Goal: Contribute content: Add original content to the website for others to see

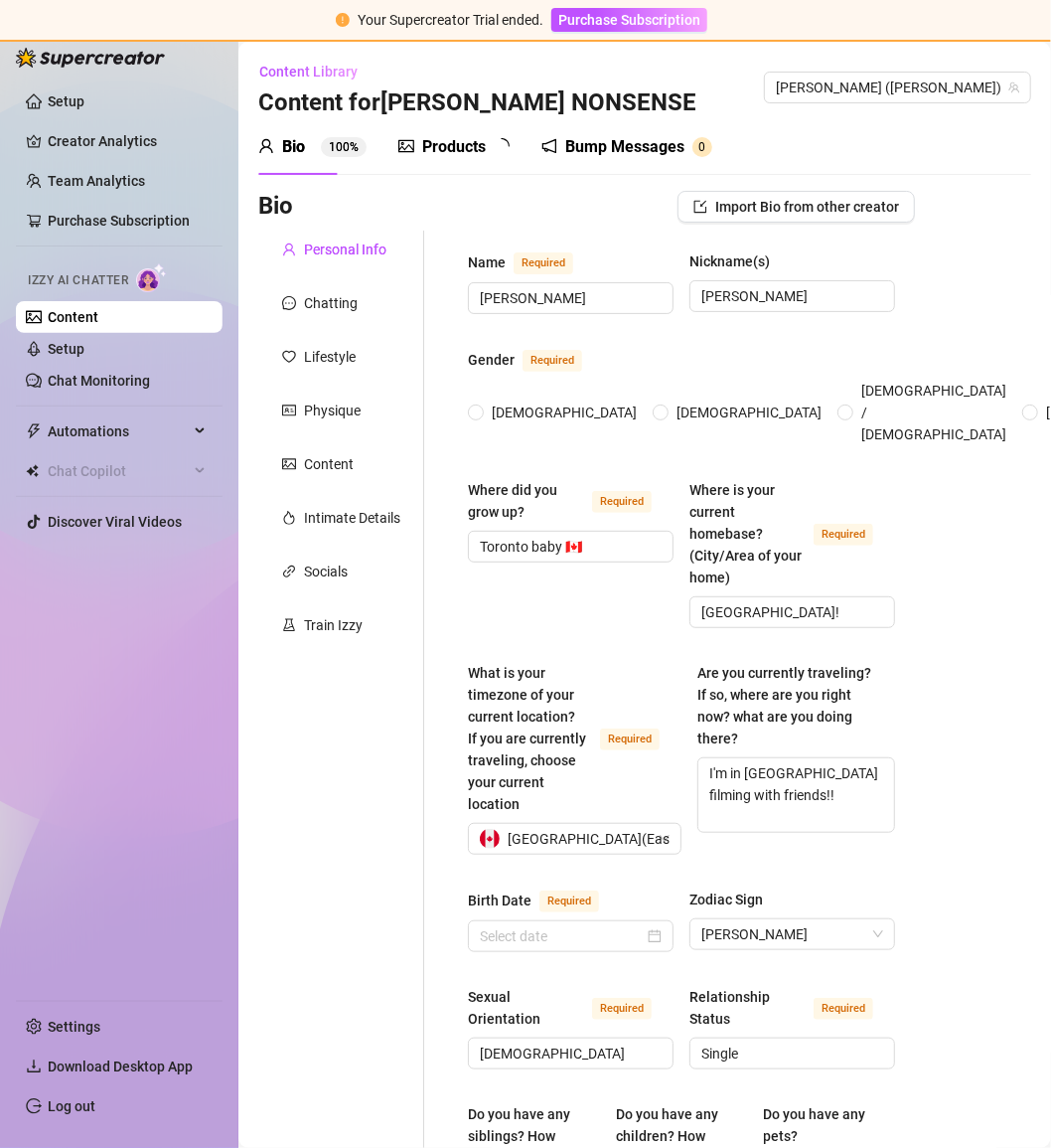
radio input "true"
type input "[DATE]"
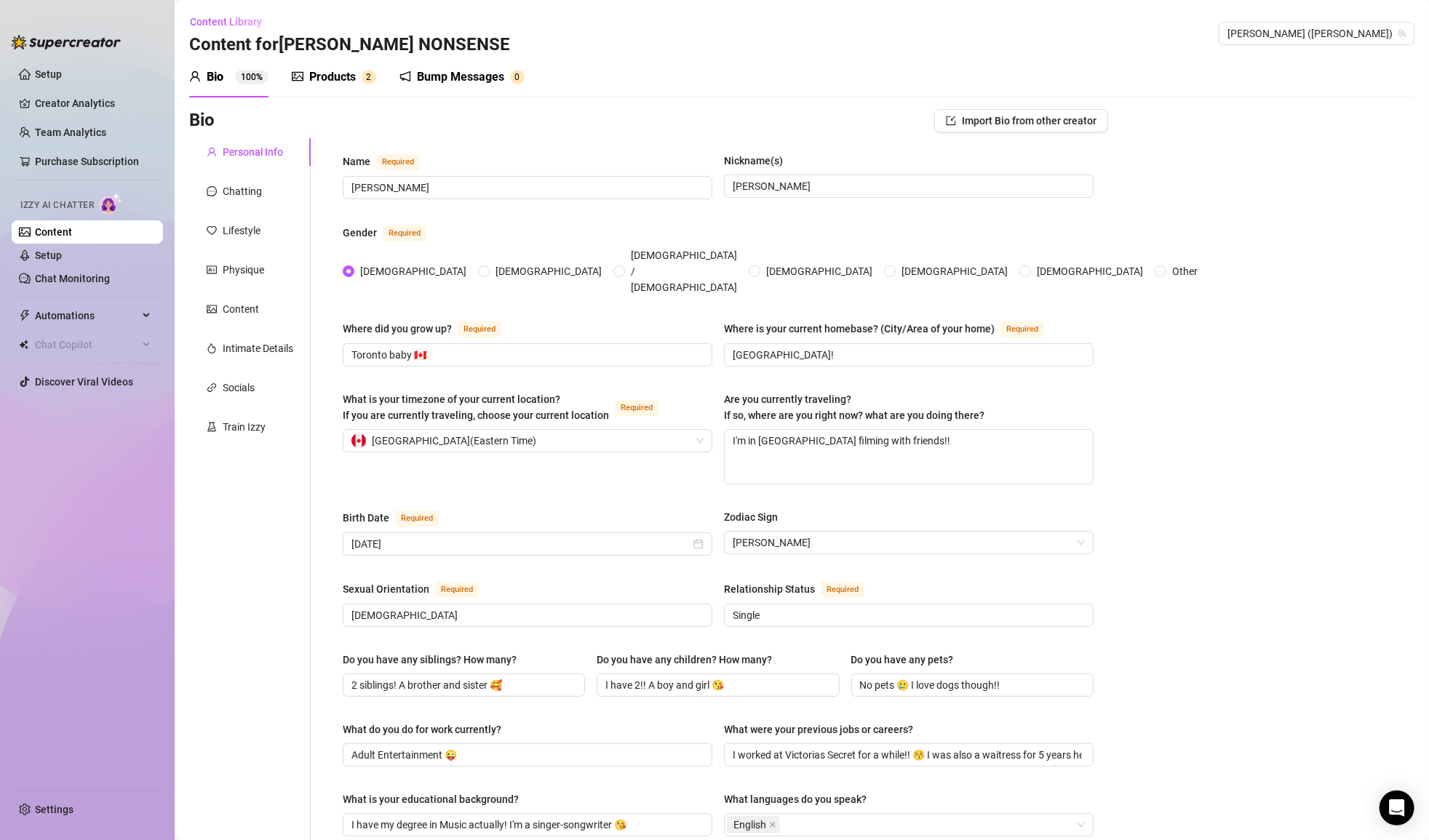
click at [304, 75] on div "Products 2" at bounding box center [334, 77] width 85 height 18
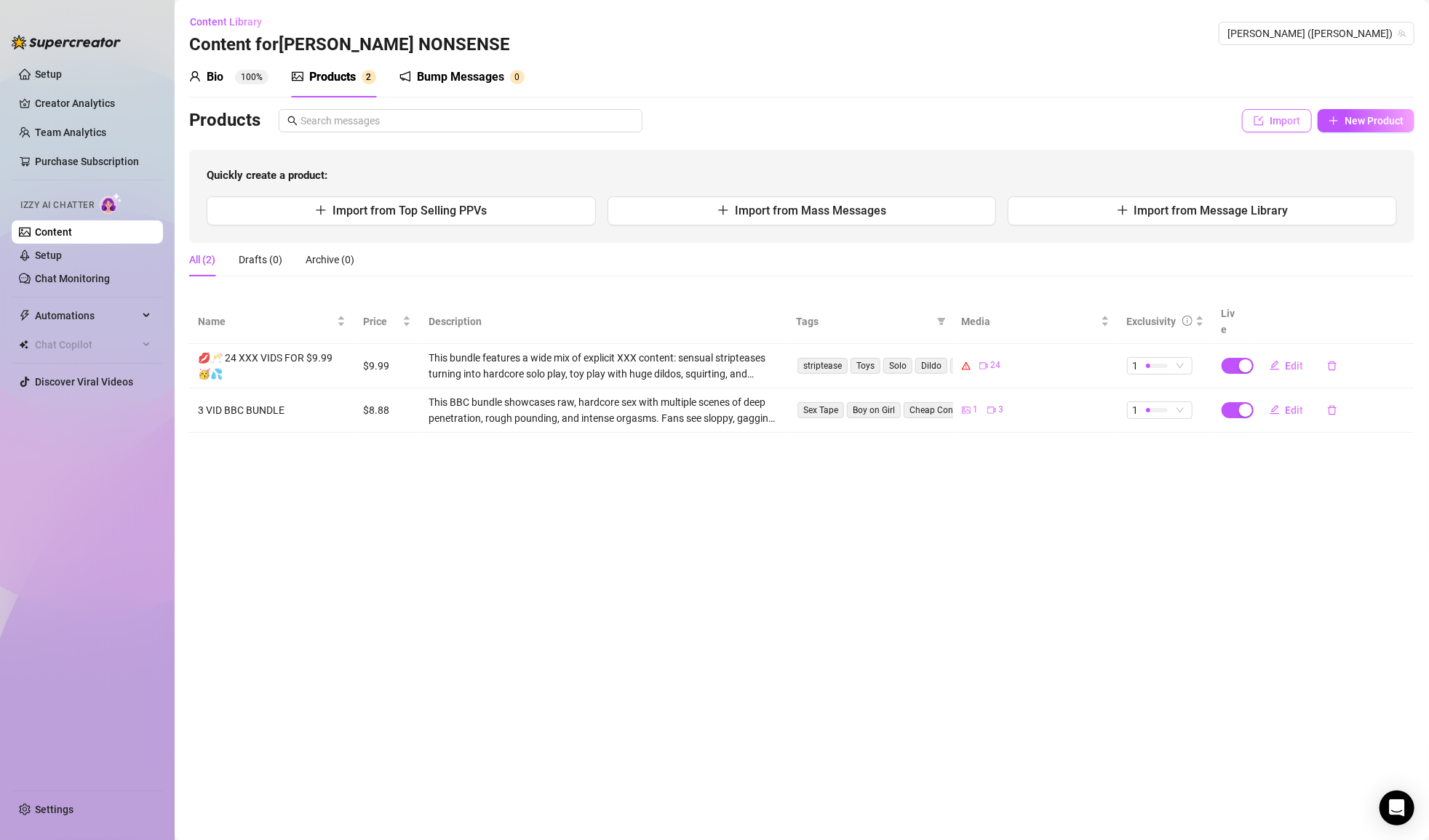
click at [769, 124] on button "Import" at bounding box center [1277, 121] width 70 height 23
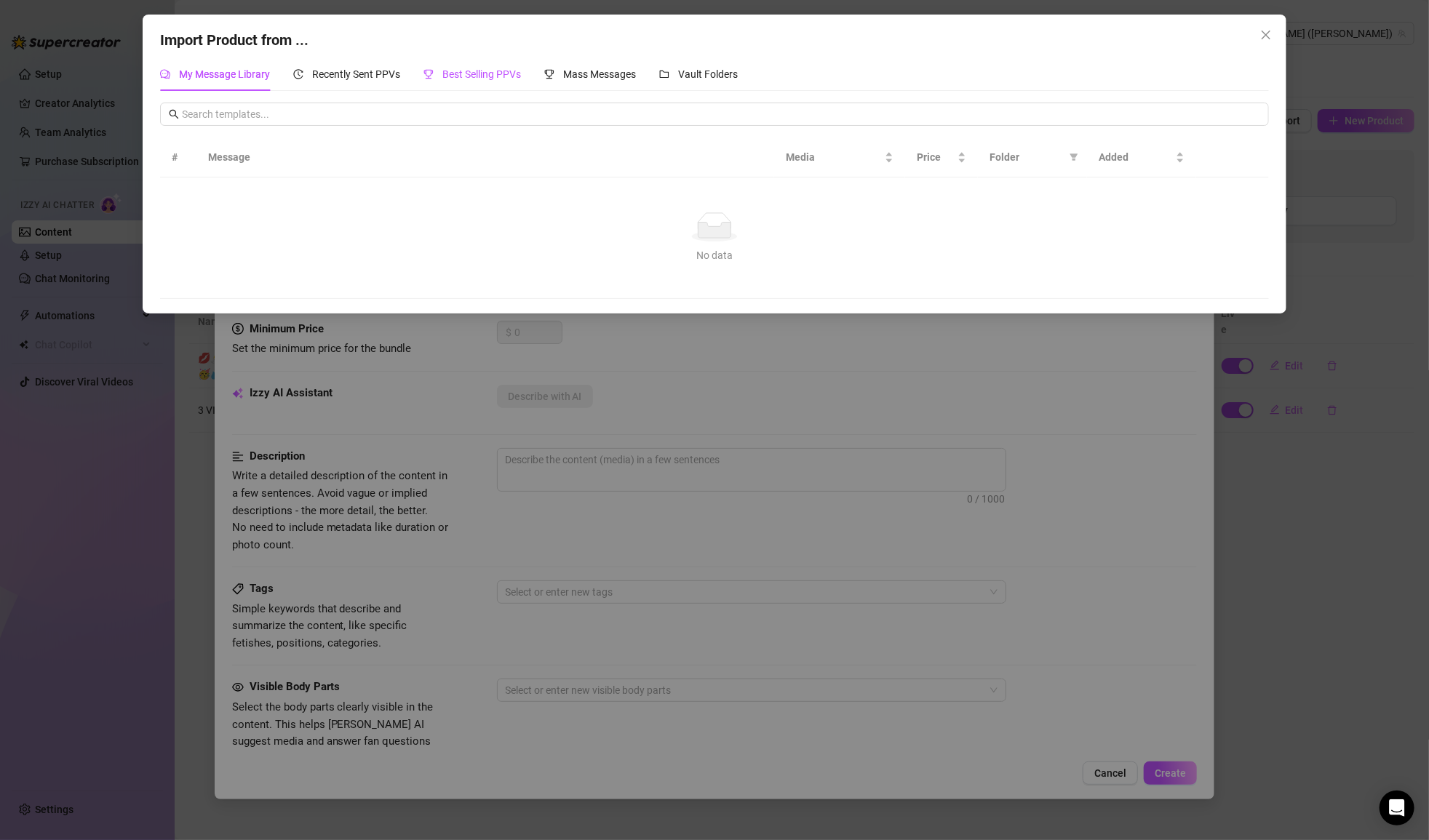
click at [461, 74] on span "Best Selling PPVs" at bounding box center [482, 74] width 79 height 12
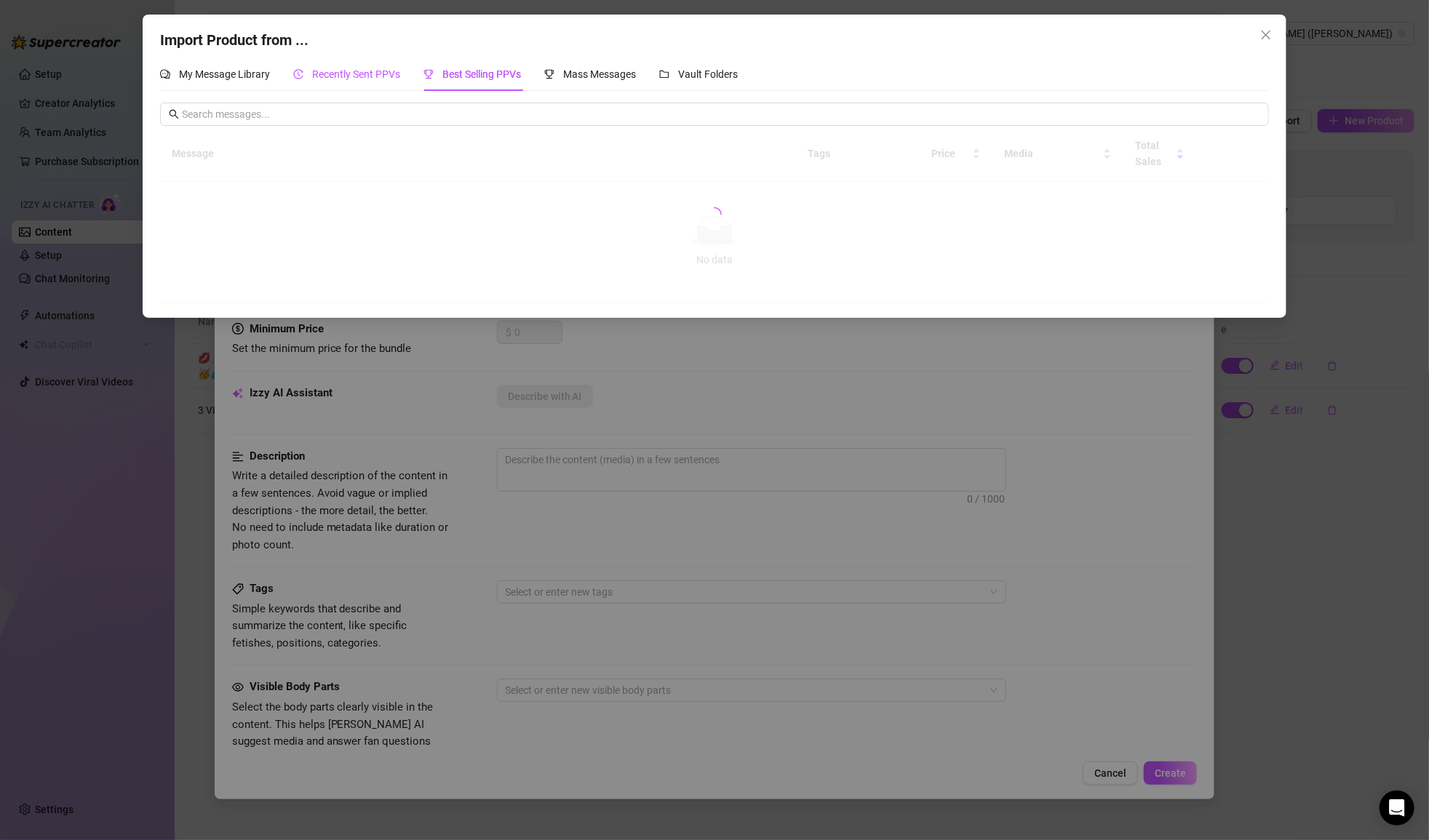
click at [387, 80] on div "Recently Sent PPVs" at bounding box center [346, 74] width 107 height 16
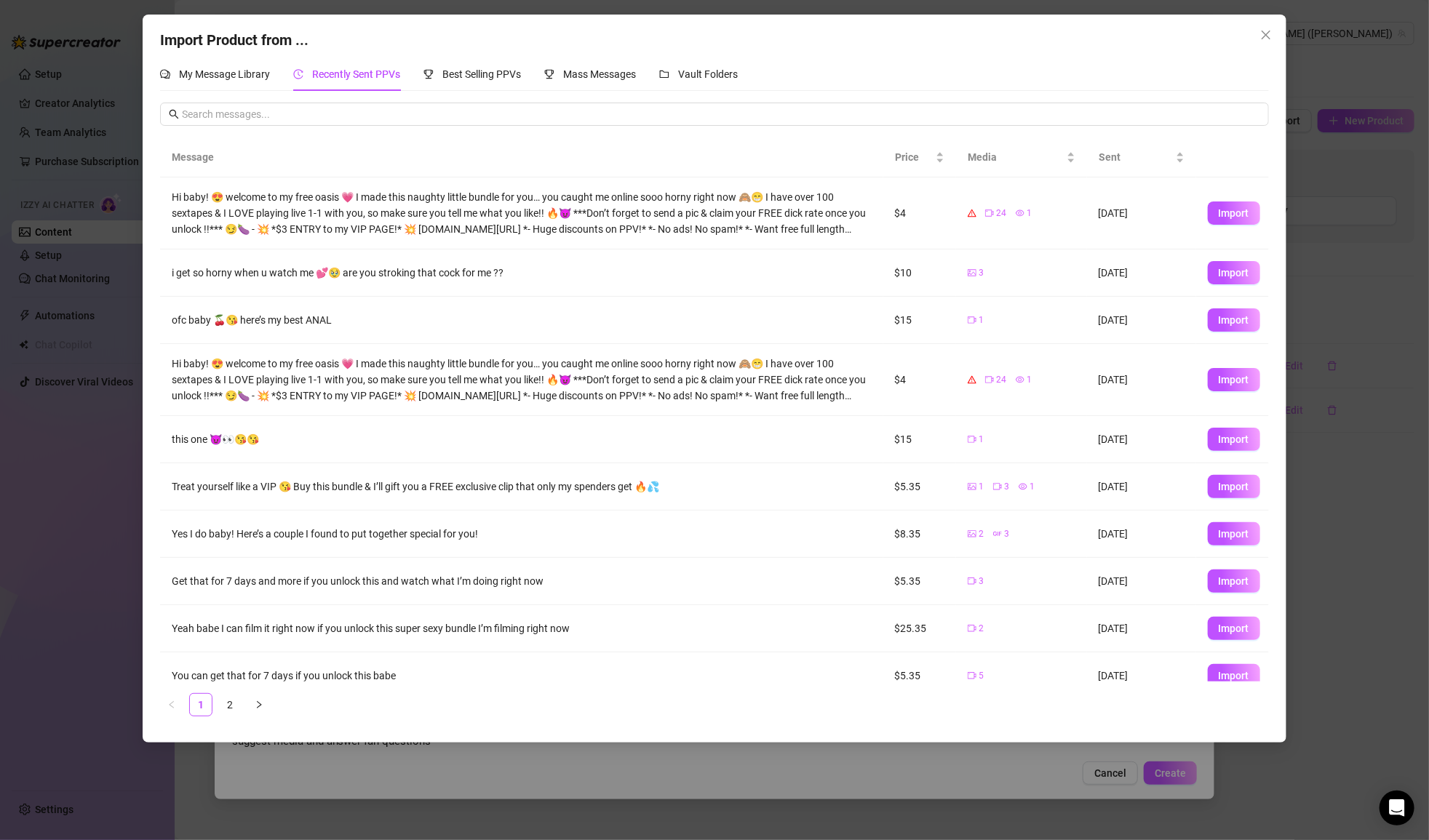
scroll to position [15, 0]
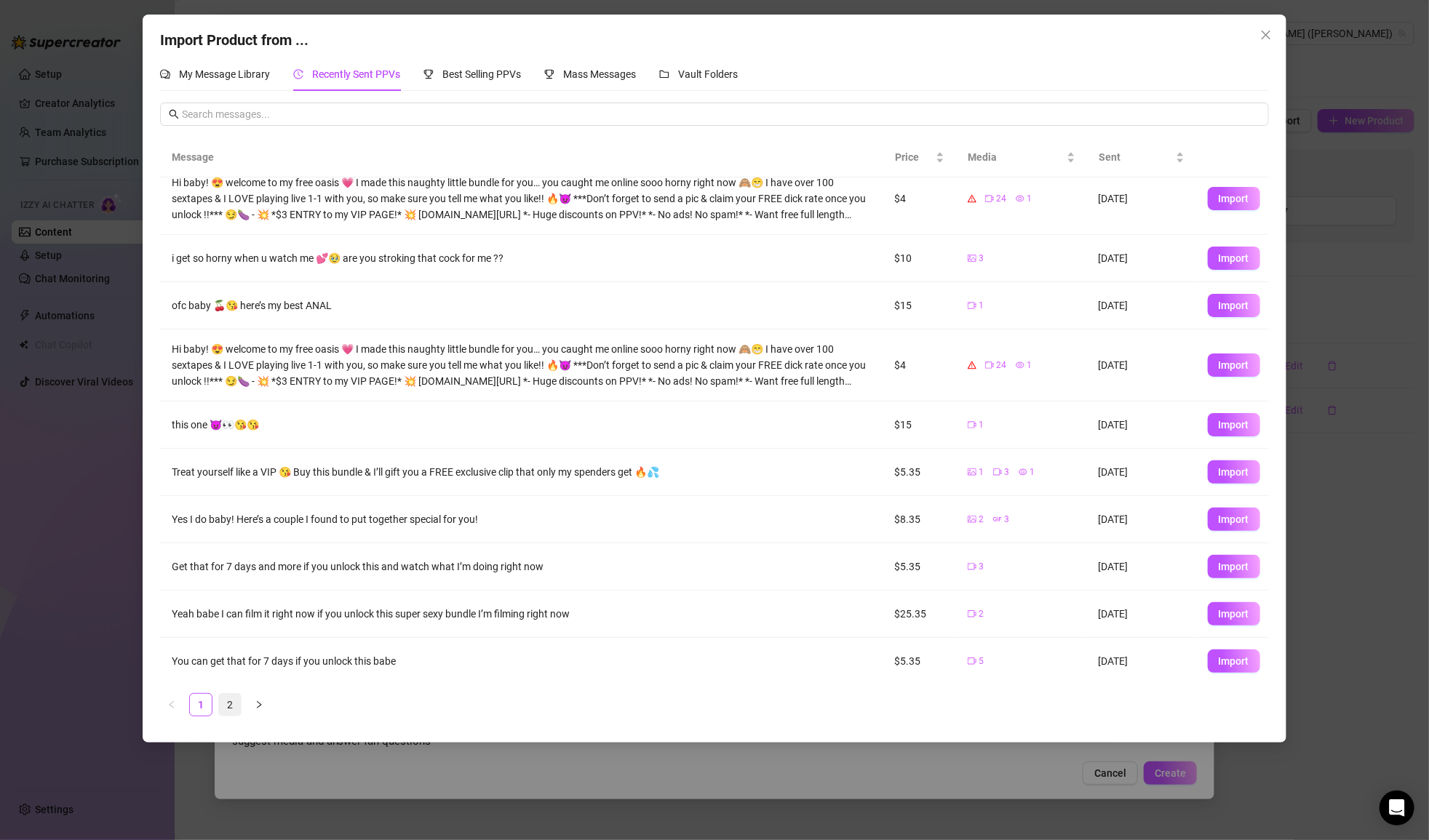
click at [231, 705] on link "2" at bounding box center [230, 705] width 22 height 22
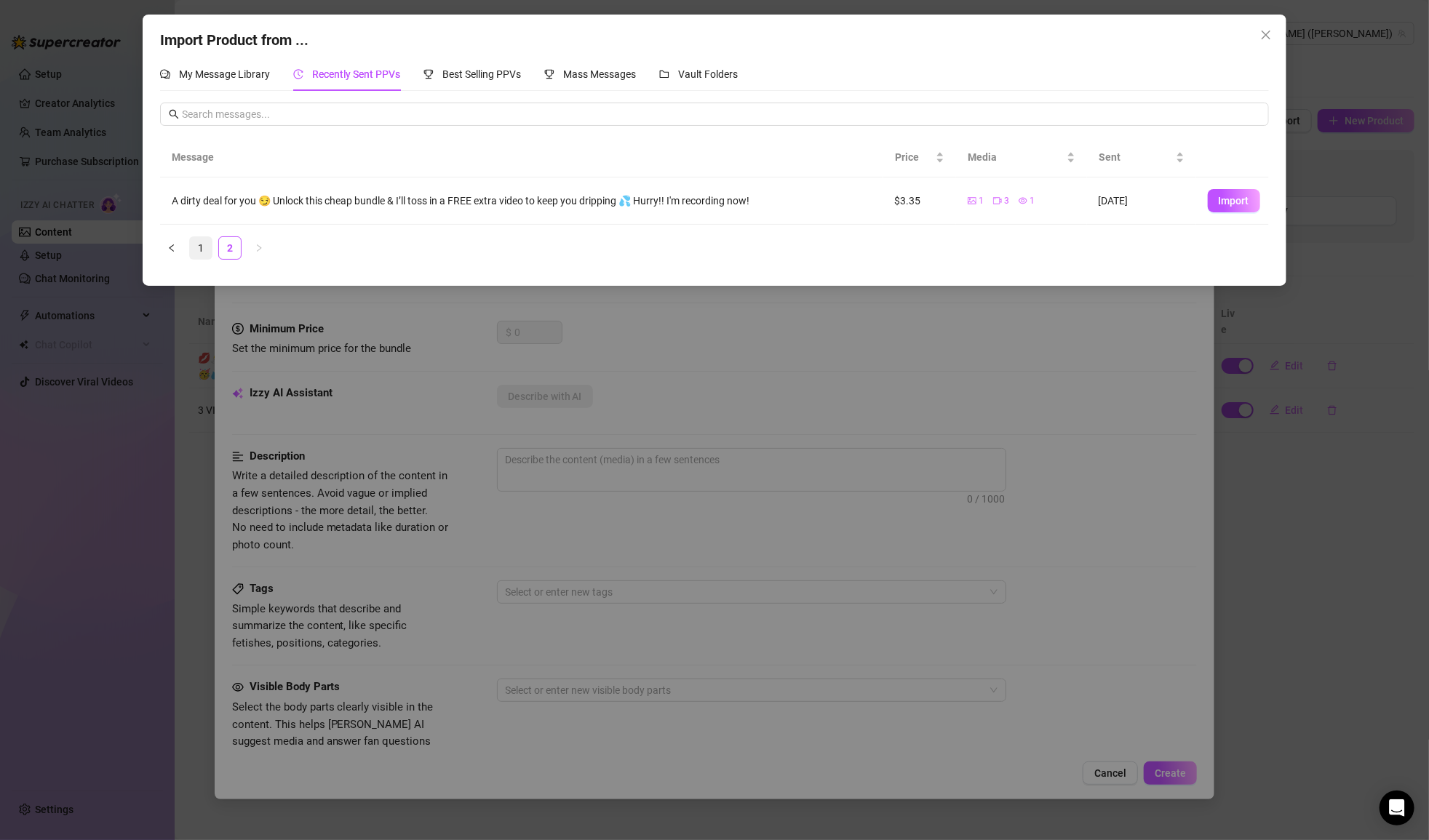
click at [201, 246] on link "1" at bounding box center [201, 248] width 22 height 22
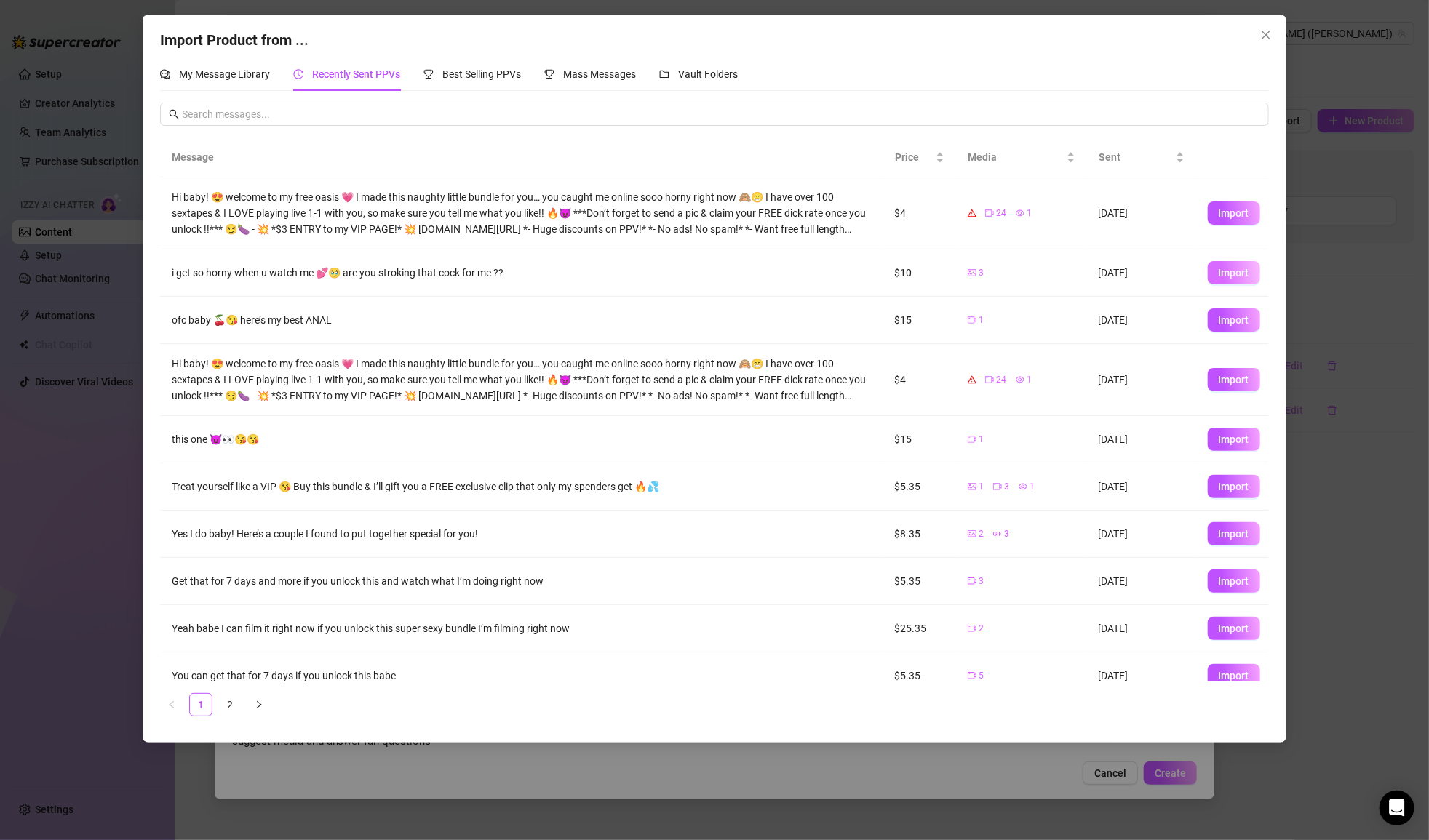
click at [769, 269] on span "Import" at bounding box center [1234, 273] width 31 height 12
type textarea "i get so horny when u watch me 💕🥹 are you stroking that cock for me ??"
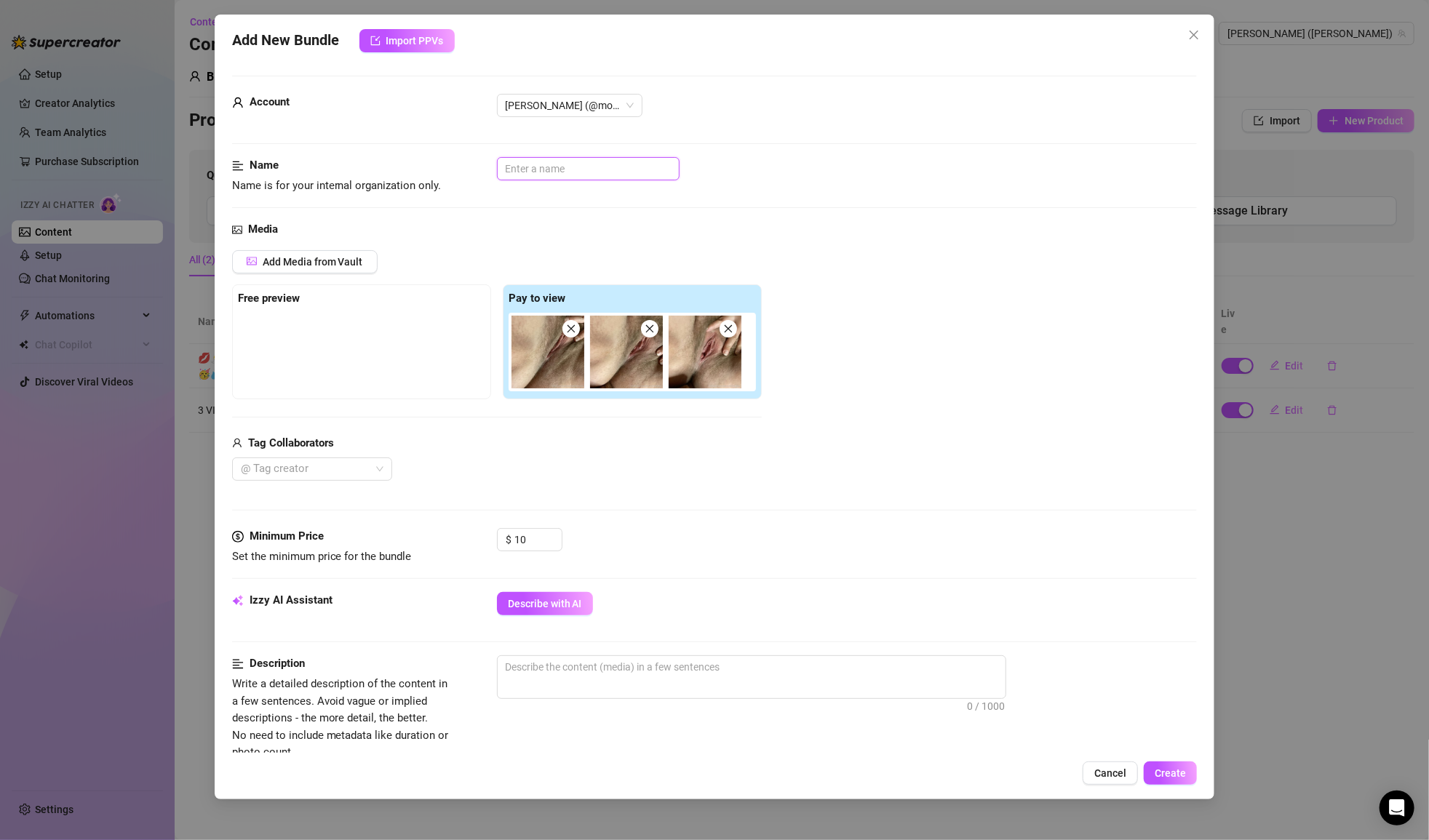
click at [571, 167] on input "text" at bounding box center [588, 168] width 182 height 23
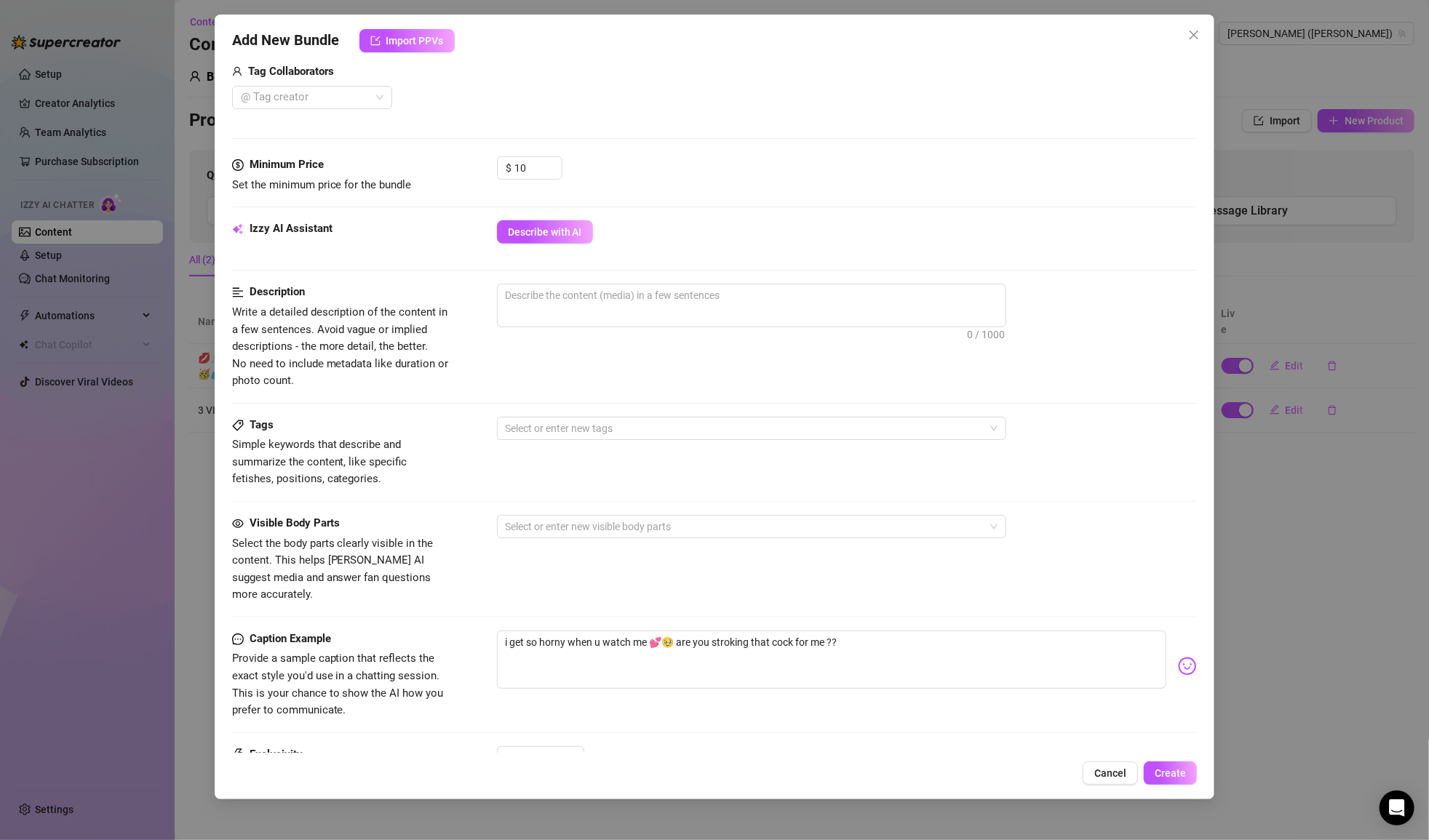
scroll to position [378, 0]
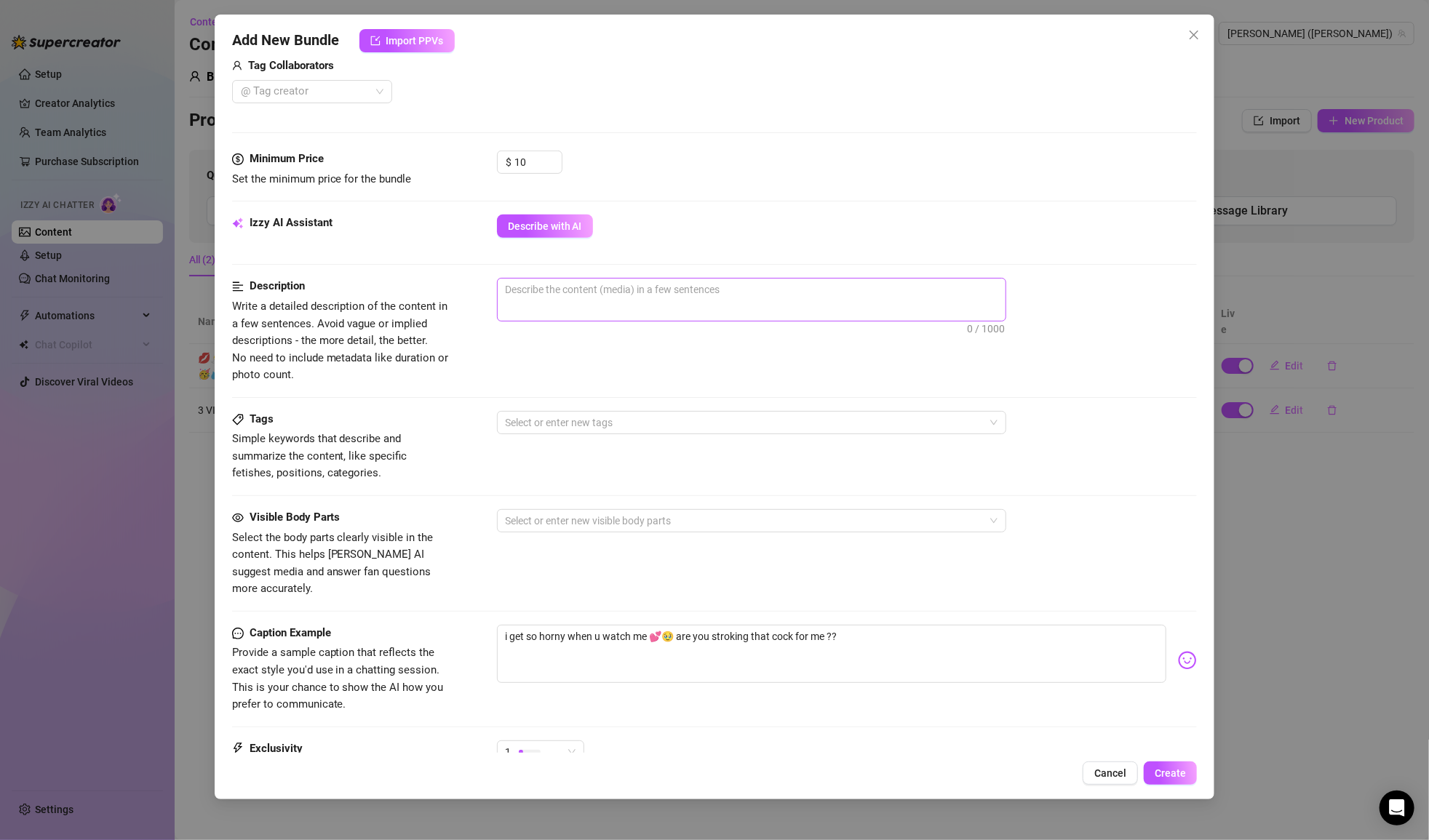
type input "3 pussy pics"
click at [724, 298] on span "0 / 1000" at bounding box center [751, 300] width 509 height 44
click at [673, 279] on textarea at bounding box center [751, 289] width 508 height 22
type textarea "3"
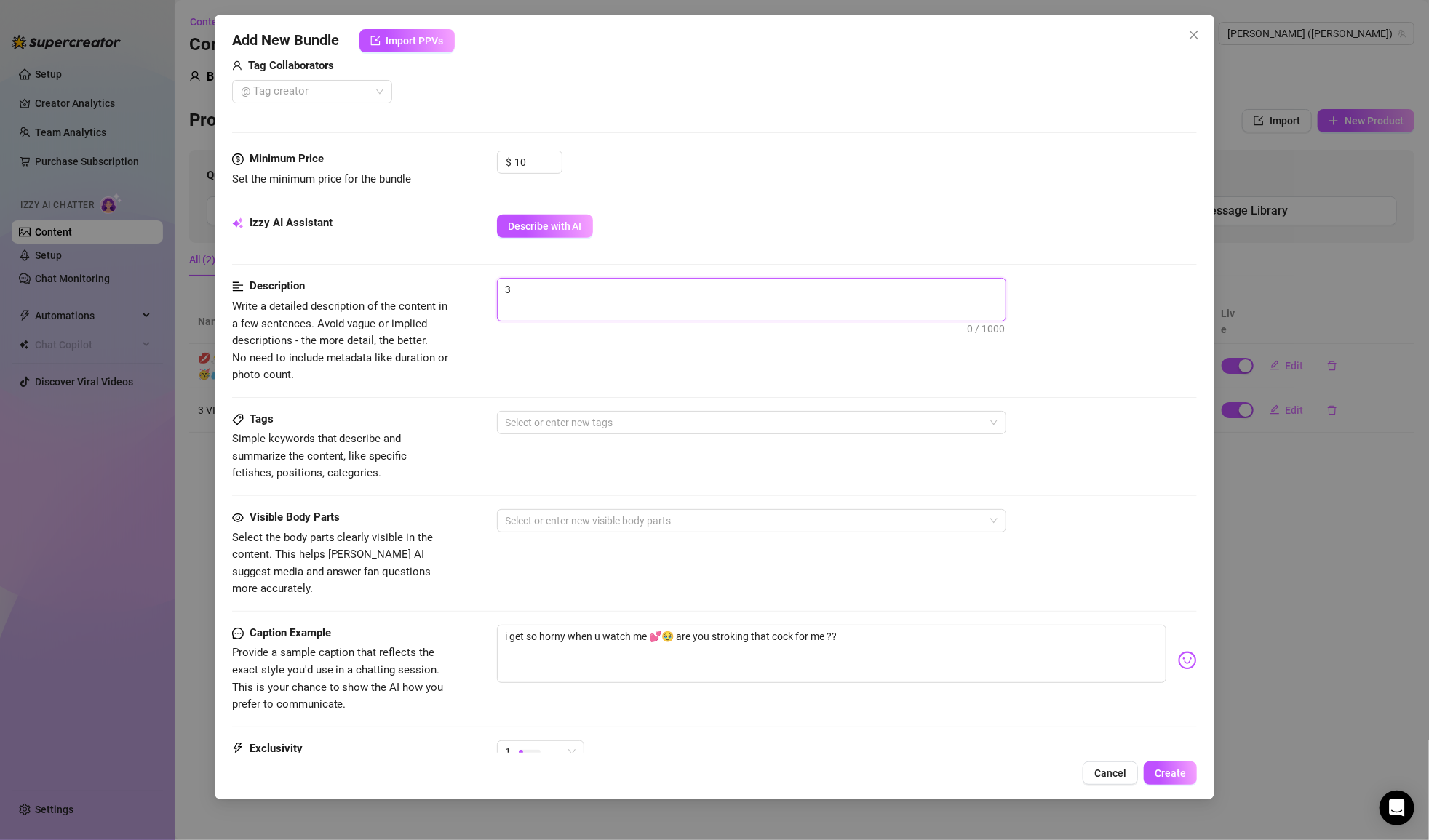
type textarea "3"
type textarea "3 s"
type textarea "3 si"
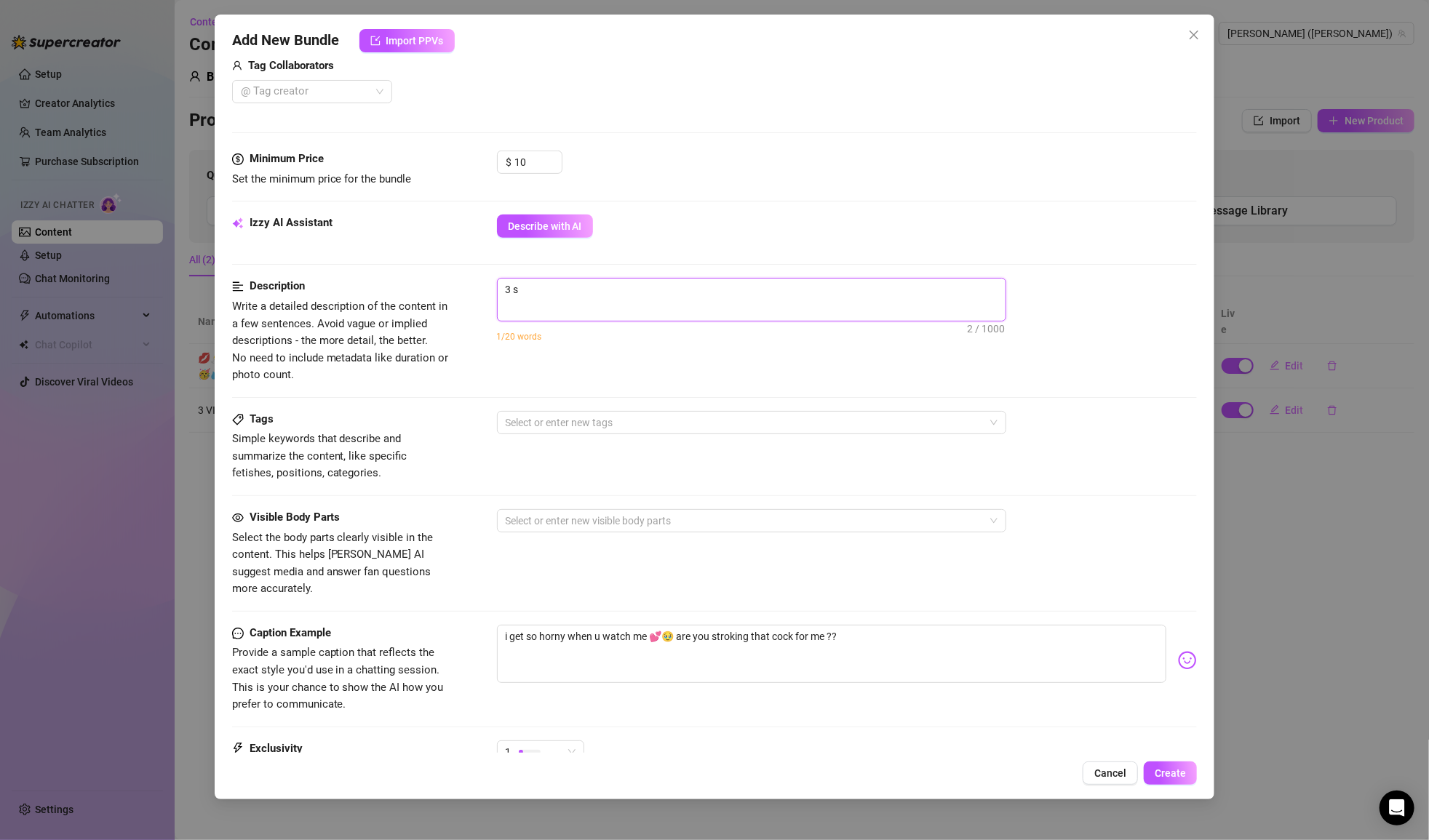
type textarea "3 si"
type textarea "3 sim"
type textarea "3 simp"
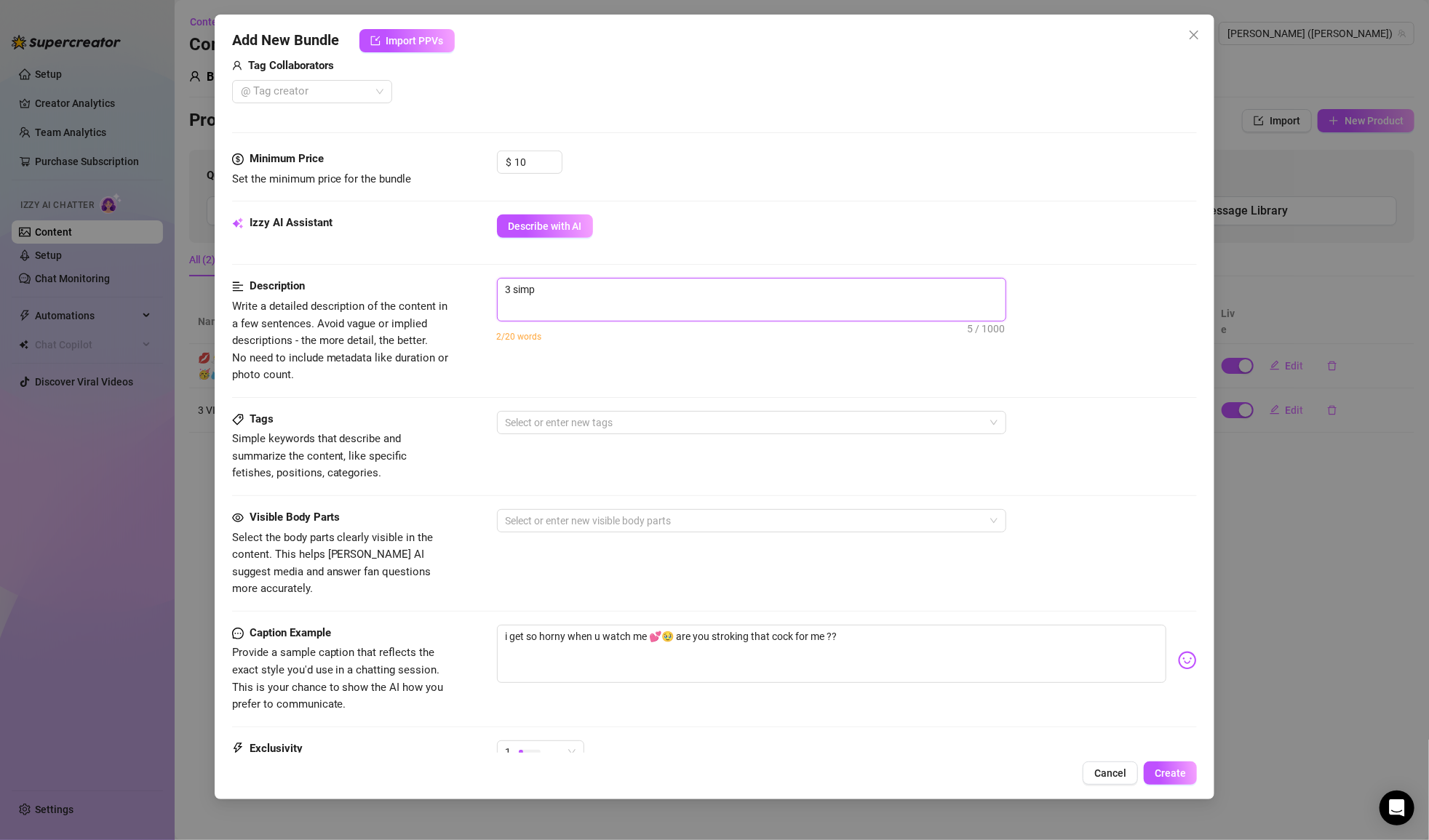
type textarea "3 simpl"
type textarea "3 simple"
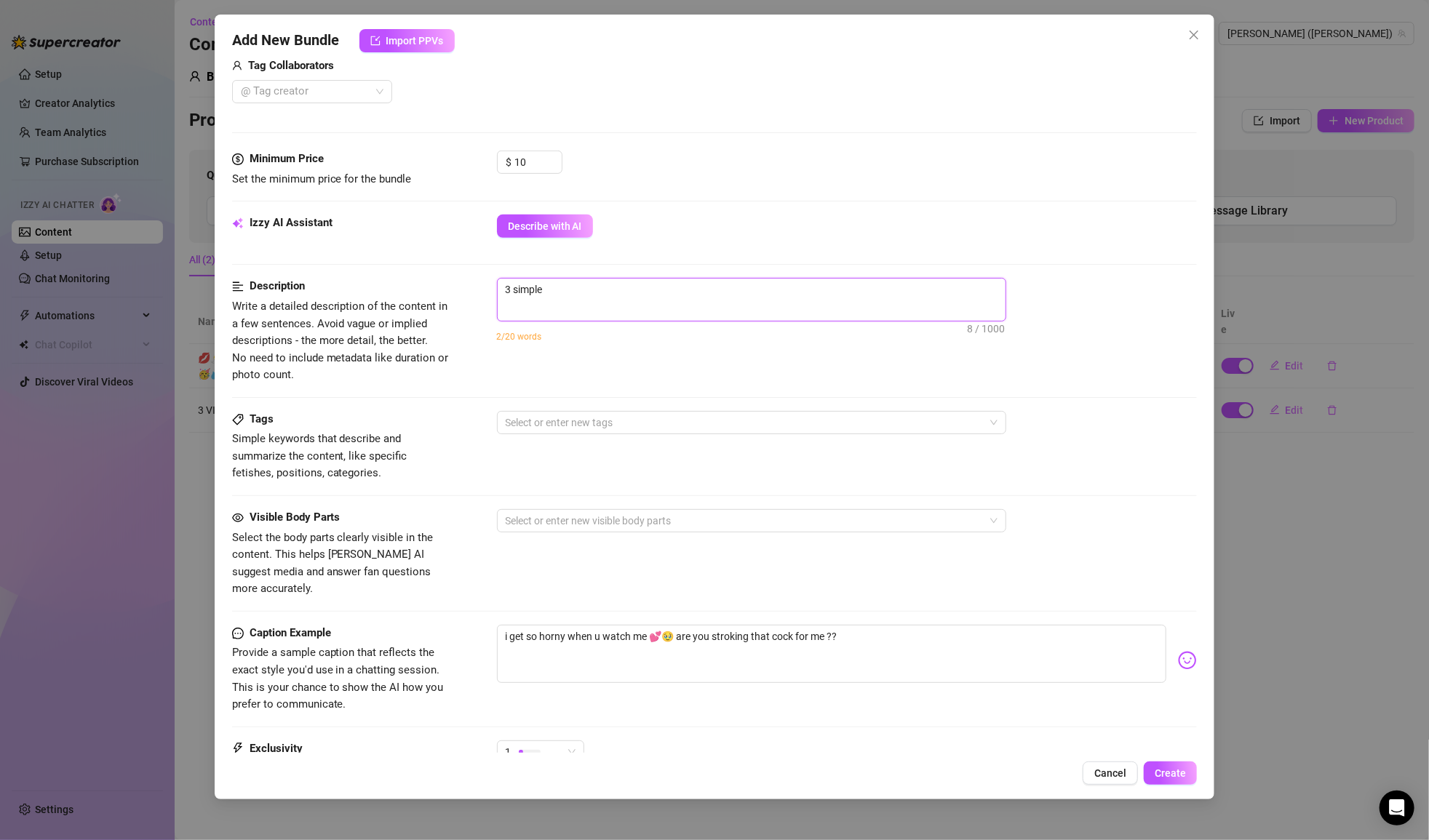
type textarea "3 simple"
type textarea "3 simple c"
type textarea "3 simple cl"
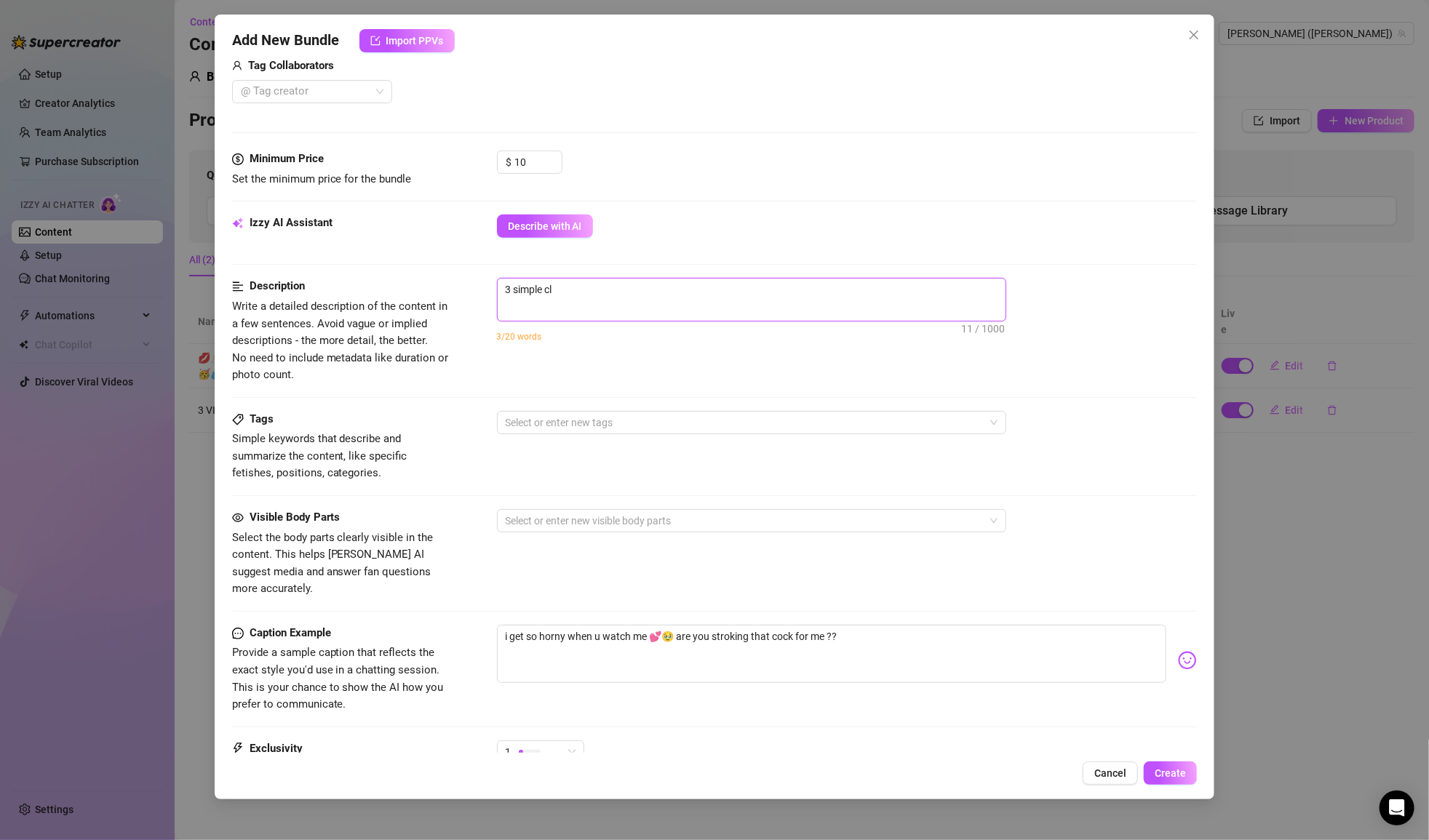
type textarea "3 simple clo"
type textarea "3 simple clos"
type textarea "3 simple close"
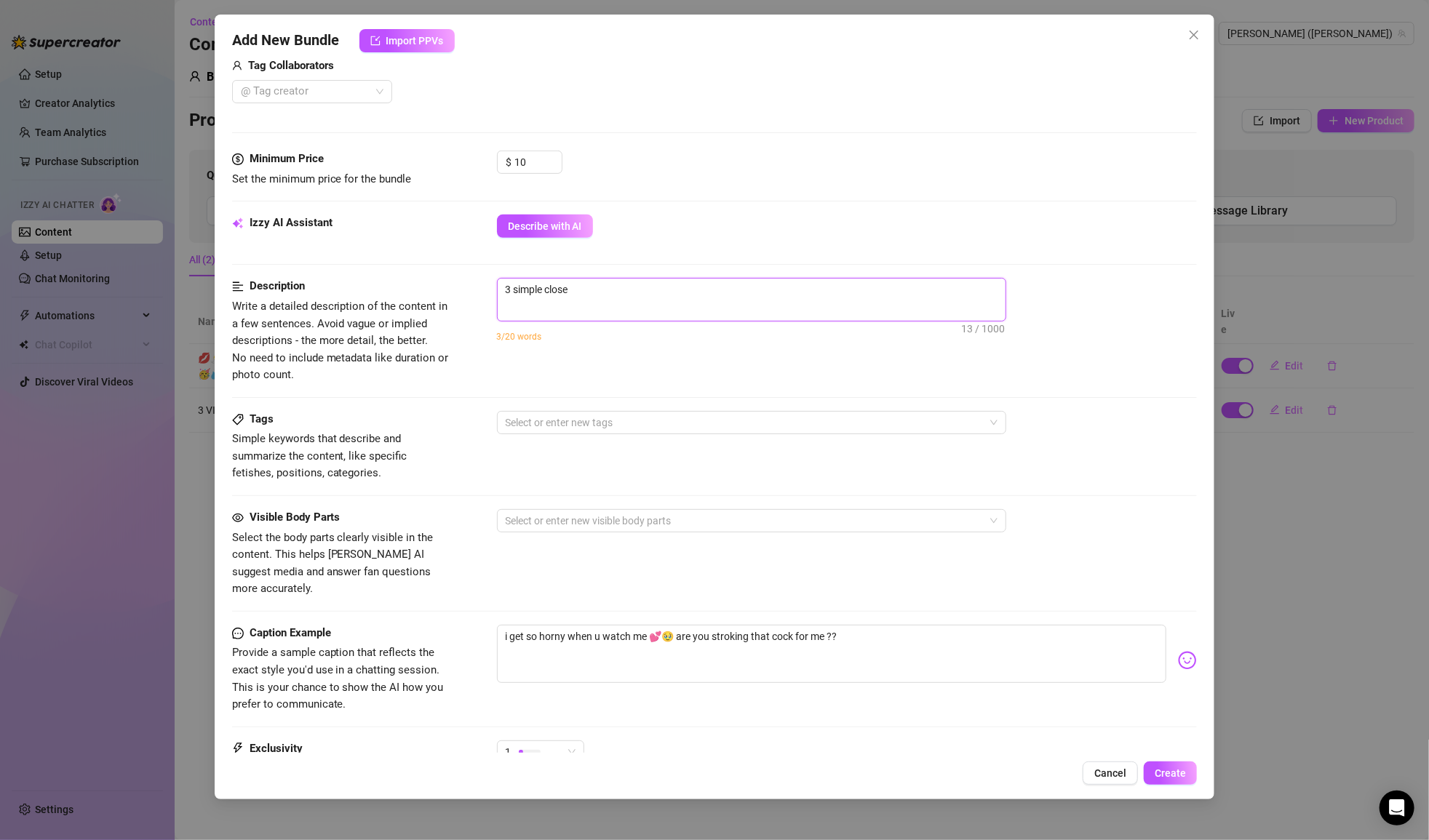
type textarea "3 simple close"
type textarea "3 simple close u"
type textarea "3 simple close up"
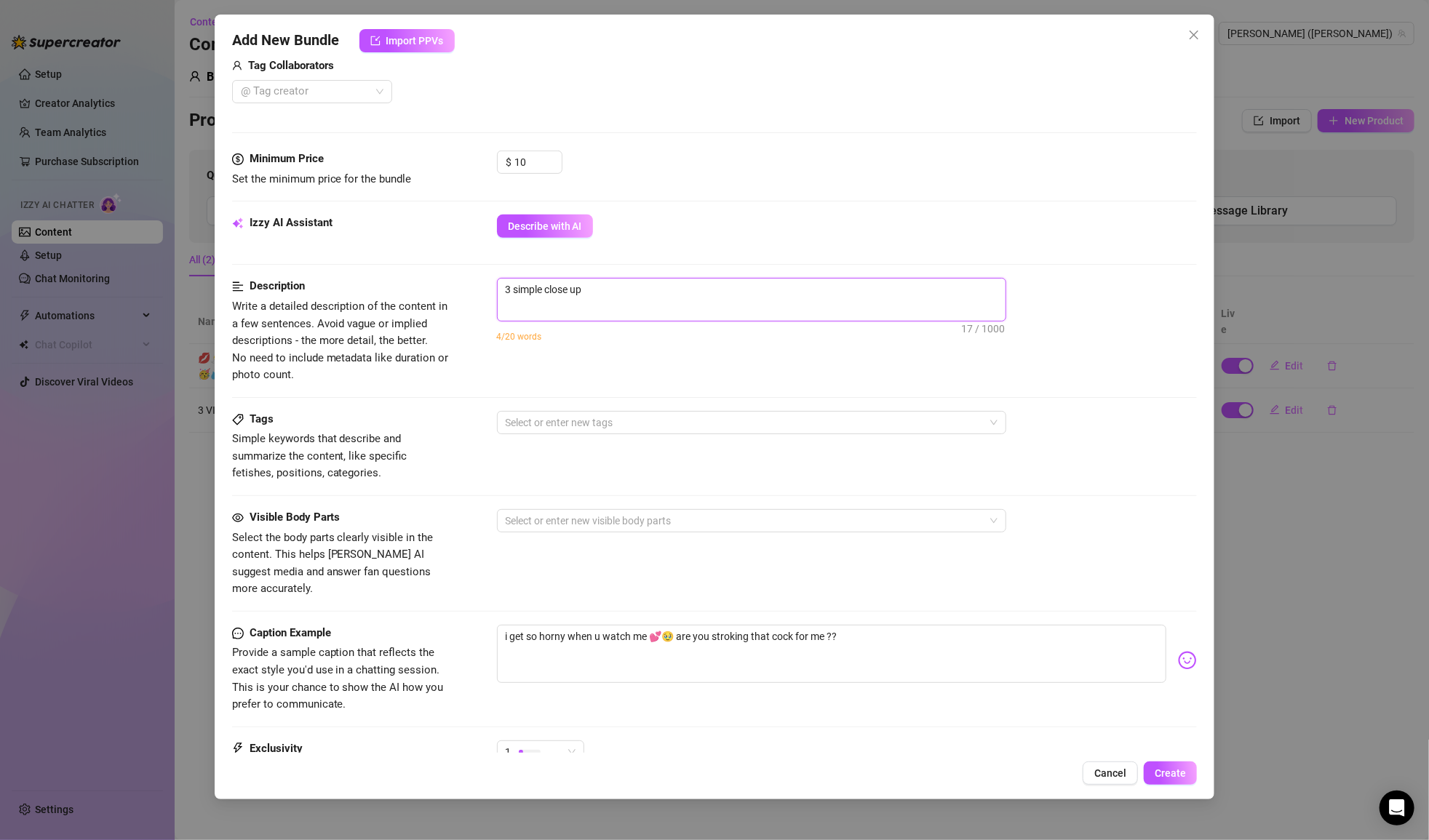
type textarea "3 simple close up"
click at [531, 289] on textarea "3 simple close up" at bounding box center [751, 289] width 508 height 22
type textarea "3 close up"
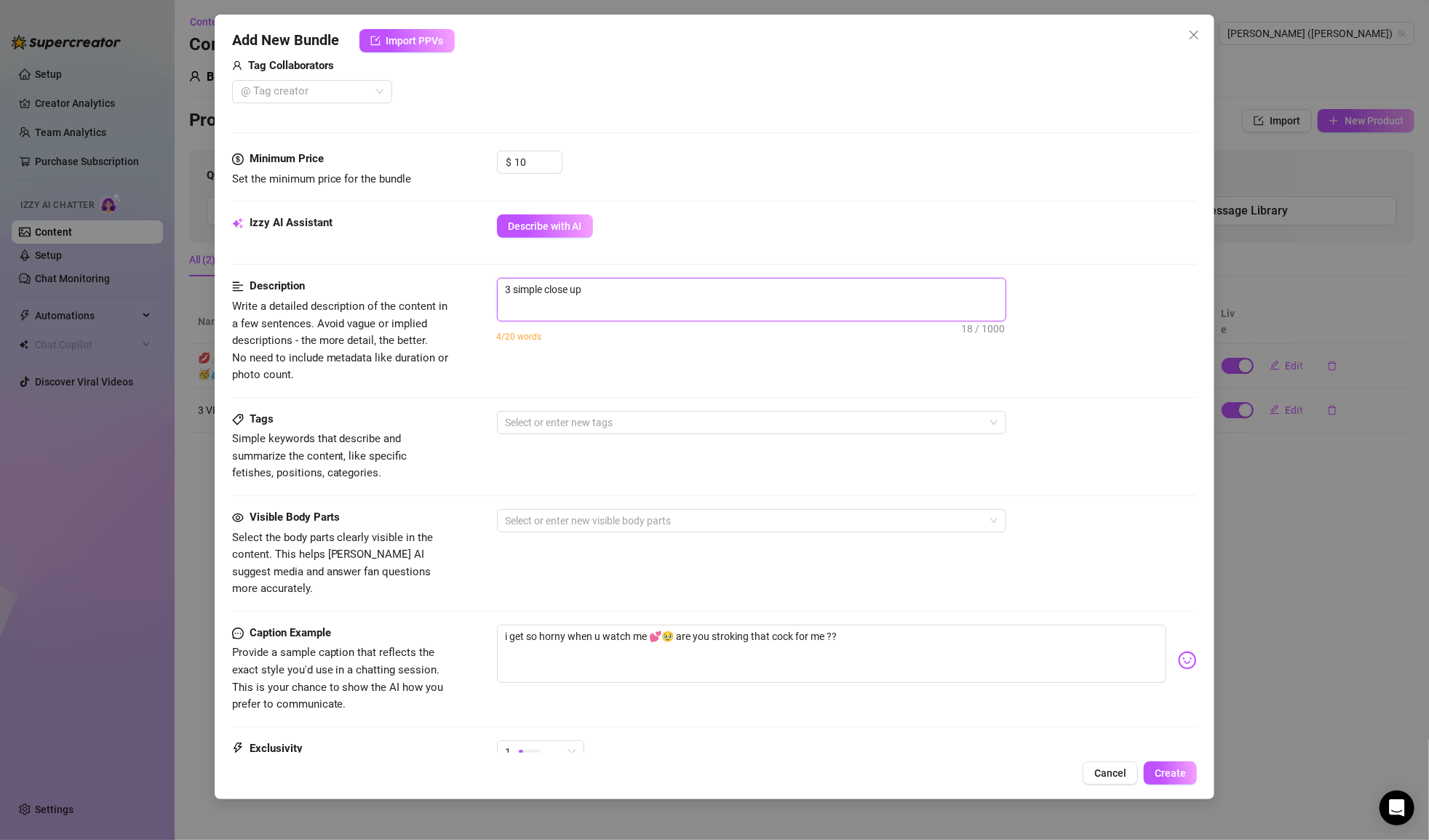
type textarea "3 close up"
click at [620, 290] on textarea "3 close up" at bounding box center [751, 289] width 508 height 22
click at [514, 291] on textarea "3 close up" at bounding box center [751, 289] width 508 height 22
type textarea "3 yclose up"
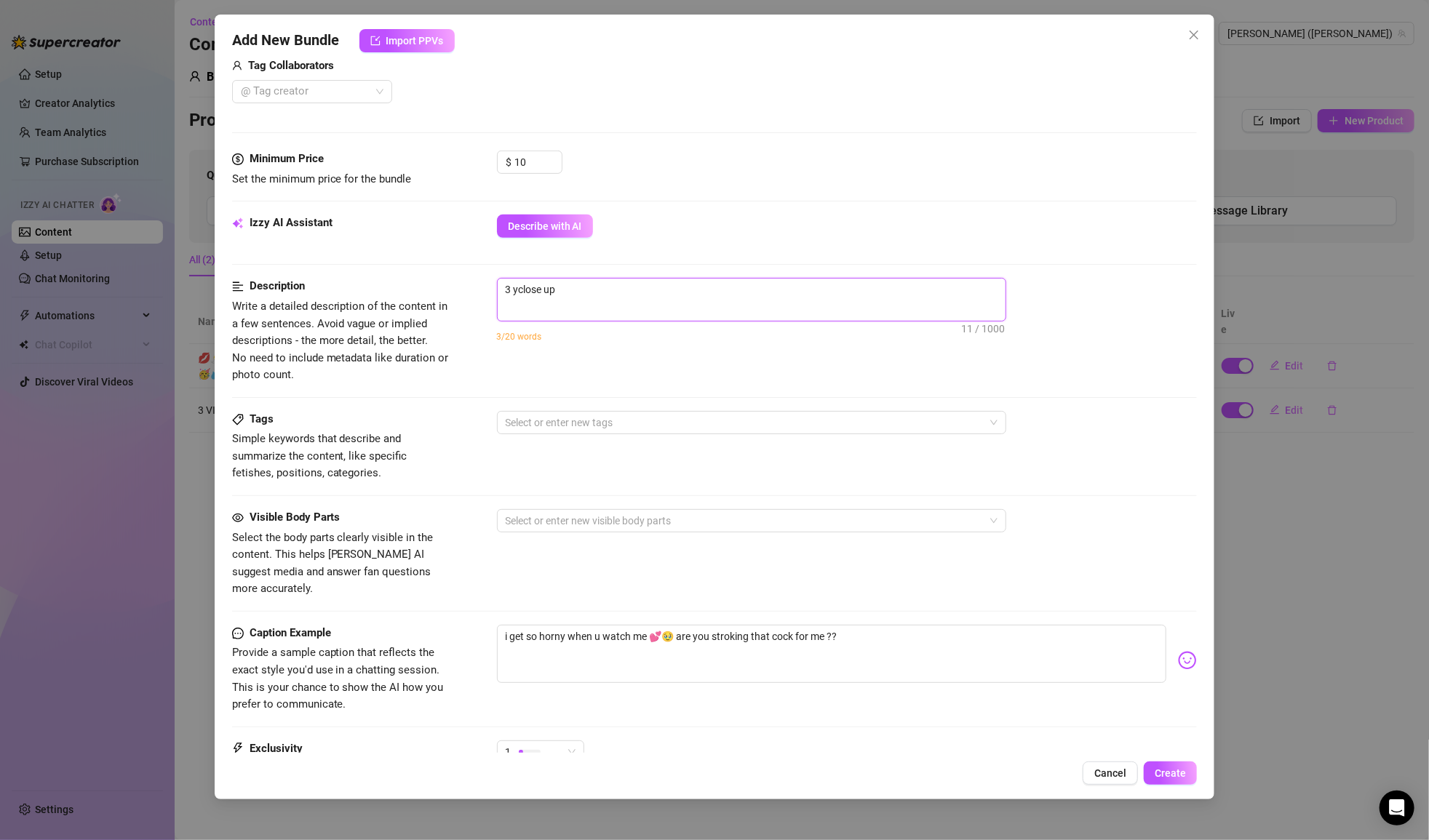
type textarea "3 yuclose up"
type textarea "3 yumclose up"
type textarea "3 yummclose up"
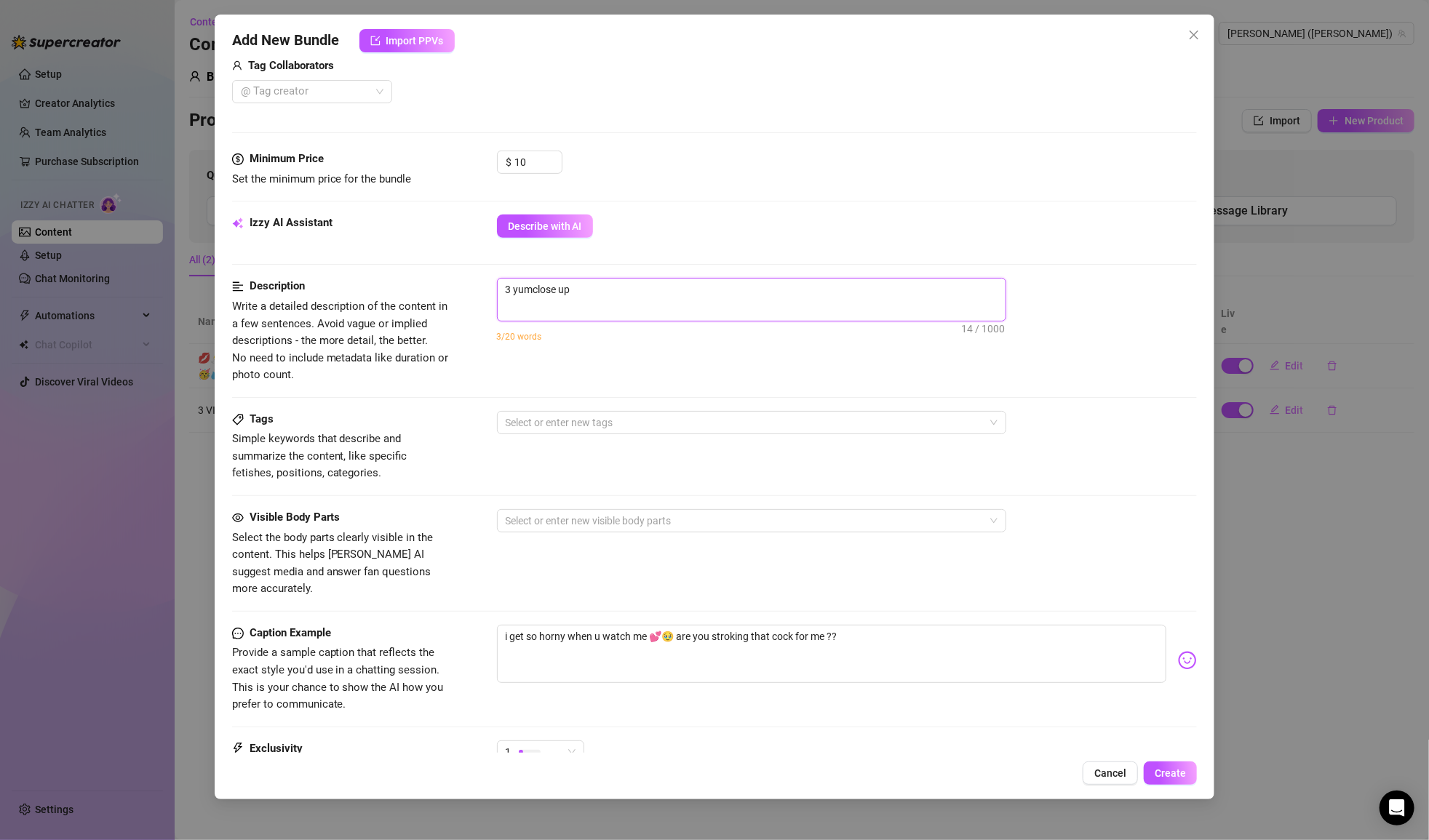
type textarea "3 yummclose up"
type textarea "3 yummyclose up"
type textarea "3 yummy close up"
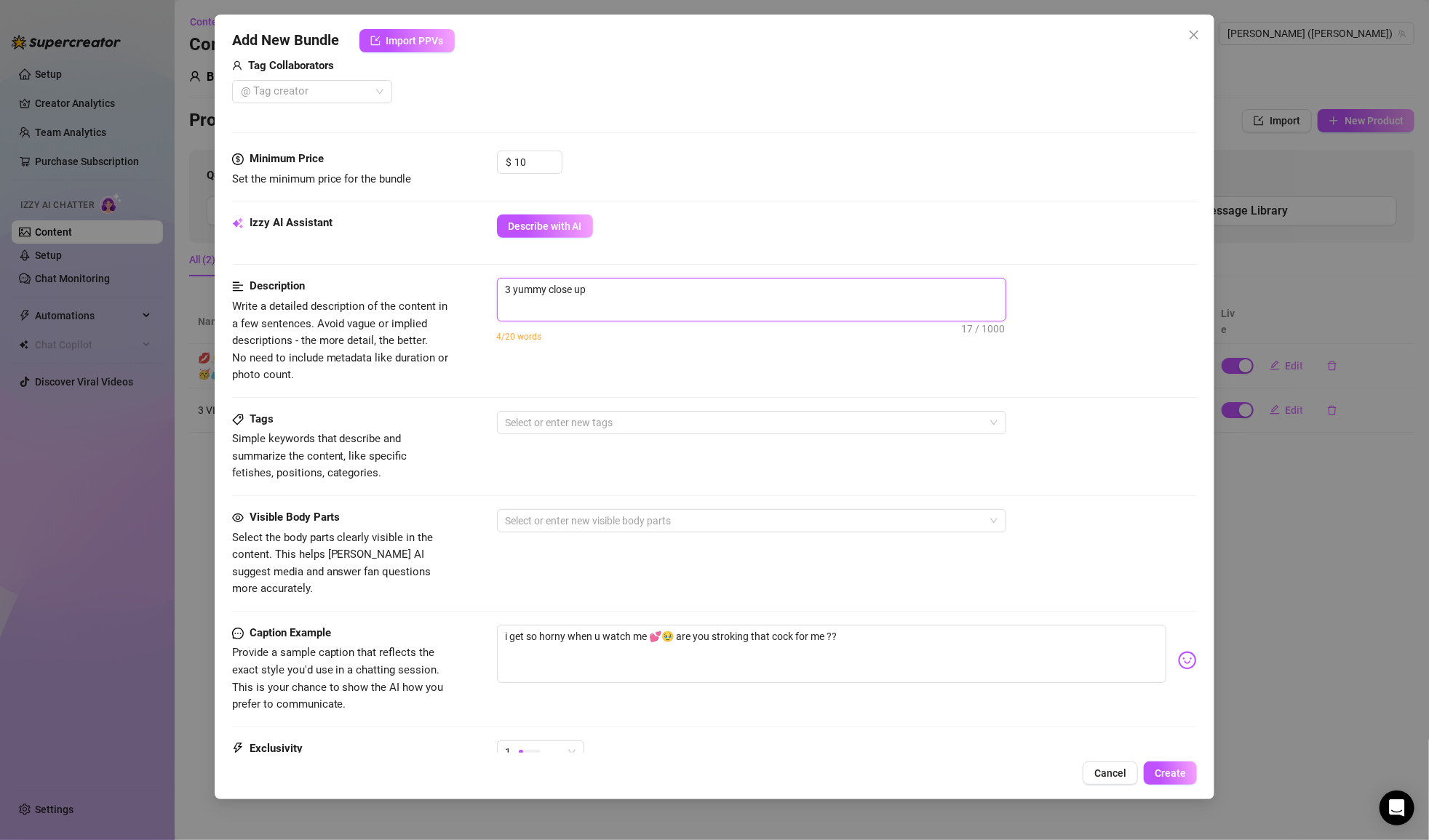
click at [623, 296] on textarea "3 yummy close up" at bounding box center [751, 289] width 508 height 22
type textarea "3 yummy close up h"
type textarea "3 yummy close up ha"
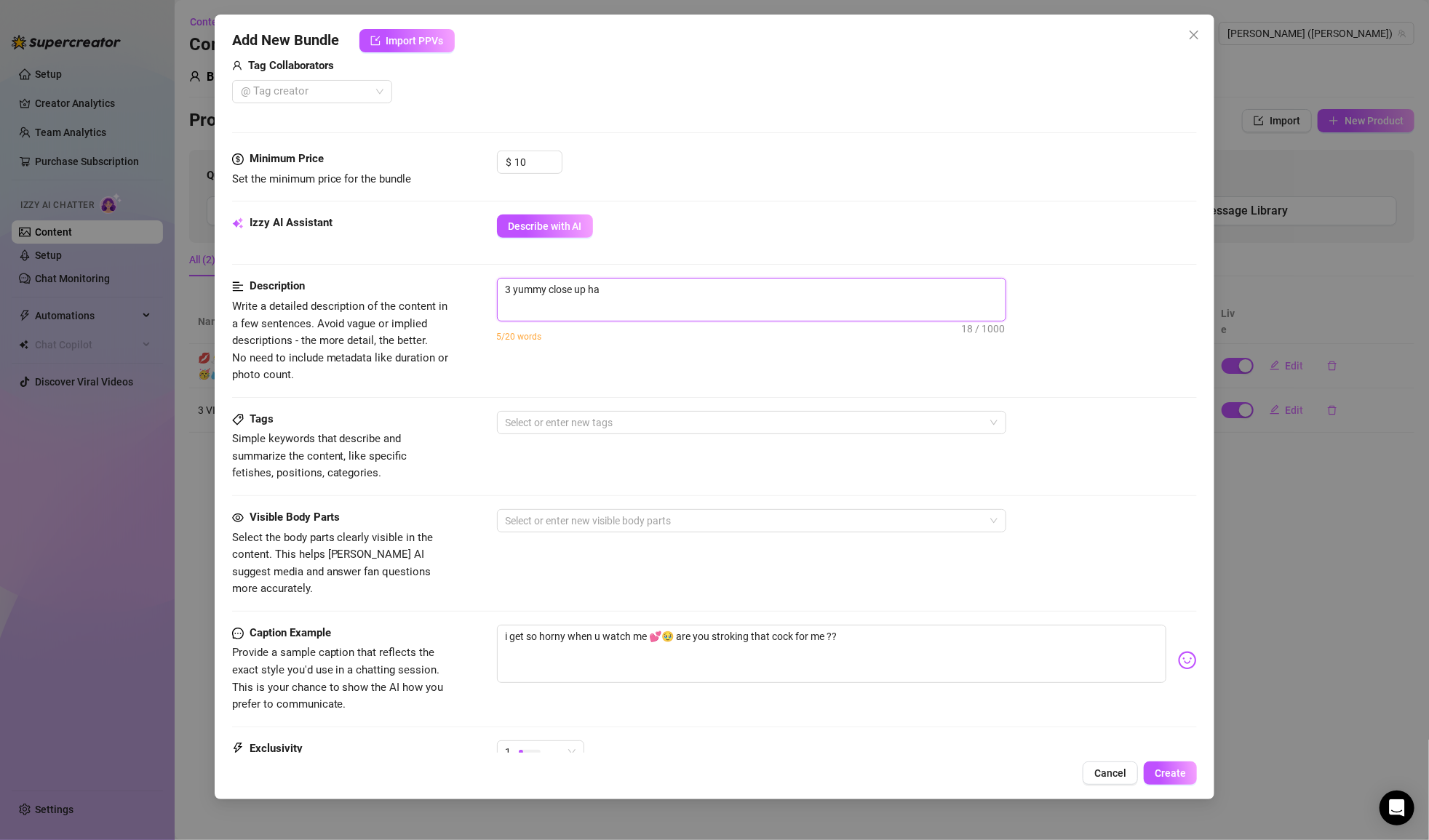
type textarea "3 yummy close up hai"
type textarea "3 yummy close up hair"
type textarea "3 yummy close up hairy"
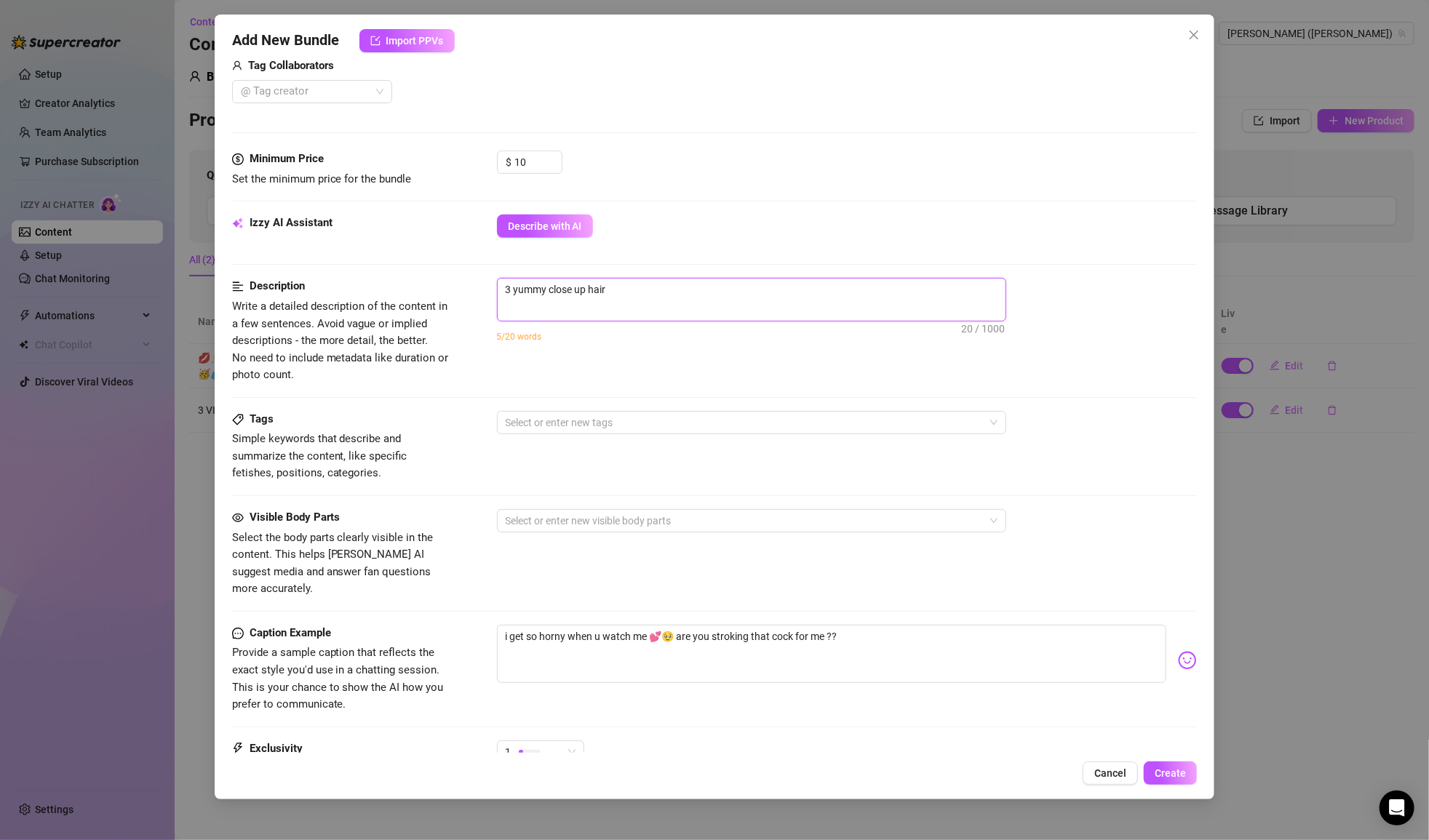
type textarea "3 yummy close up hairy"
type textarea "3 yummy close up hairy p"
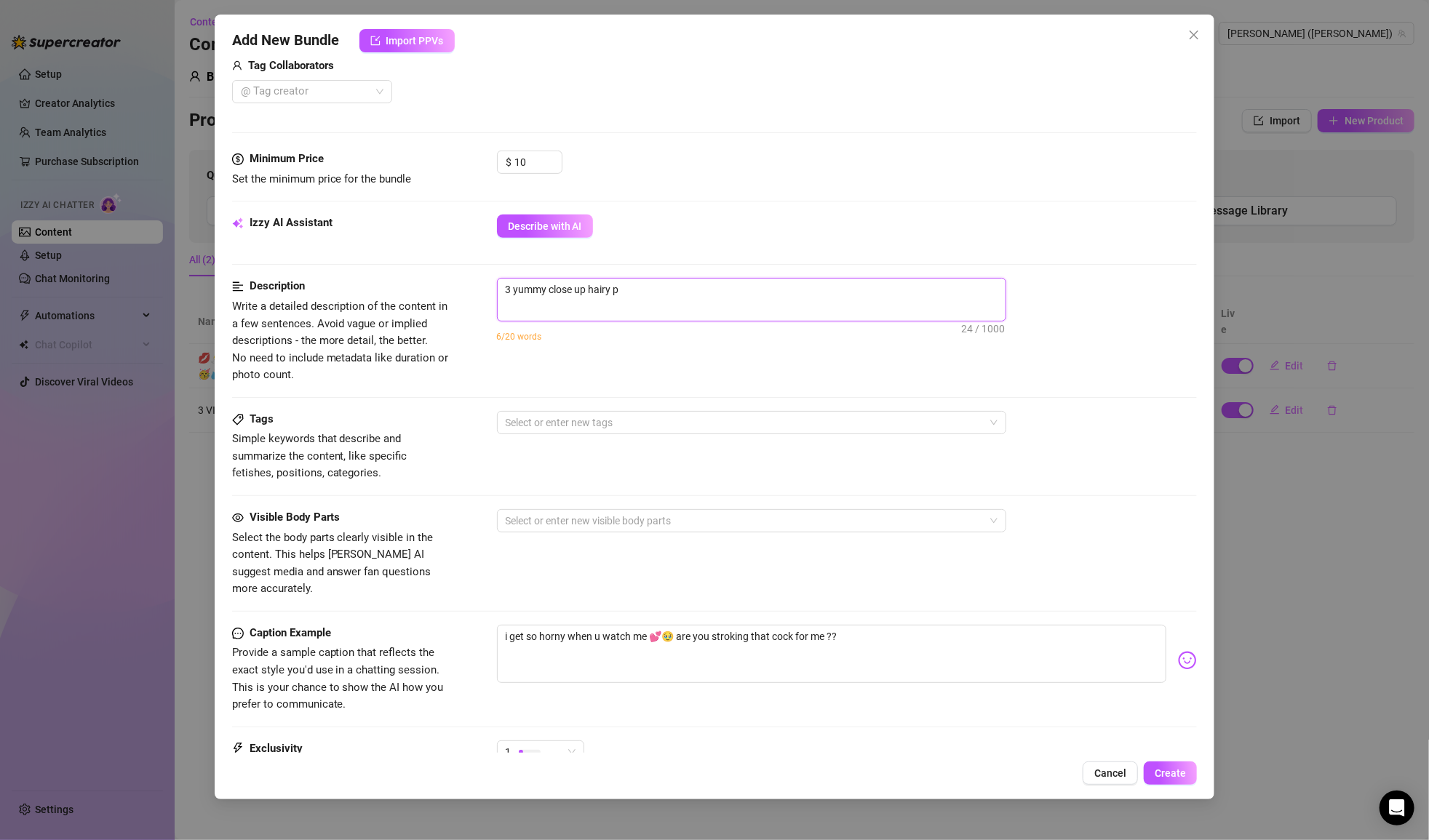
type textarea "3 yummy close up hairy pu"
type textarea "3 yummy close up hairy pus"
type textarea "3 yummy close up hairy puss"
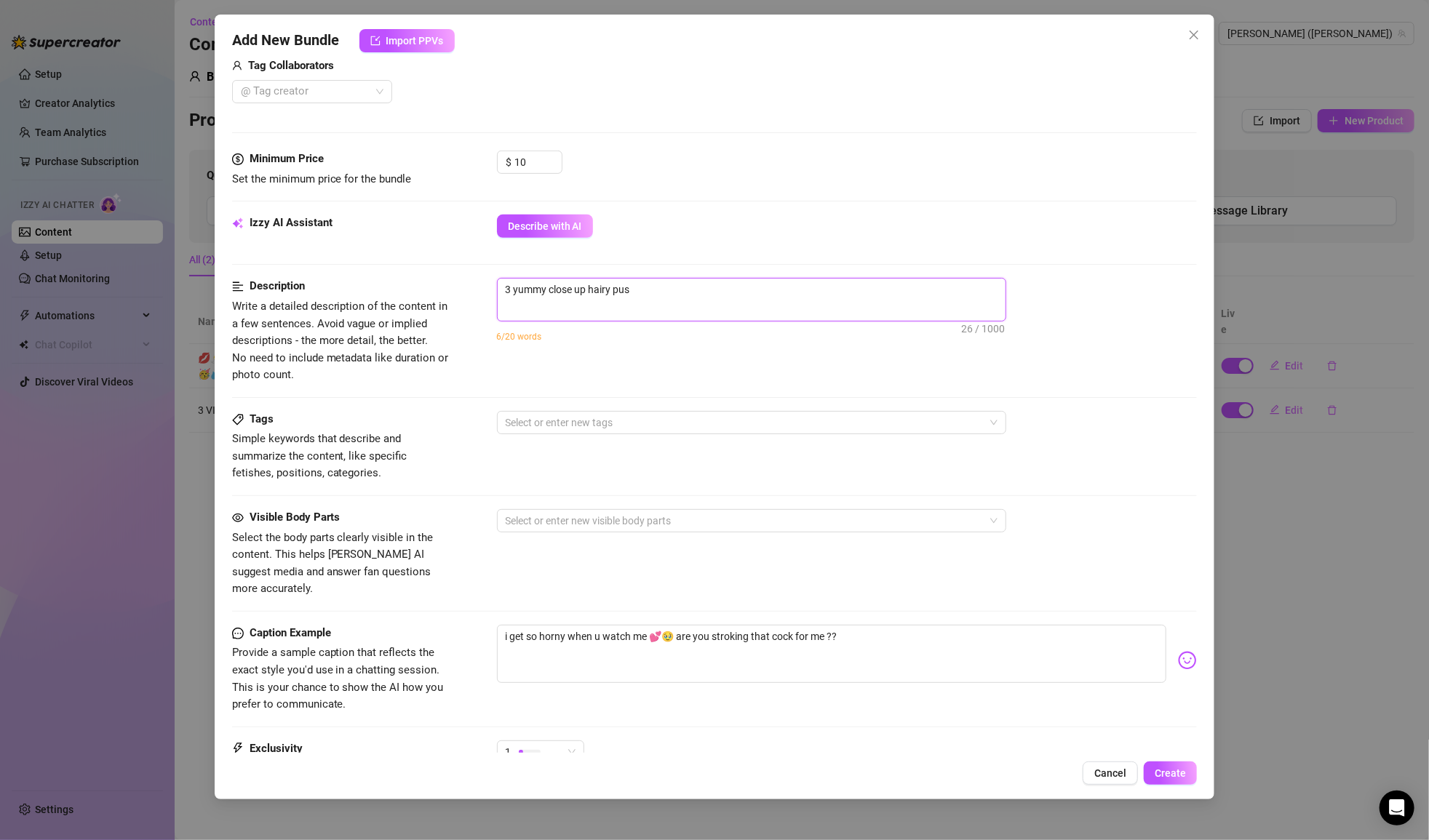
type textarea "3 yummy close up hairy puss"
type textarea "3 yummy close up hairy pussy"
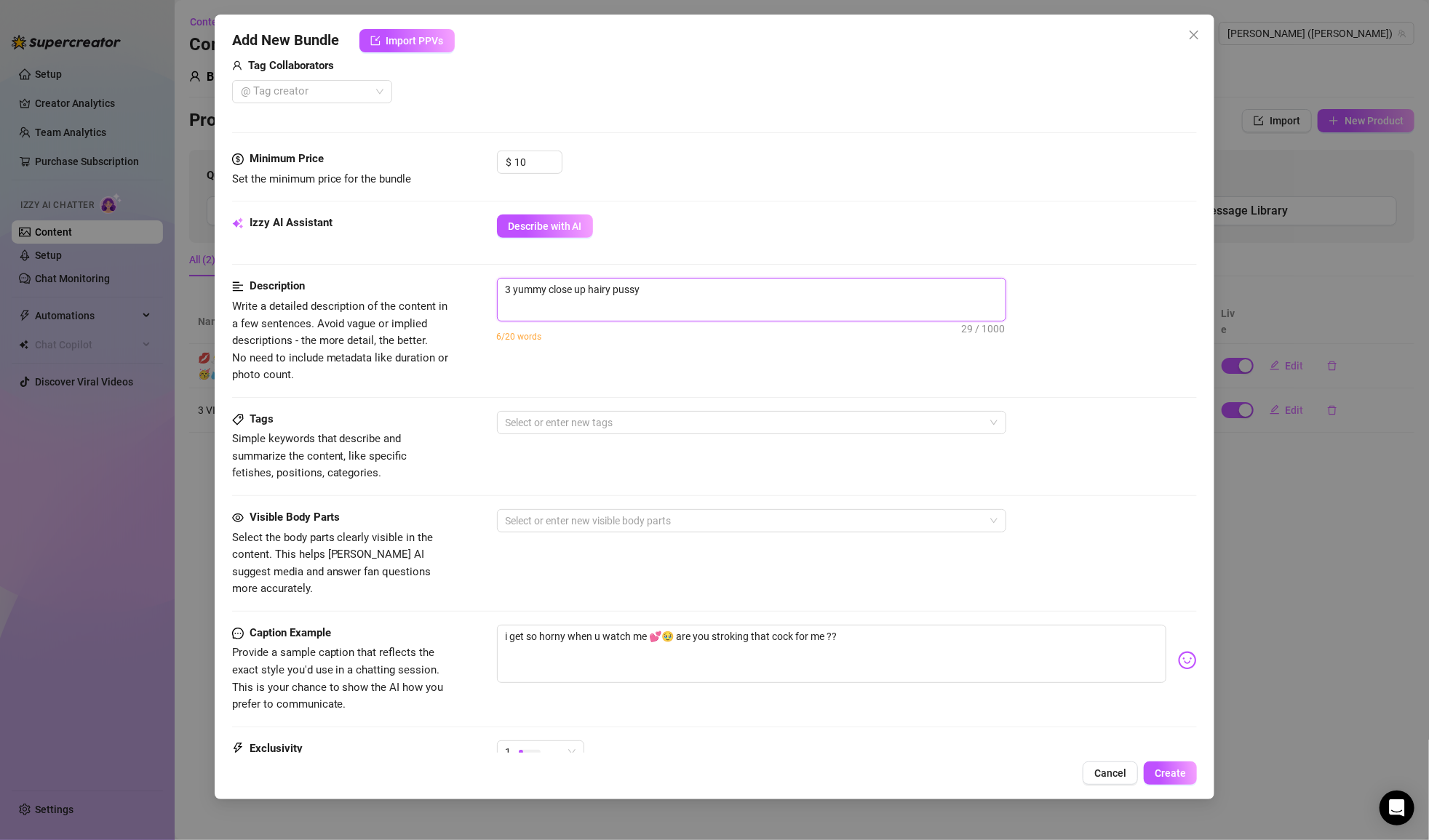
type textarea "3 yummy close up hairy pussy p"
type textarea "3 yummy close up hairy pussy pi"
type textarea "3 yummy close up hairy pussy pic"
type textarea "3 yummy close up hairy pussy pict"
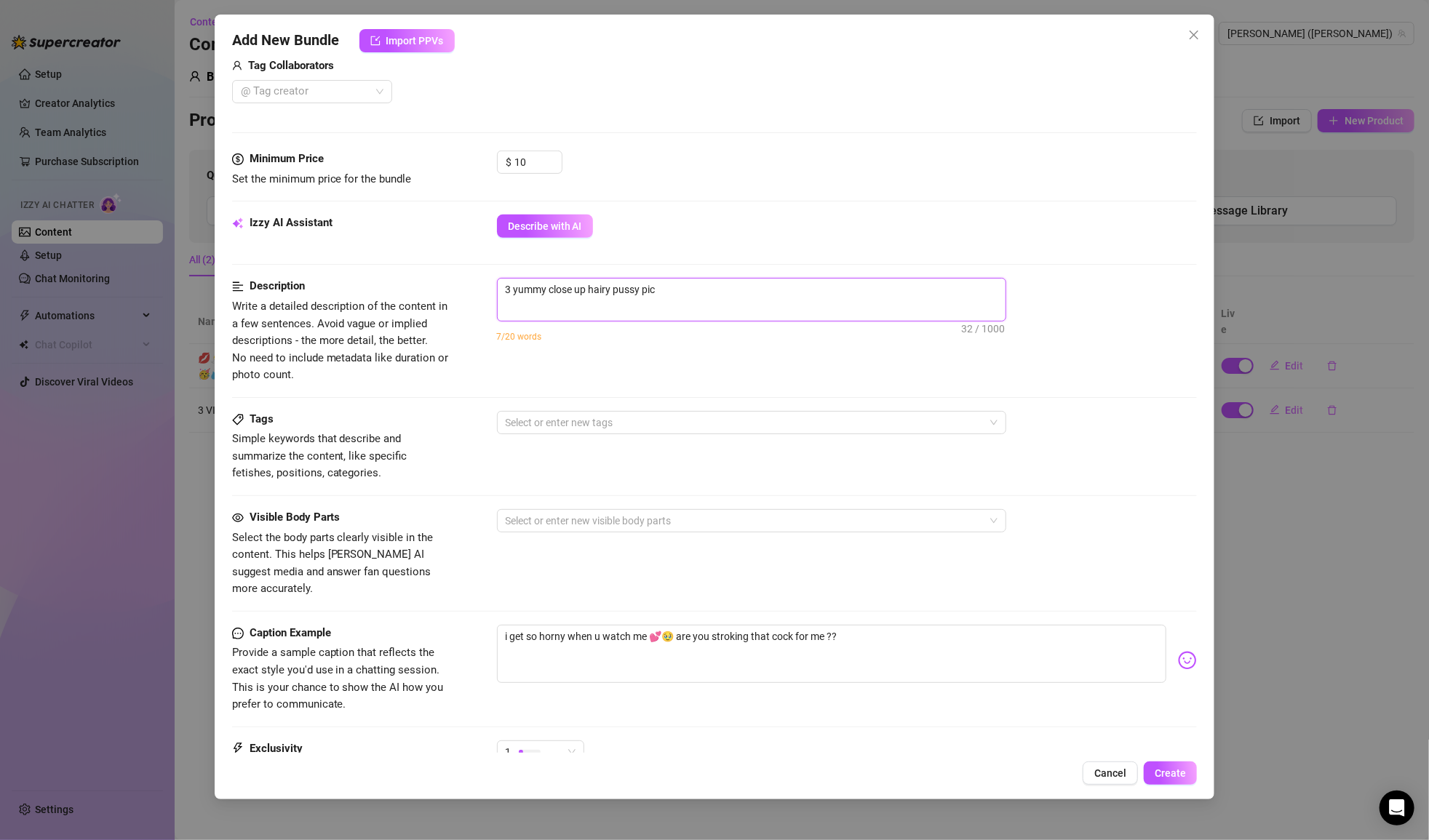
type textarea "3 yummy close up hairy pussy pict"
type textarea "3 yummy close up hairy pussy pictu"
type textarea "3 yummy close up hairy pussy pictur"
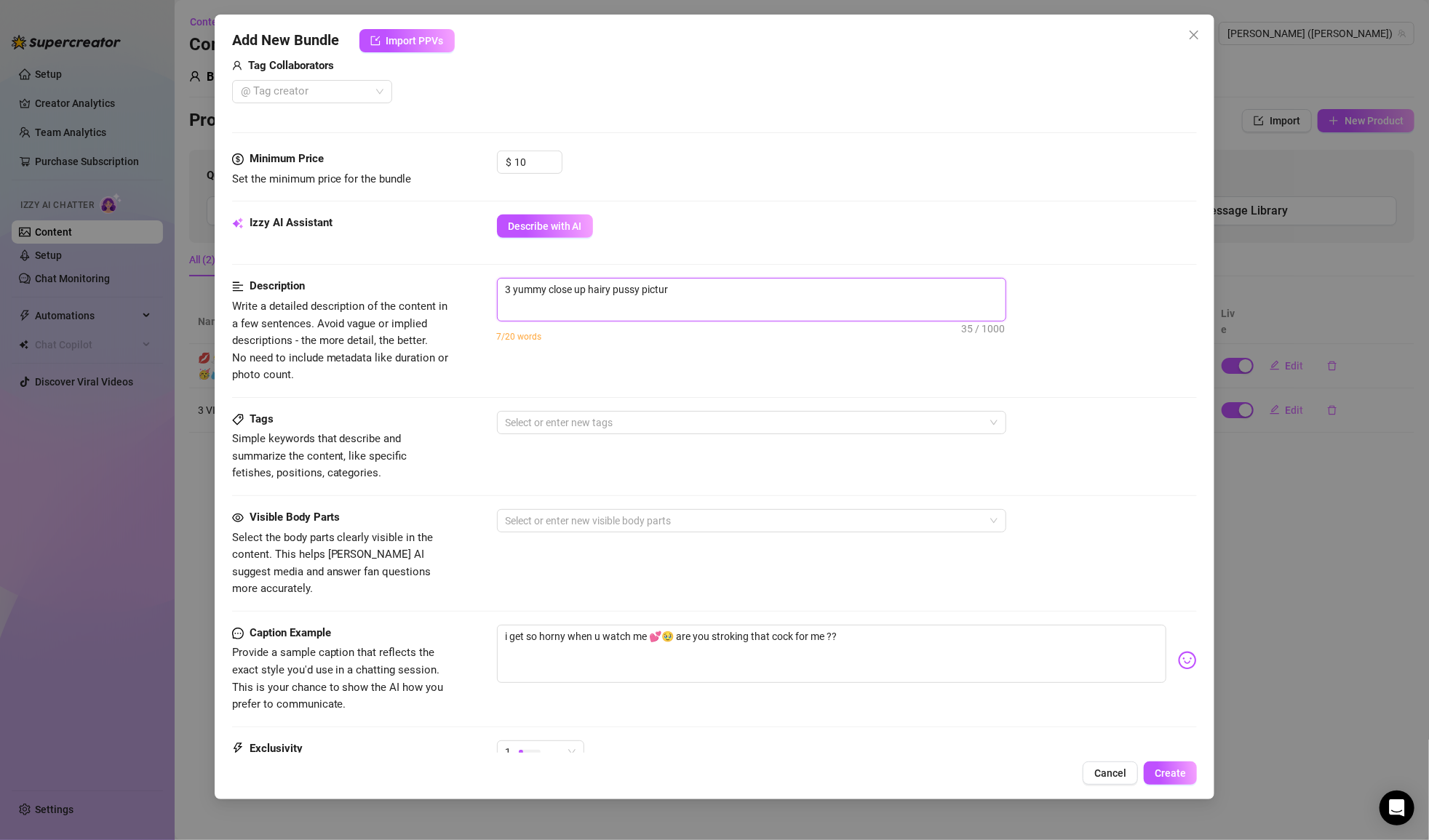
type textarea "3 yummy close up hairy pussy picture"
type textarea "3 yummy close up hairy pussy pictures"
type textarea "3 yummy close up hairy pussy picture"
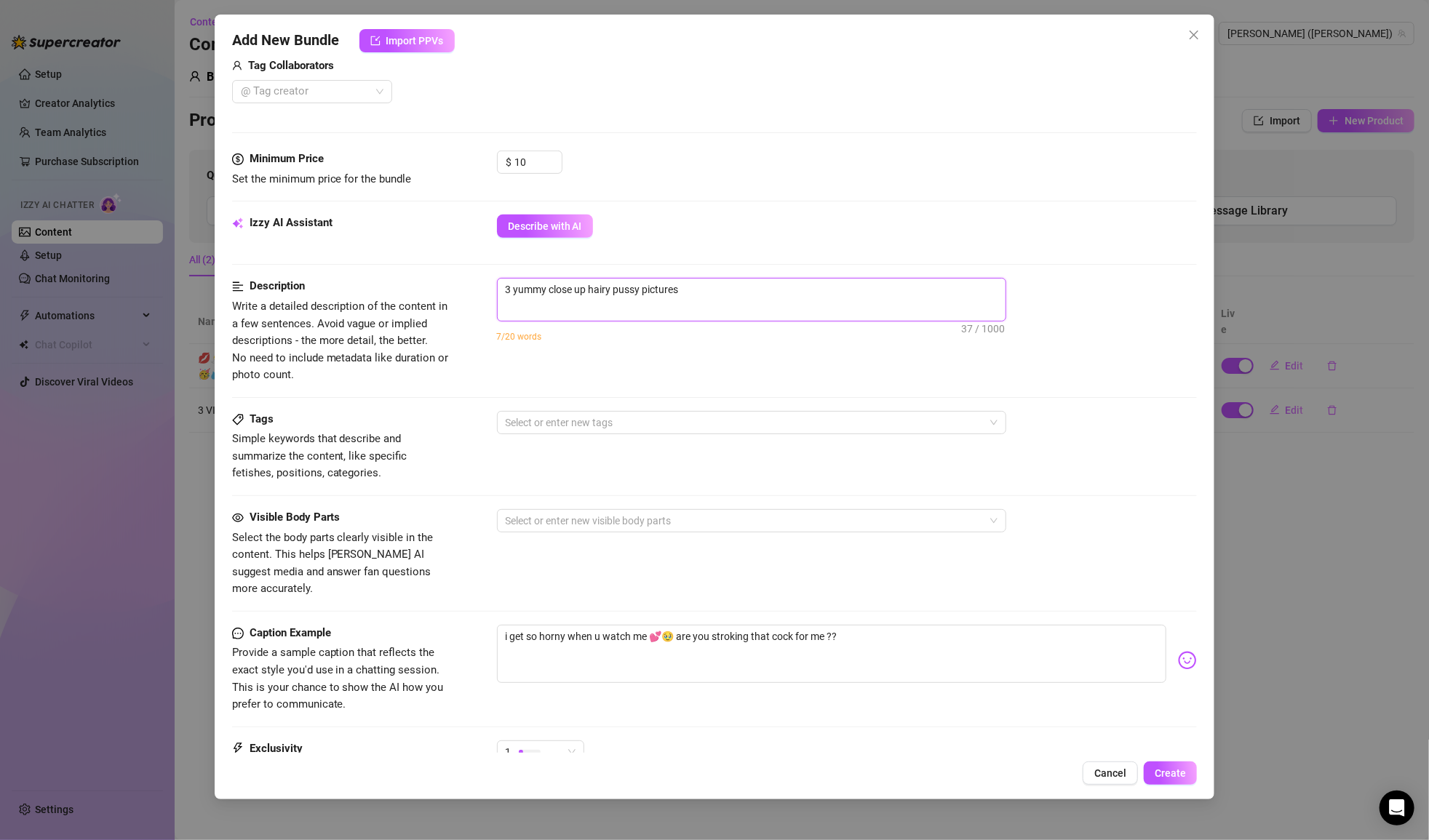
type textarea "3 yummy close up hairy pussy picture"
type textarea "3 yummy close up hairy pussy pictur"
type textarea "3 yummy close up hairy pussy pictu"
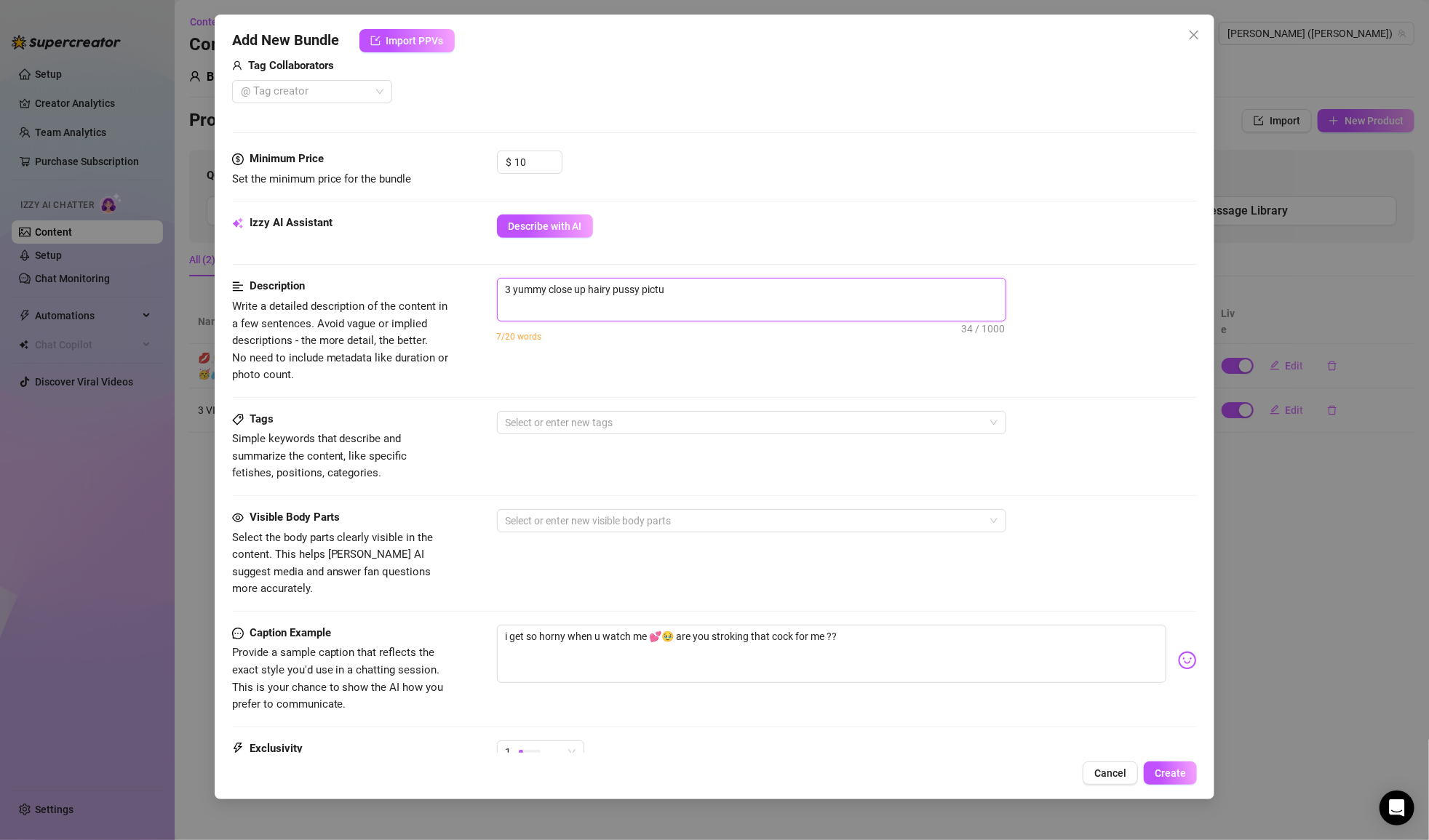
type textarea "3 yummy close up hairy pussy pict"
type textarea "3 yummy close up hairy pussy pic"
type textarea "3 yummy close up hairy pussy pics"
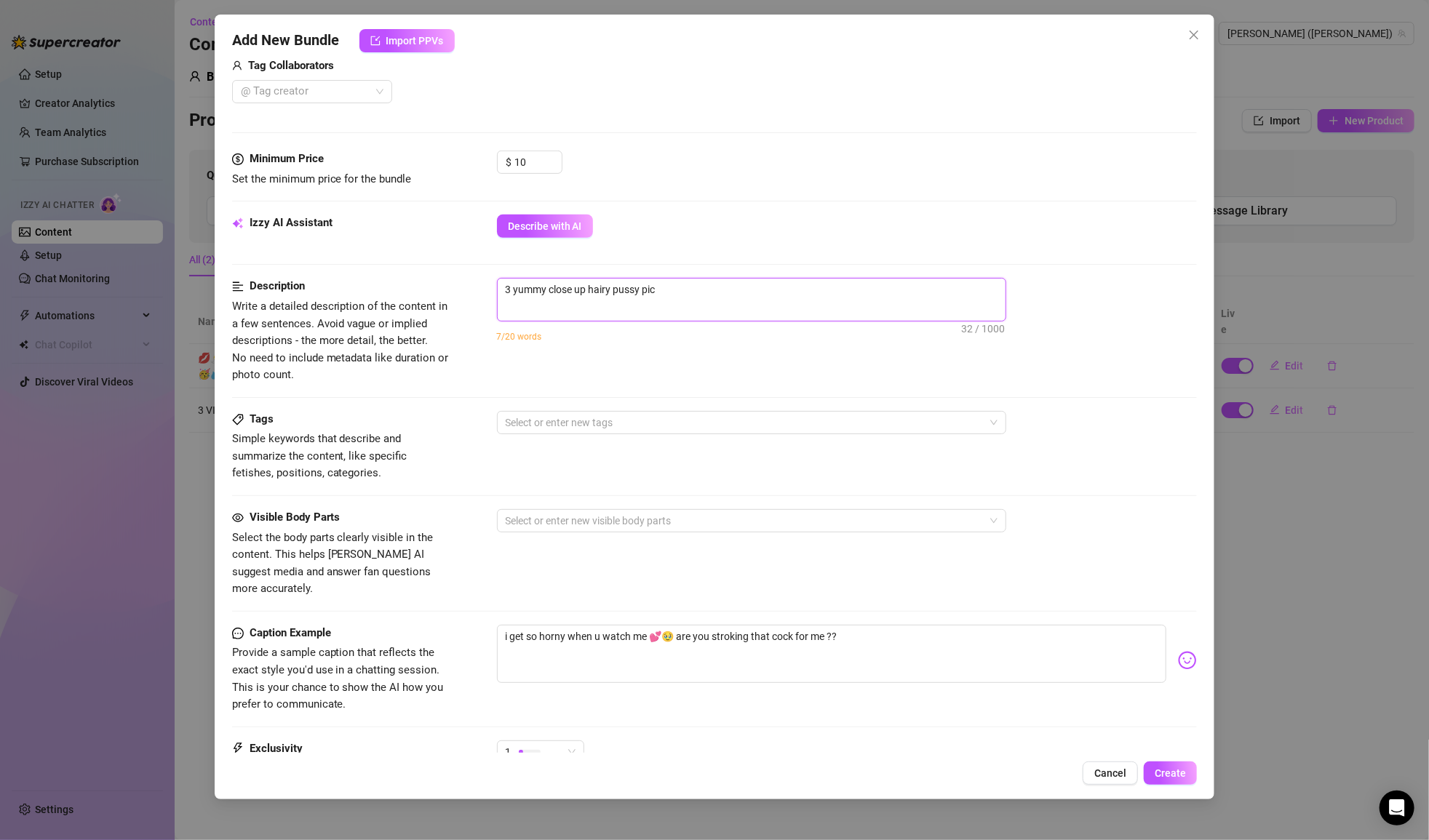
type textarea "3 yummy close up hairy pussy pics"
type textarea "3 yummy close up hairy pussy pics 😽"
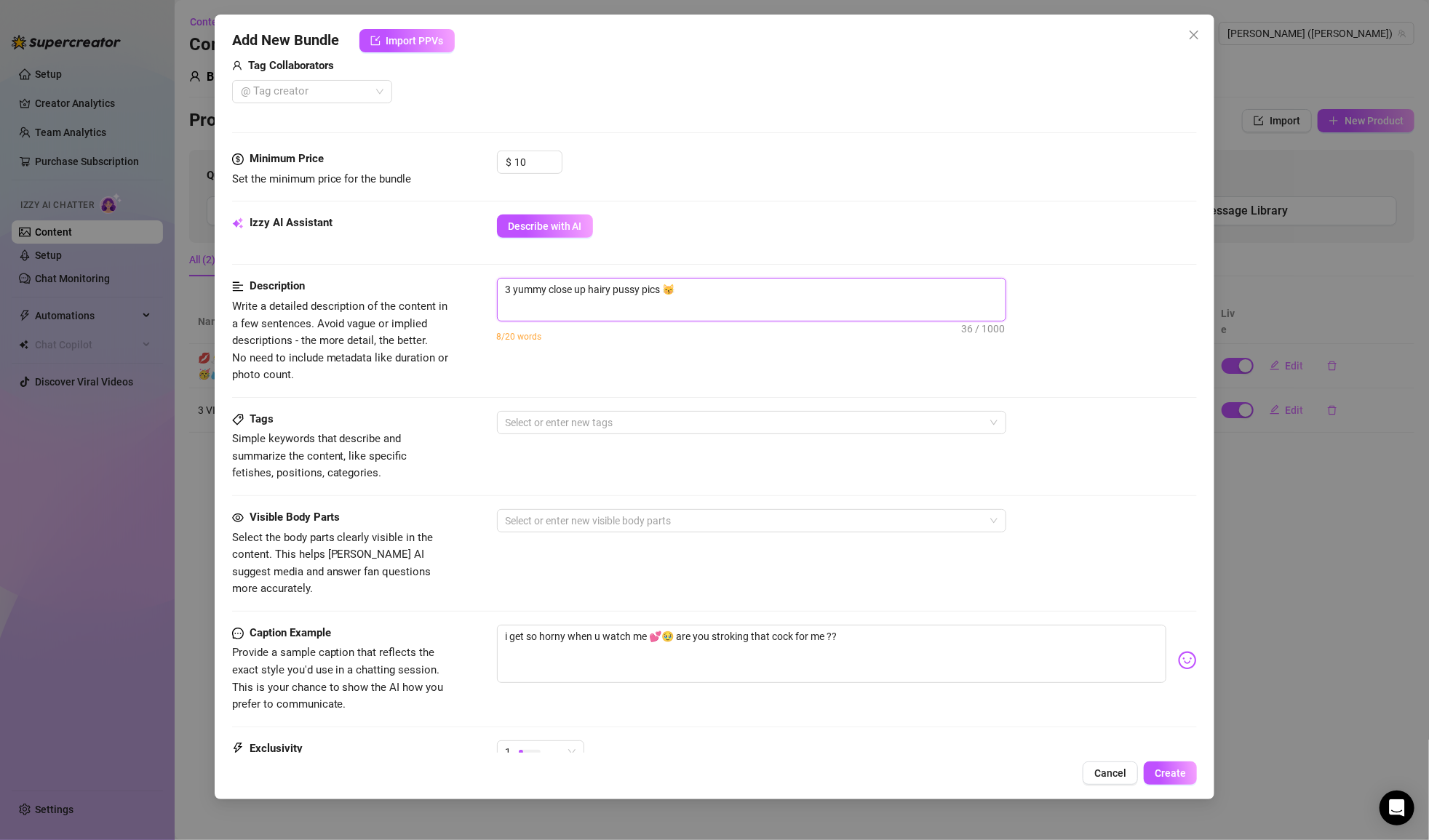
type textarea "3 yummy close up hairy pussy pics 😽💕"
type textarea "3 yummy close up hairy pussy pics 😽"
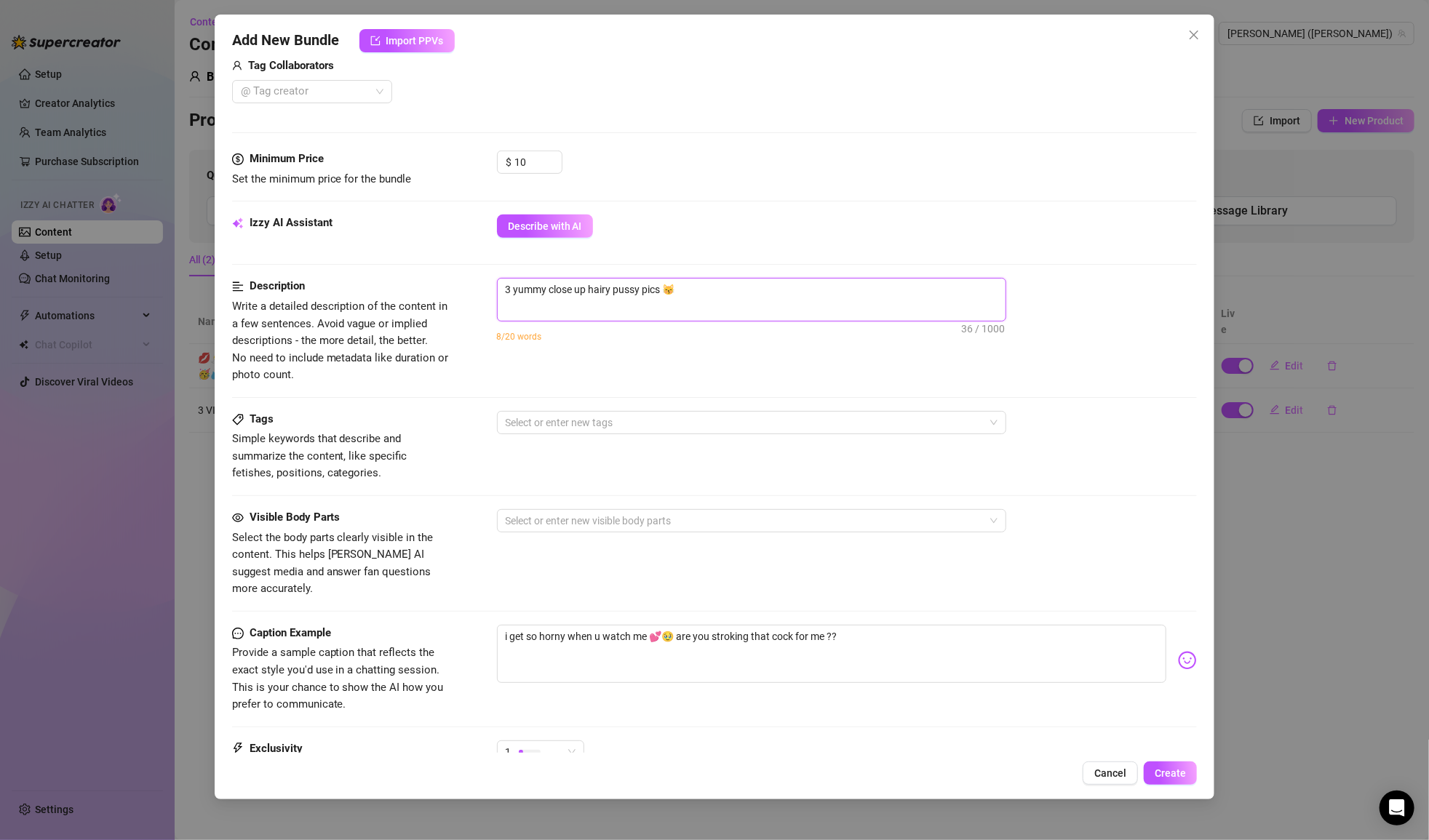
type textarea "3 yummy close up hairy pussy pics 😽"
type textarea "3 yummy close up hairy pussy pics 😽 t"
type textarea "3 yummy close up hairy pussy pics 😽 to"
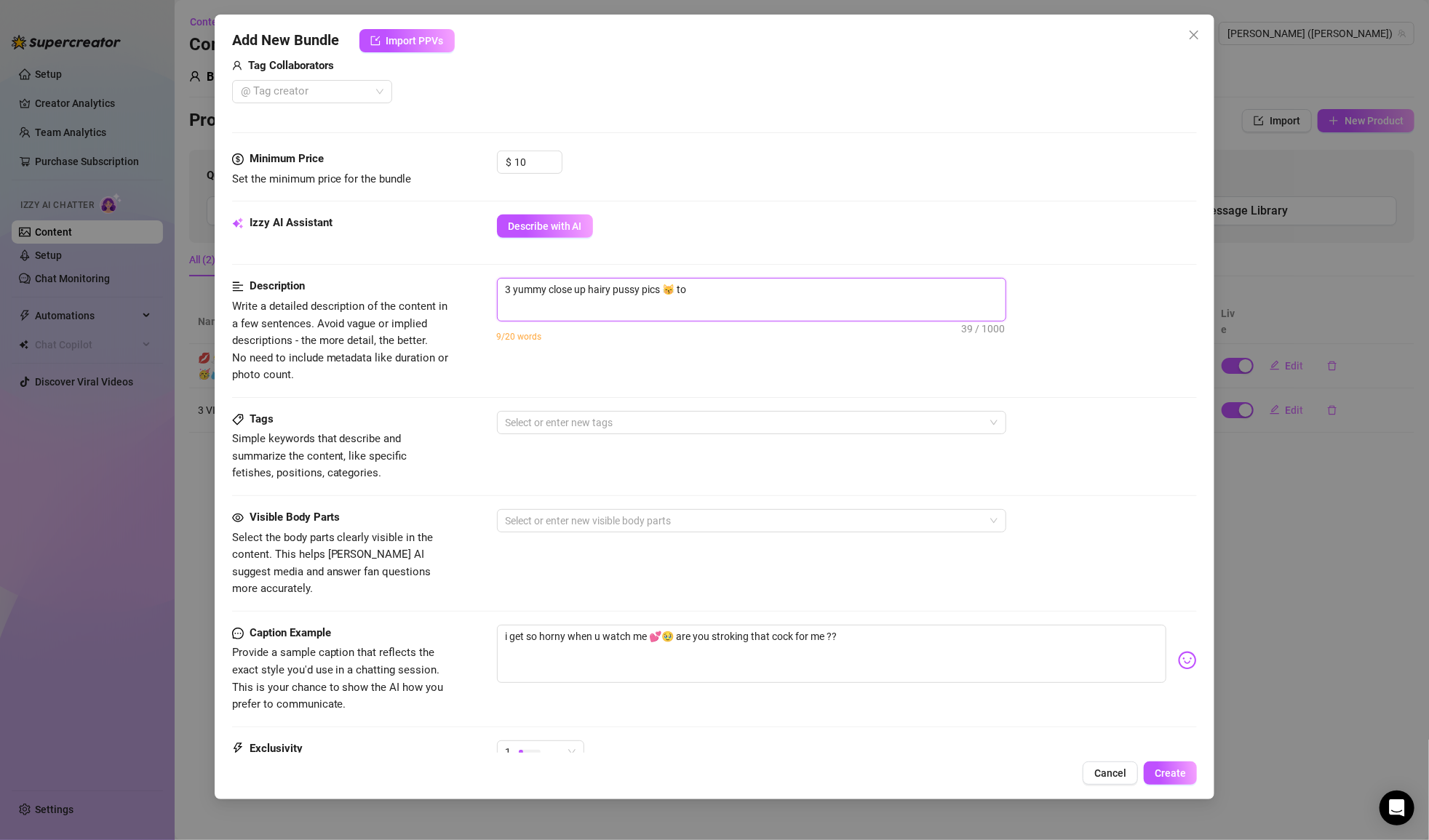
type textarea "3 yummy close up hairy pussy pics 😽 to"
type textarea "3 yummy close up hairy pussy pics 😽 to g"
type textarea "3 yummy close up hairy pussy pics 😽 to ge"
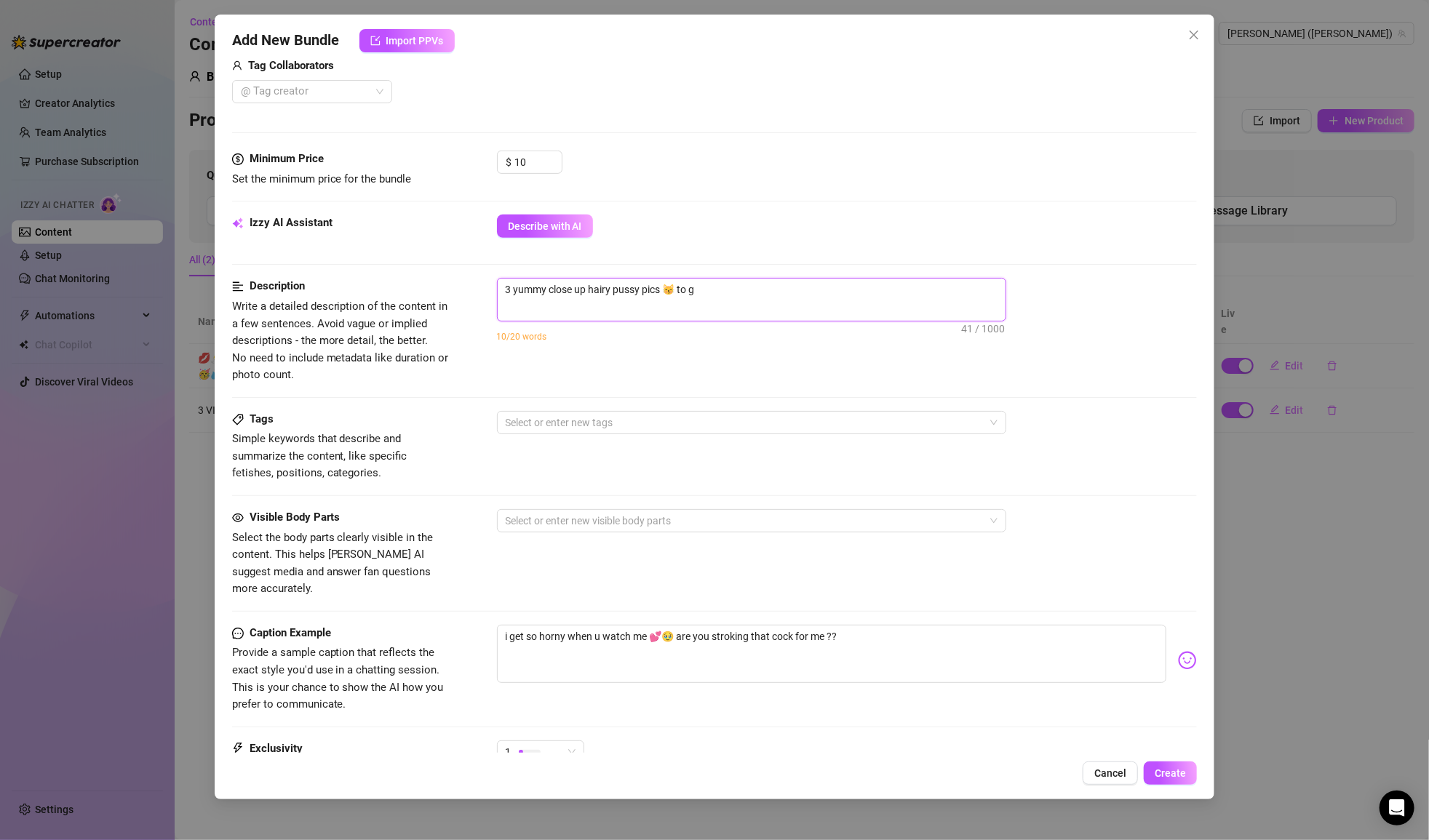
type textarea "3 yummy close up hairy pussy pics 😽 to ge"
type textarea "3 yummy close up hairy pussy pics 😽 to get"
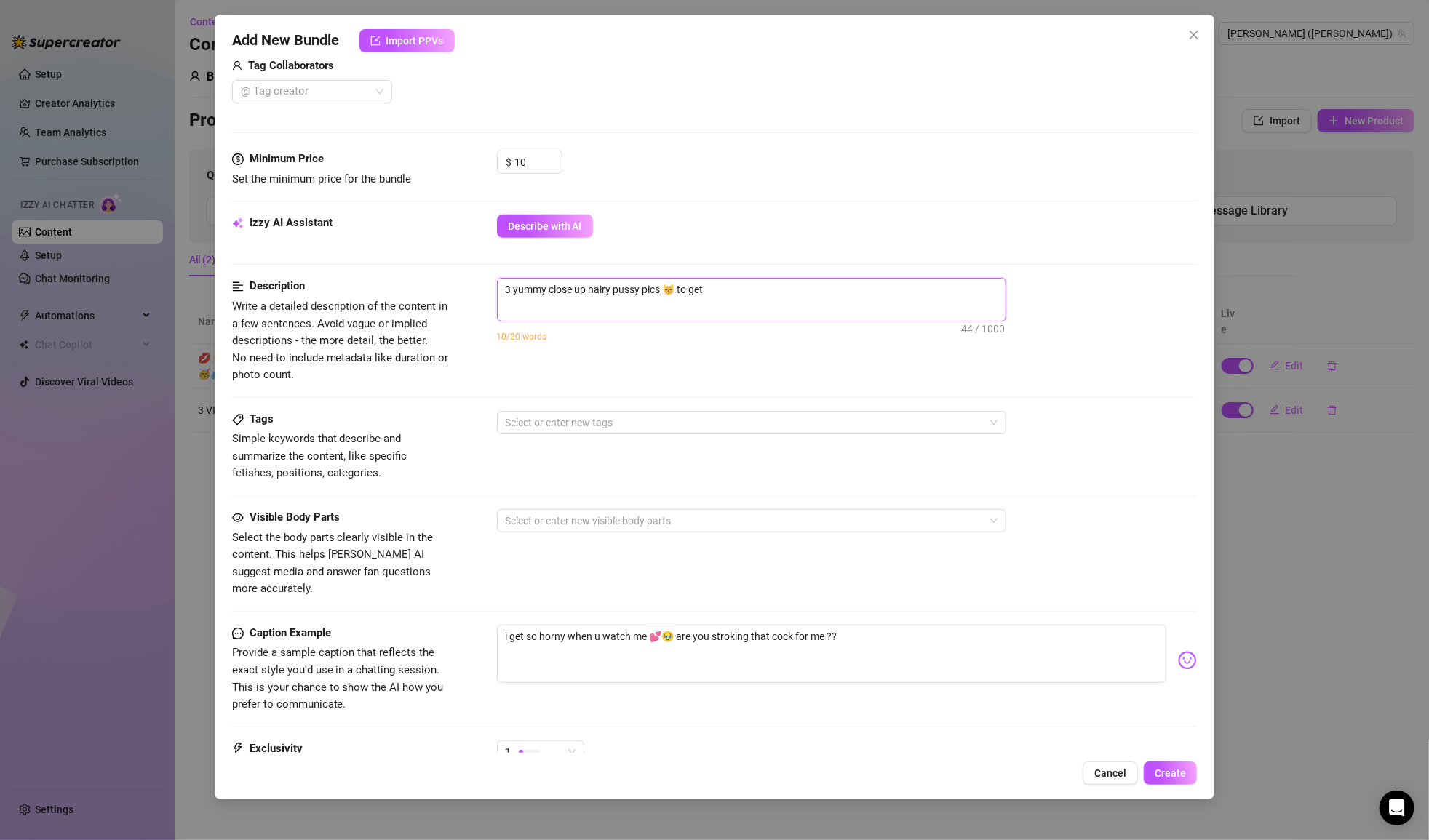
type textarea "3 yummy close up hairy pussy pics 😽 to get h"
type textarea "3 yummy close up hairy pussy pics 😽 to get hi"
type textarea "3 yummy close up hairy pussy pics 😽 to get him"
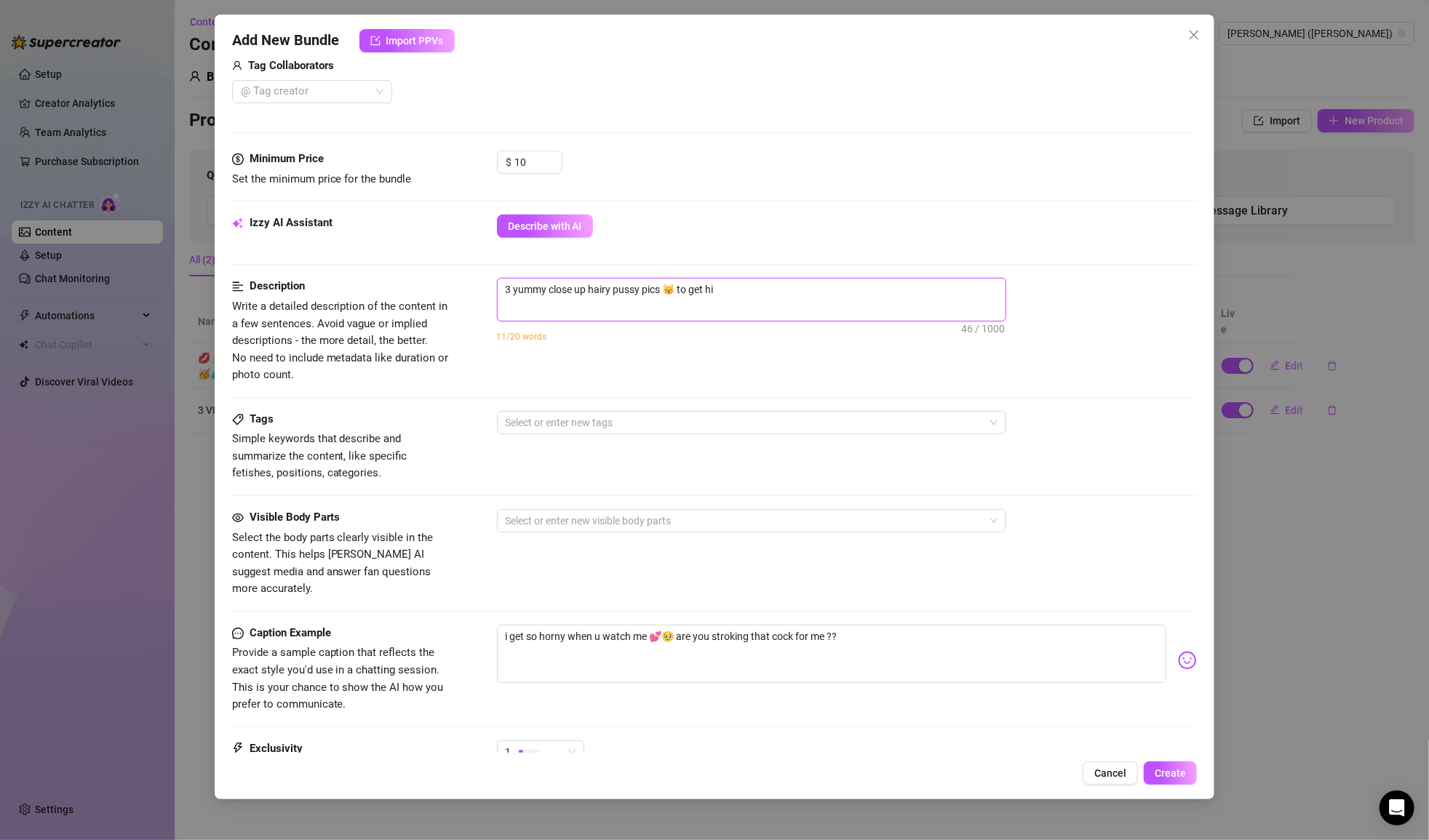
type textarea "3 yummy close up hairy pussy pics 😽 to get him"
type textarea "3 yummy close up hairy pussy pics 😽 to get him e"
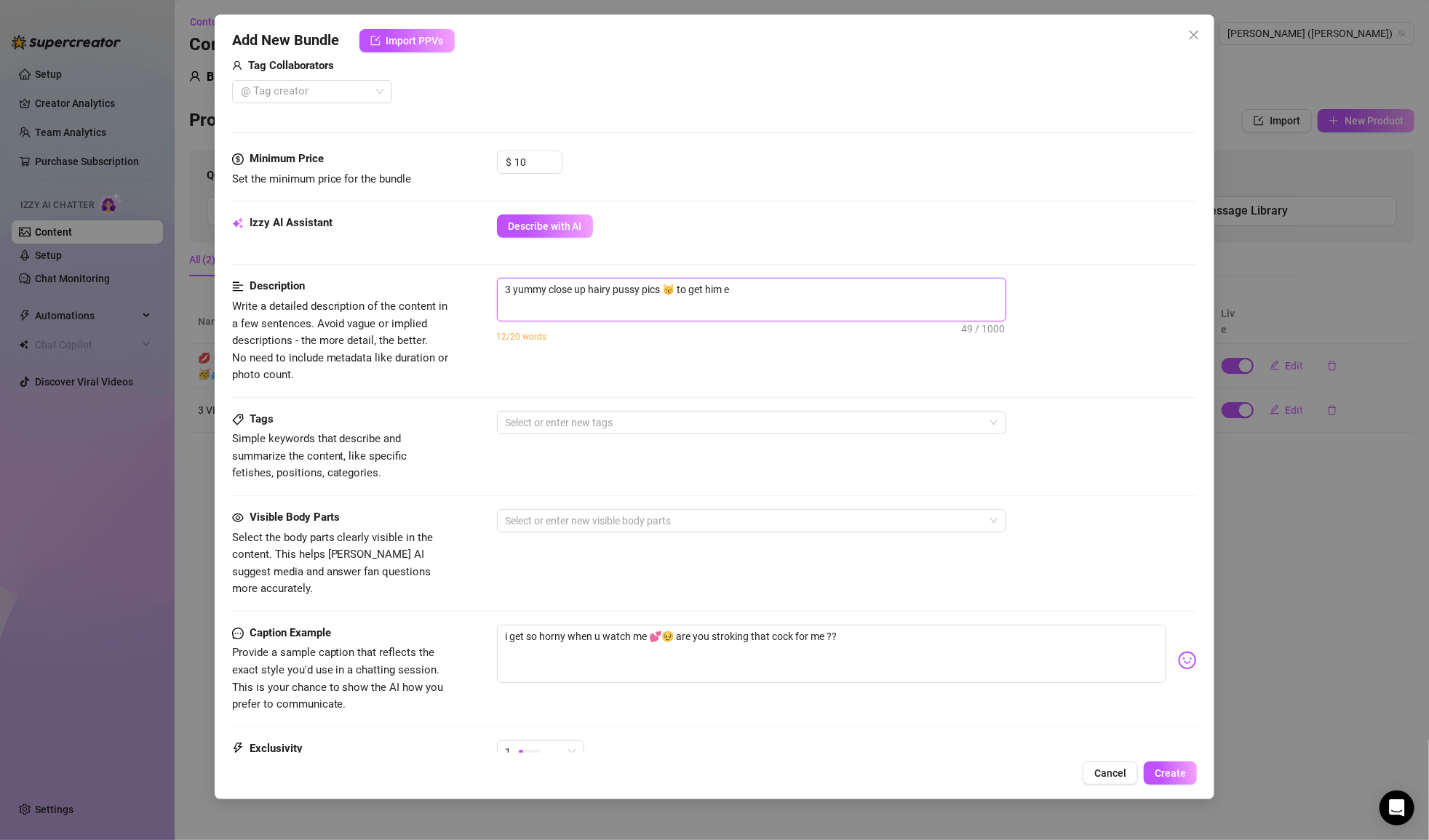
type textarea "3 yummy close up hairy pussy pics 😽 to get him ex"
type textarea "3 yummy close up hairy pussy pics 😽 to get him exc"
type textarea "3 yummy close up hairy pussy pics 😽 to get him exci"
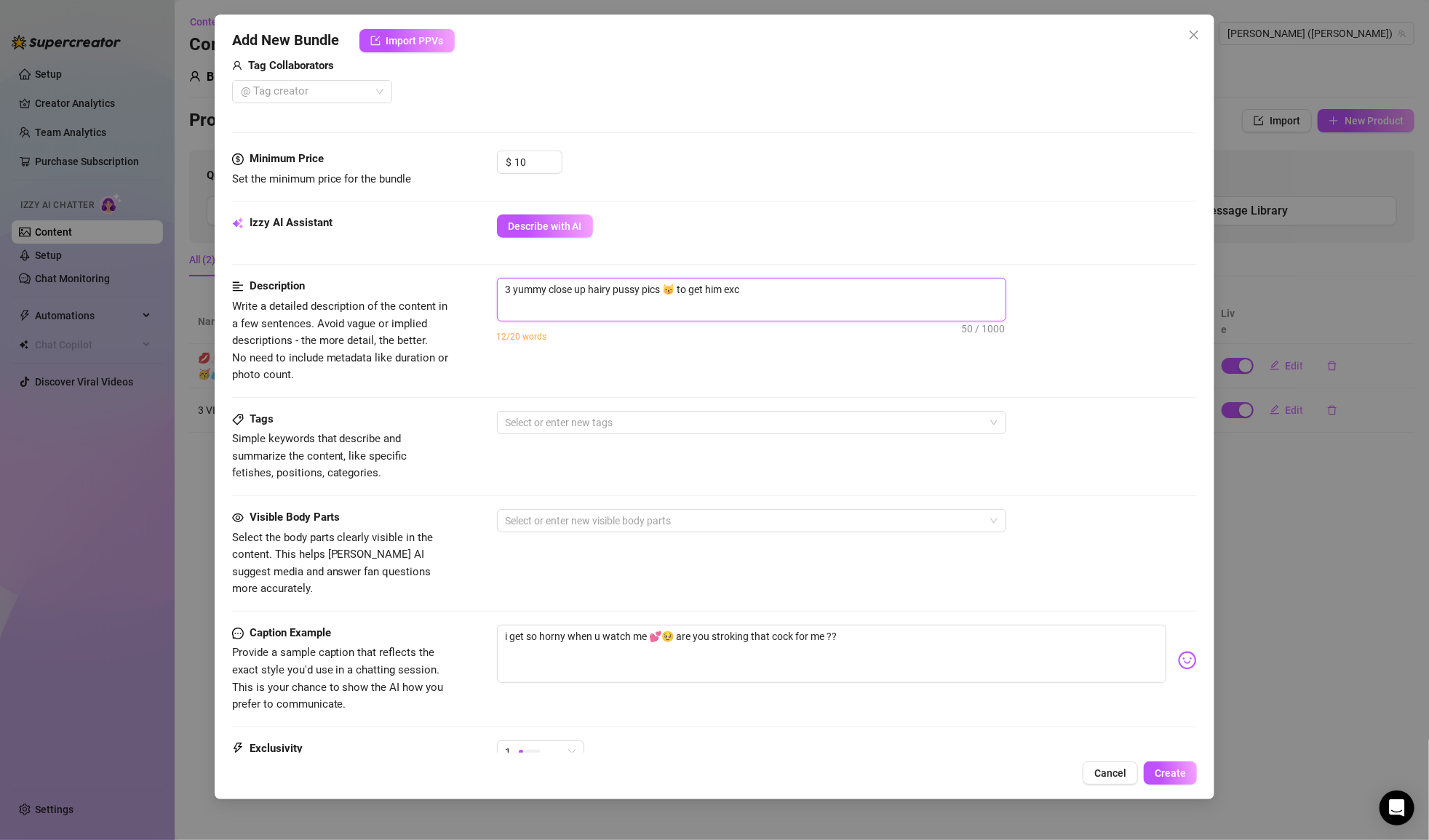
type textarea "3 yummy close up hairy pussy pics 😽 to get him exci"
type textarea "3 yummy close up hairy pussy pics 😽 to get him excit"
type textarea "3 yummy close up hairy pussy pics 😽 to get him excite"
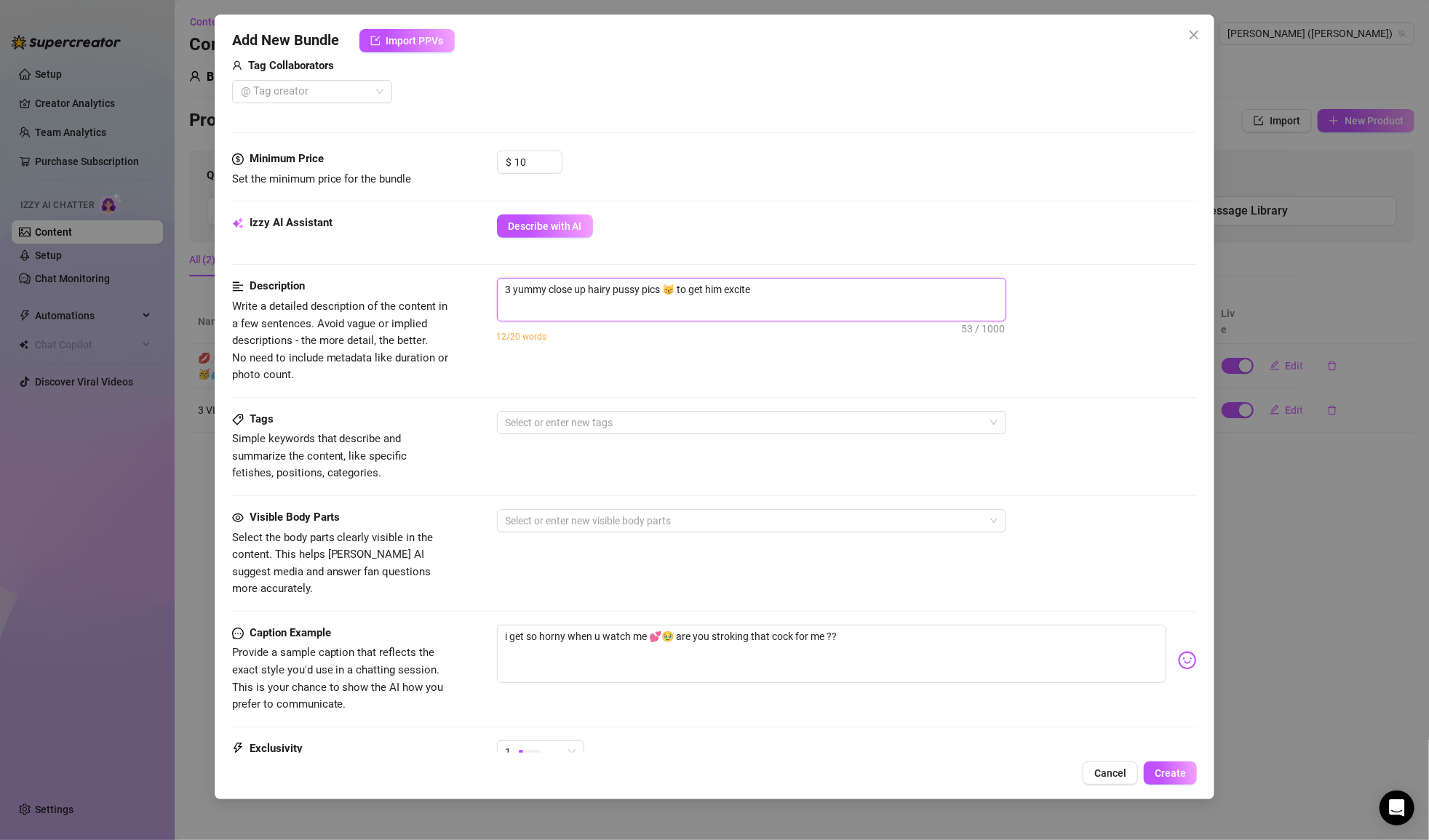
type textarea "3 yummy close up hairy pussy pics 😽 to get him excited"
type textarea "3 yummy close up hairy pussy pics 😽 to get him excited a"
type textarea "3 yummy close up hairy pussy pics 😽 to get him excited an"
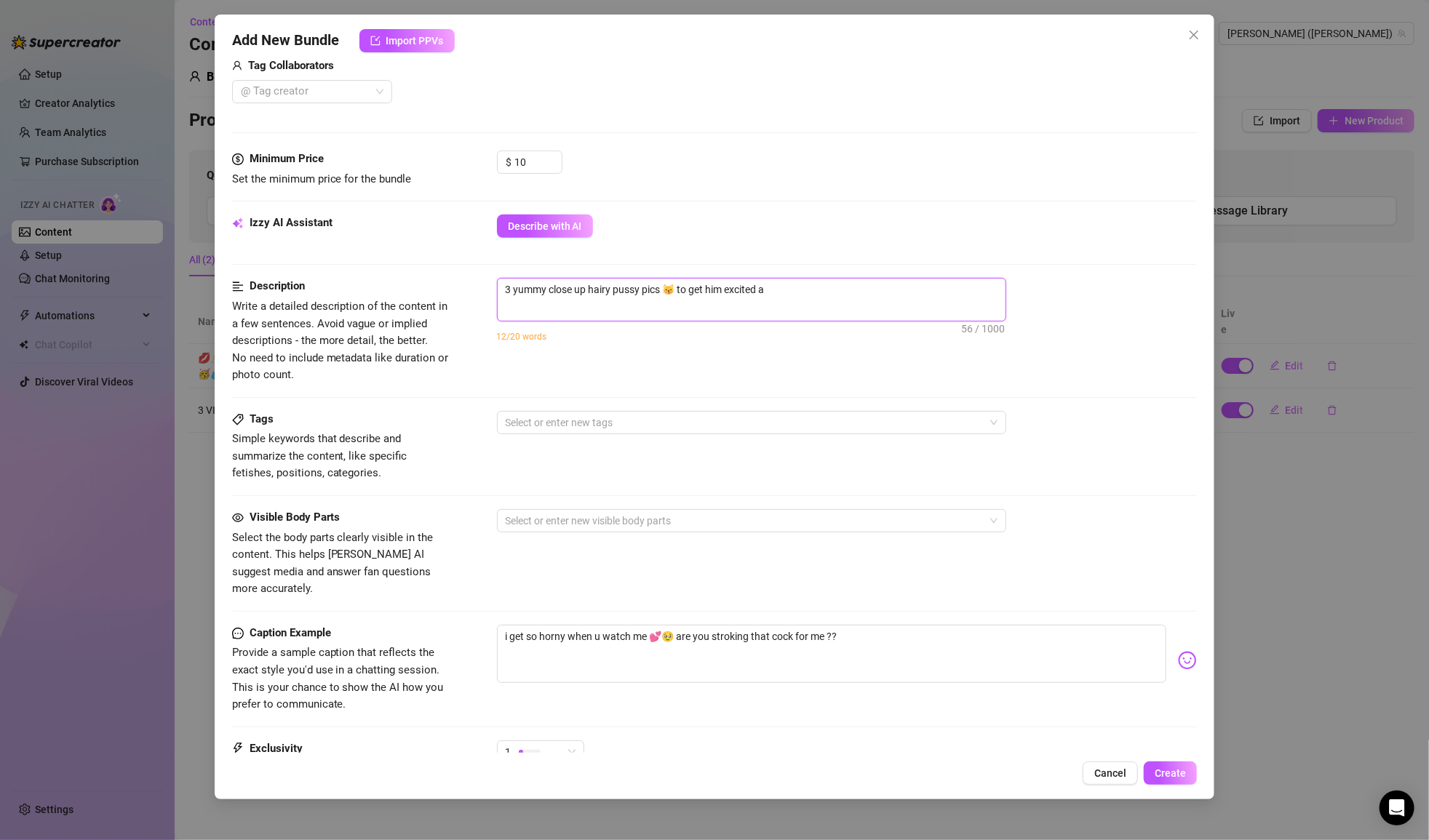
type textarea "3 yummy close up hairy pussy pics 😽 to get him excited an"
type textarea "3 yummy close up hairy pussy pics 😽 to get him excited and"
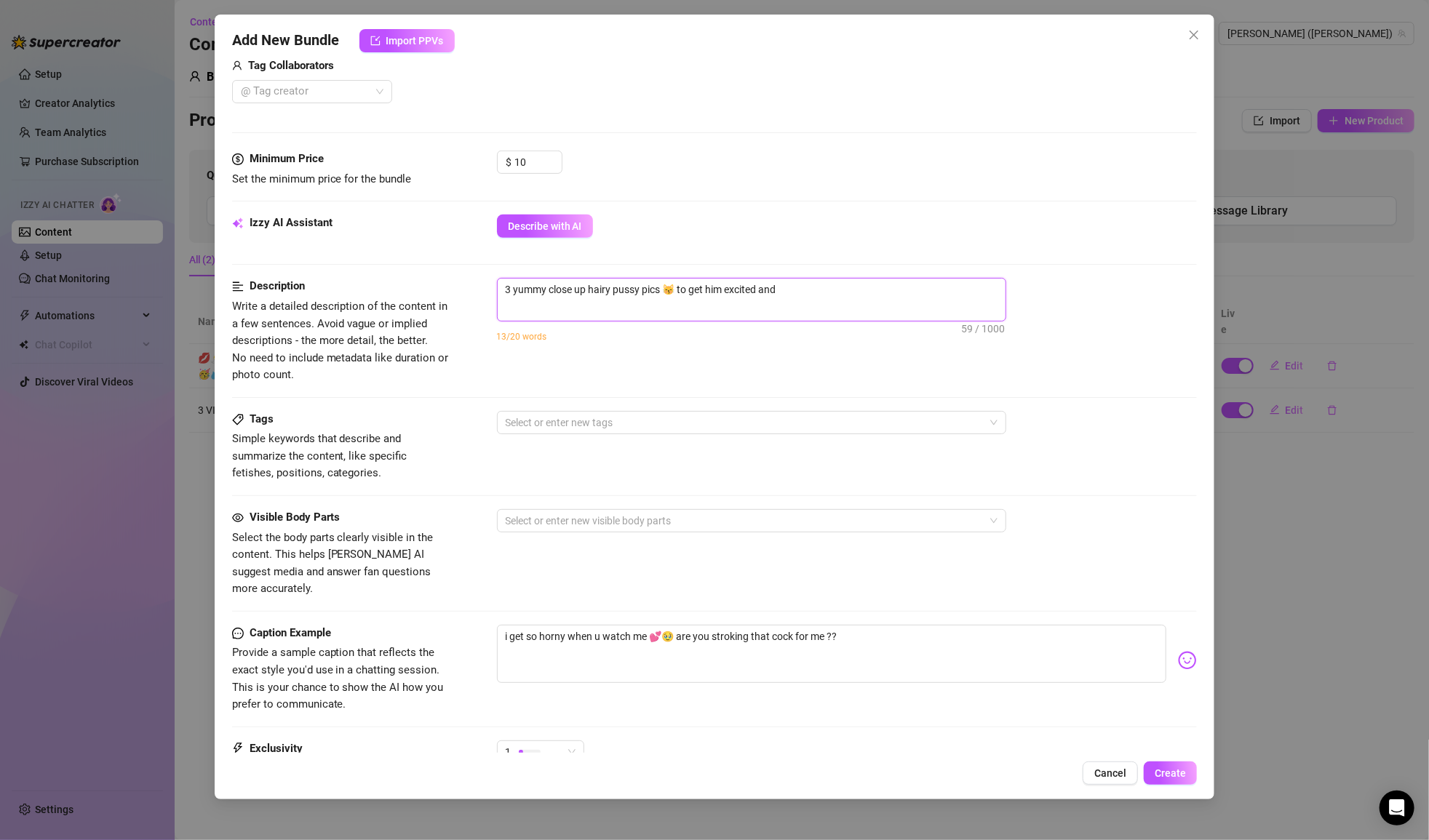
type textarea "3 yummy close up hairy pussy pics 😽 to get him excited and r"
type textarea "3 yummy close up hairy pussy pics 😽 to get him excited and re"
type textarea "3 yummy close up hairy pussy pics 😽 to get him excited and rea"
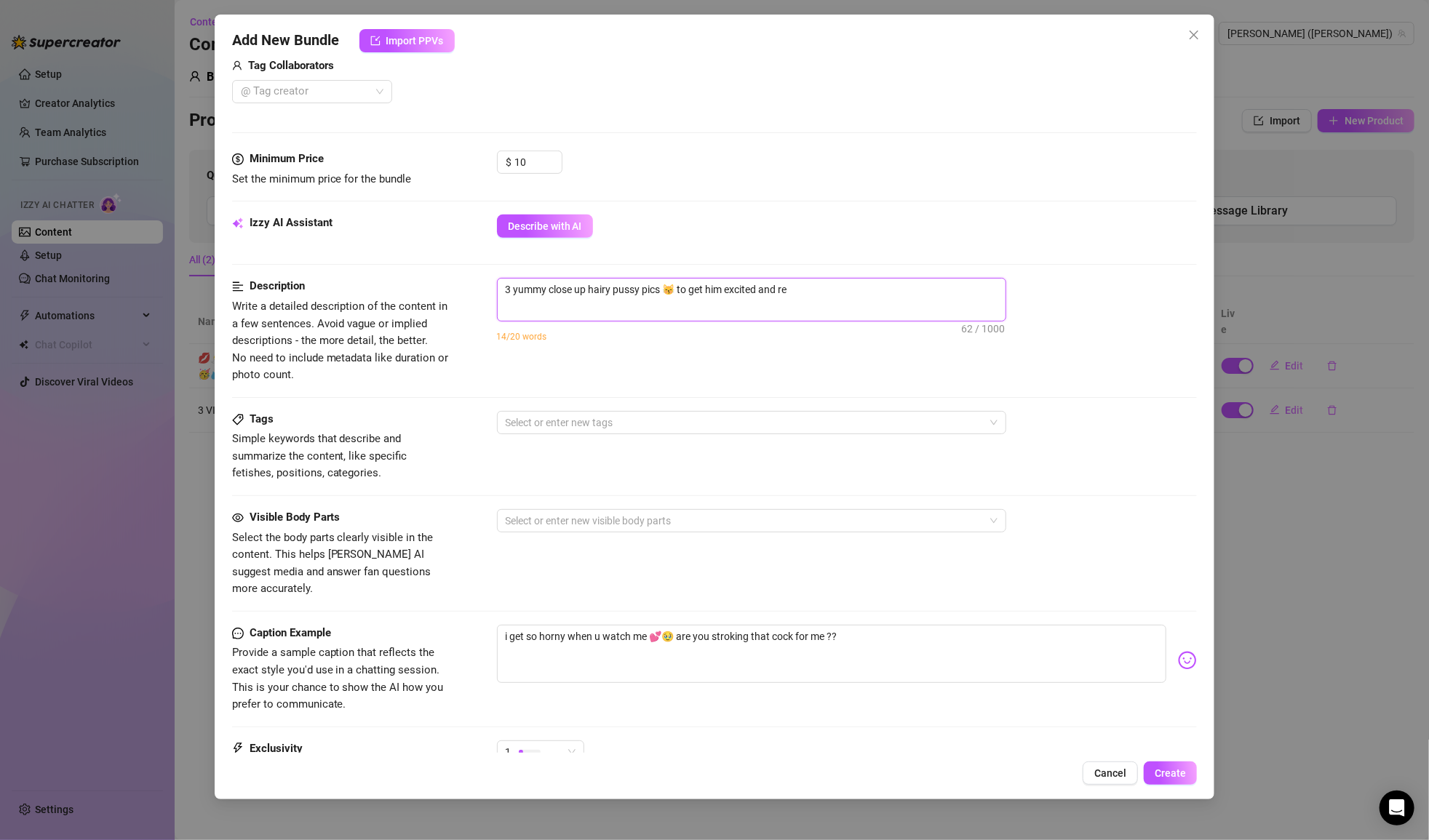
type textarea "3 yummy close up hairy pussy pics 😽 to get him excited and rea"
type textarea "3 yummy close up hairy pussy pics 😽 to get him excited and re"
type textarea "3 yummy close up hairy pussy pics 😽 to get him excited and r"
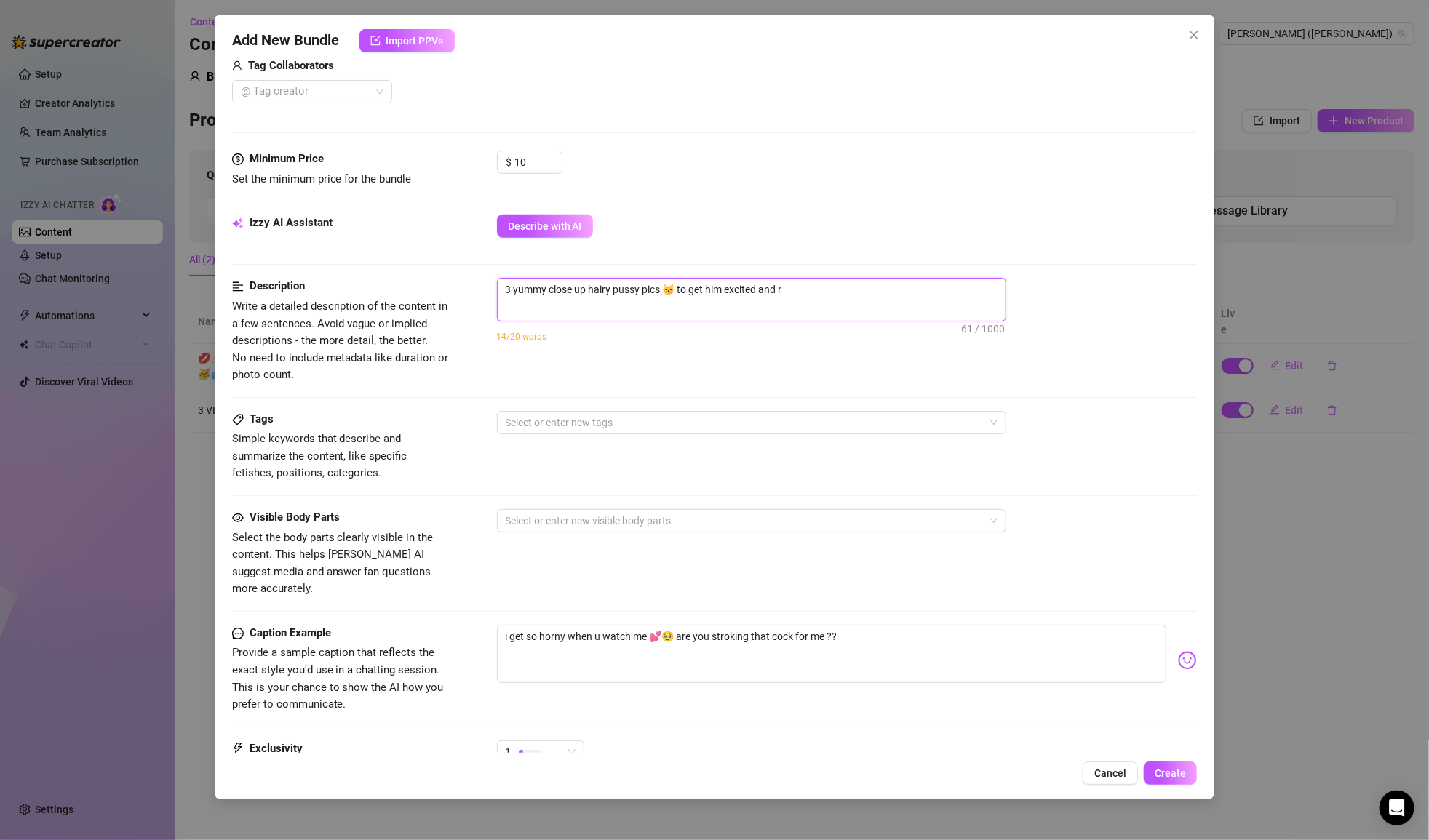
type textarea "3 yummy close up hairy pussy pics 😽 to get him excited and"
type textarea "3 yummy close up hairy pussy pics 😽 to get him excited and d"
type textarea "3 yummy close up hairy pussy pics 😽 to get him excited and de"
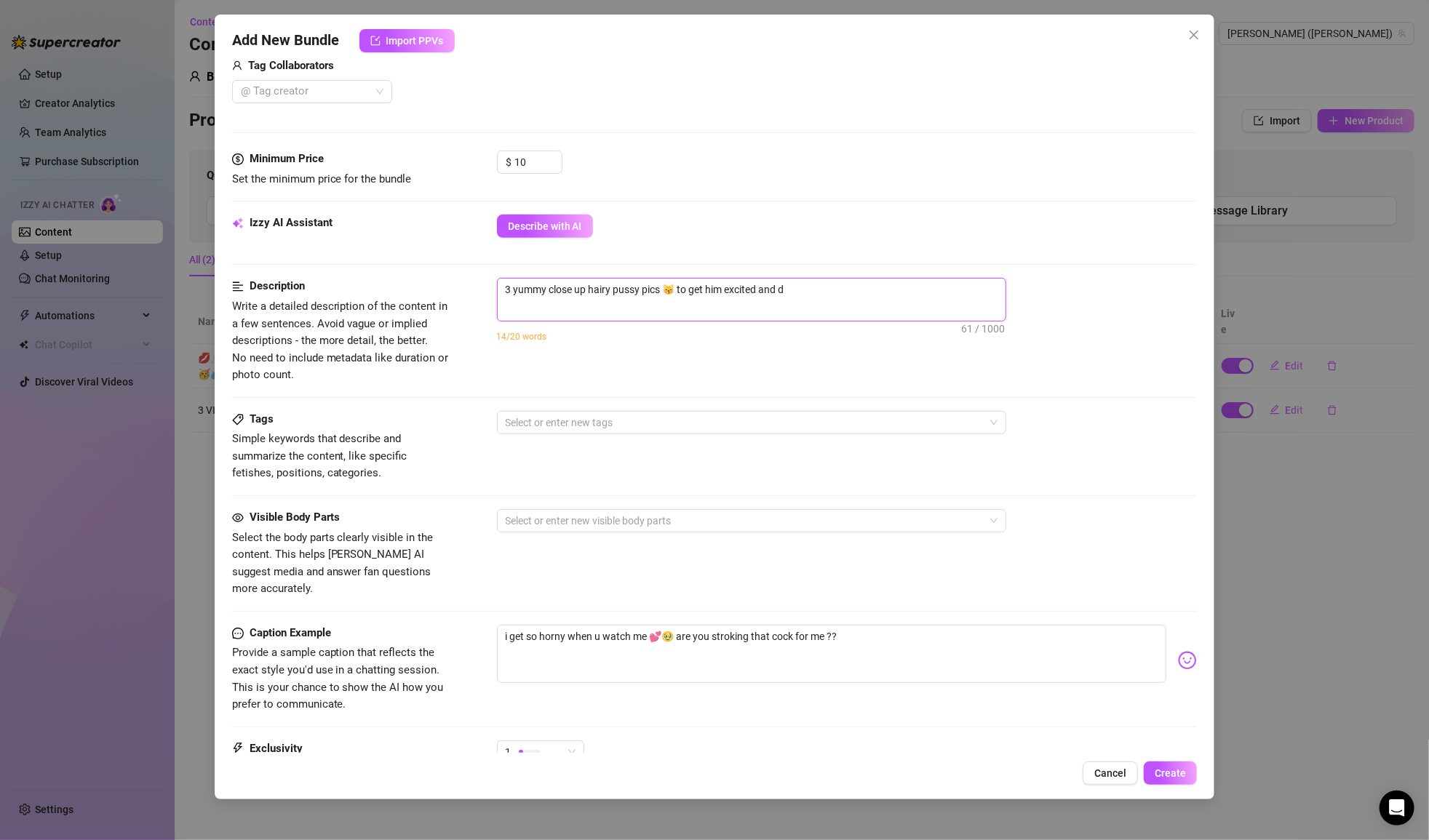
type textarea "3 yummy close up hairy pussy pics 😽 to get him excited and de"
type textarea "3 yummy close up hairy pussy pics 😽 to get him excited and dep"
type textarea "3 yummy close up hairy pussy pics 😽 to get him excited and de"
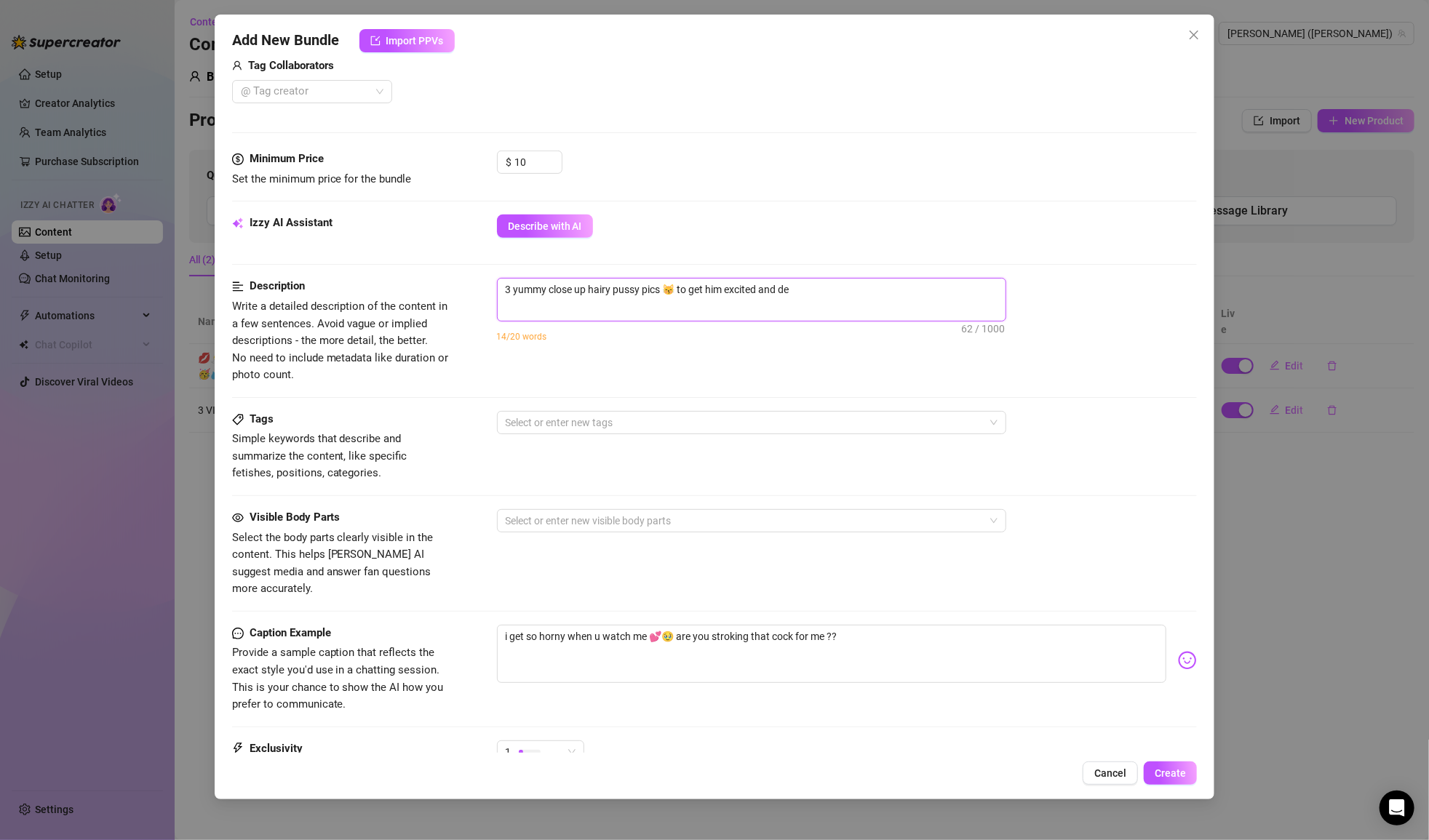
type textarea "3 yummy close up hairy pussy pics 😽 to get him excited and des"
type textarea "3 yummy close up hairy pussy pics 😽 to get him excited and desp"
type textarea "3 yummy close up hairy pussy pics 😽 to get him excited and despe"
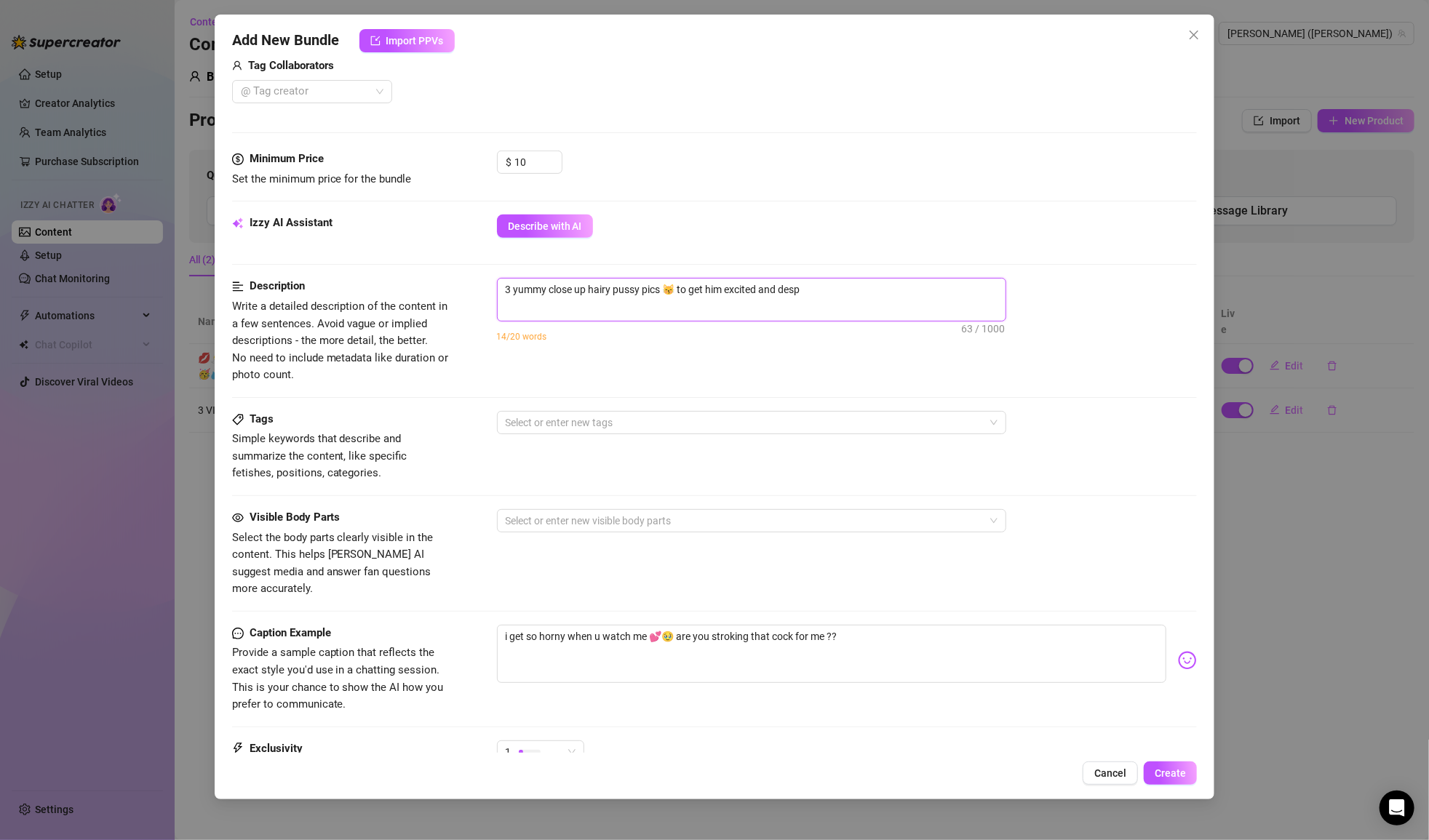
type textarea "3 yummy close up hairy pussy pics 😽 to get him excited and despe"
type textarea "3 yummy close up hairy pussy pics 😽 to get him excited and [PERSON_NAME]"
type textarea "3 yummy close up hairy pussy pics 😽 to get him excited and despera"
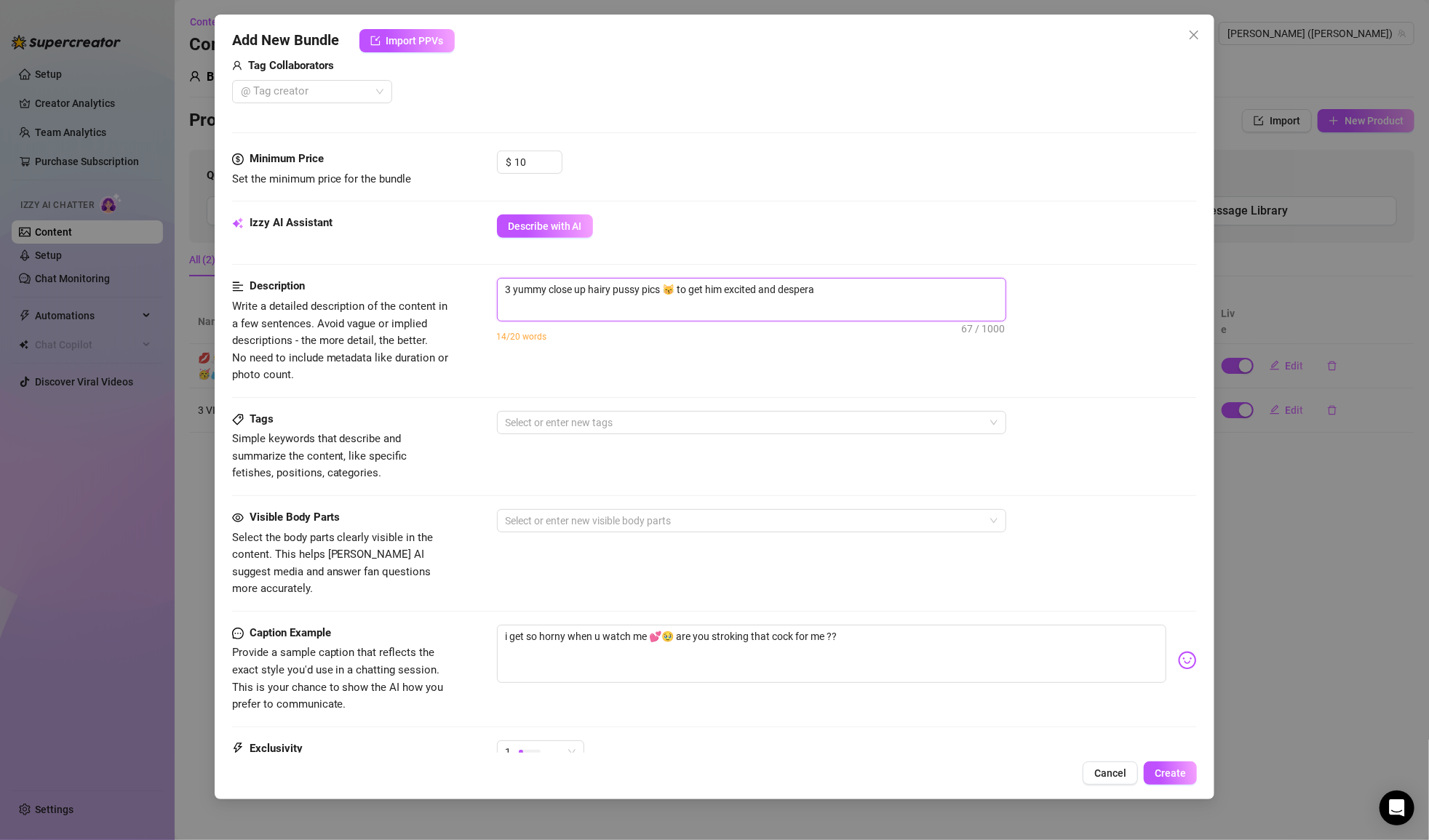
type textarea "3 yummy close up hairy pussy pics 😽 to get him excited and desperat"
type textarea "3 yummy close up hairy pussy pics 😽 to get him excited and desperate"
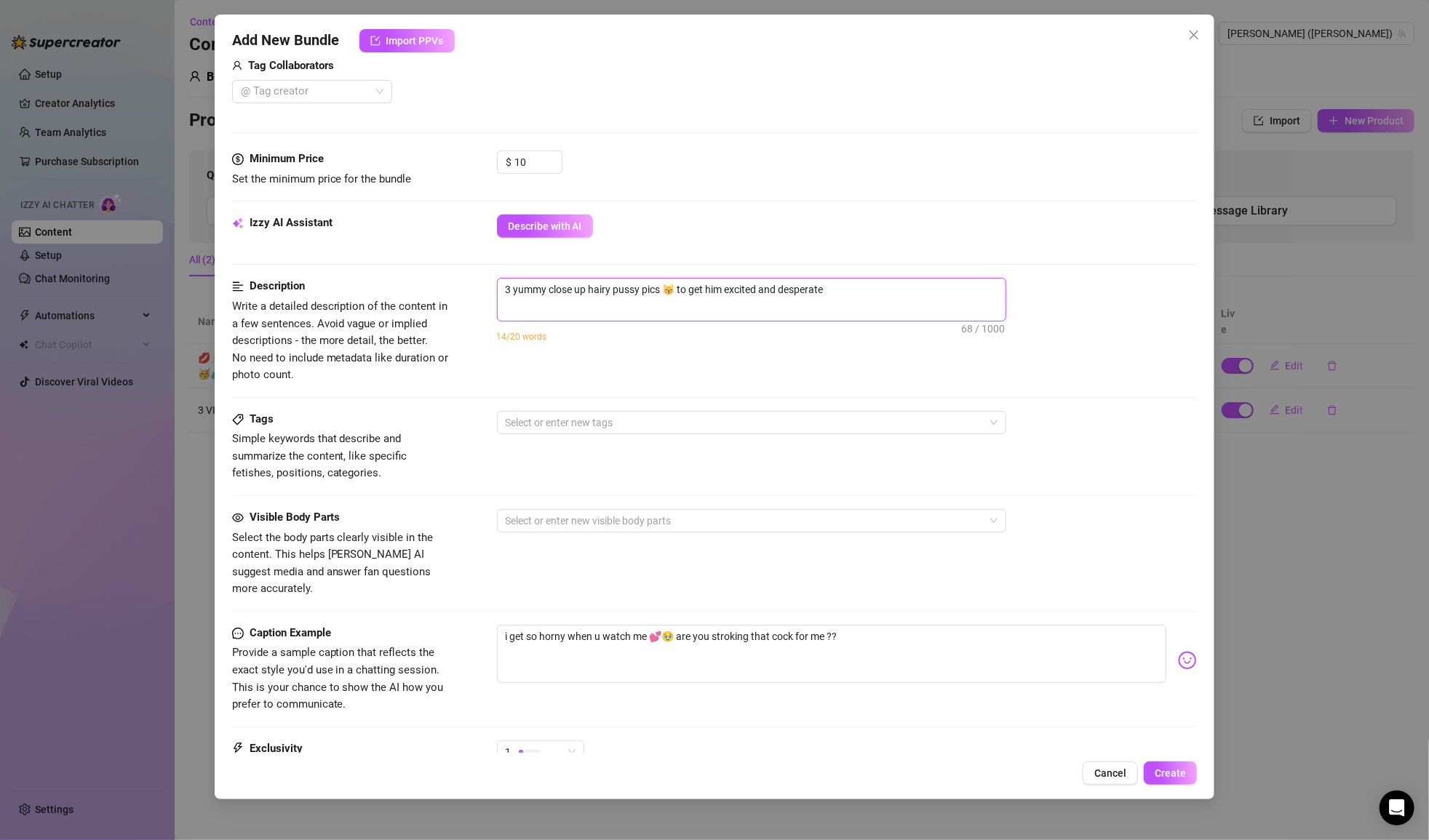
type textarea "3 yummy close up hairy pussy pics 😽 to get him excited and desperate t"
type textarea "3 yummy close up hairy pussy pics 😽 to get him excited and desperate to"
type textarea "3 yummy close up hairy pussy pics 😽 to get him excited and desperate tos"
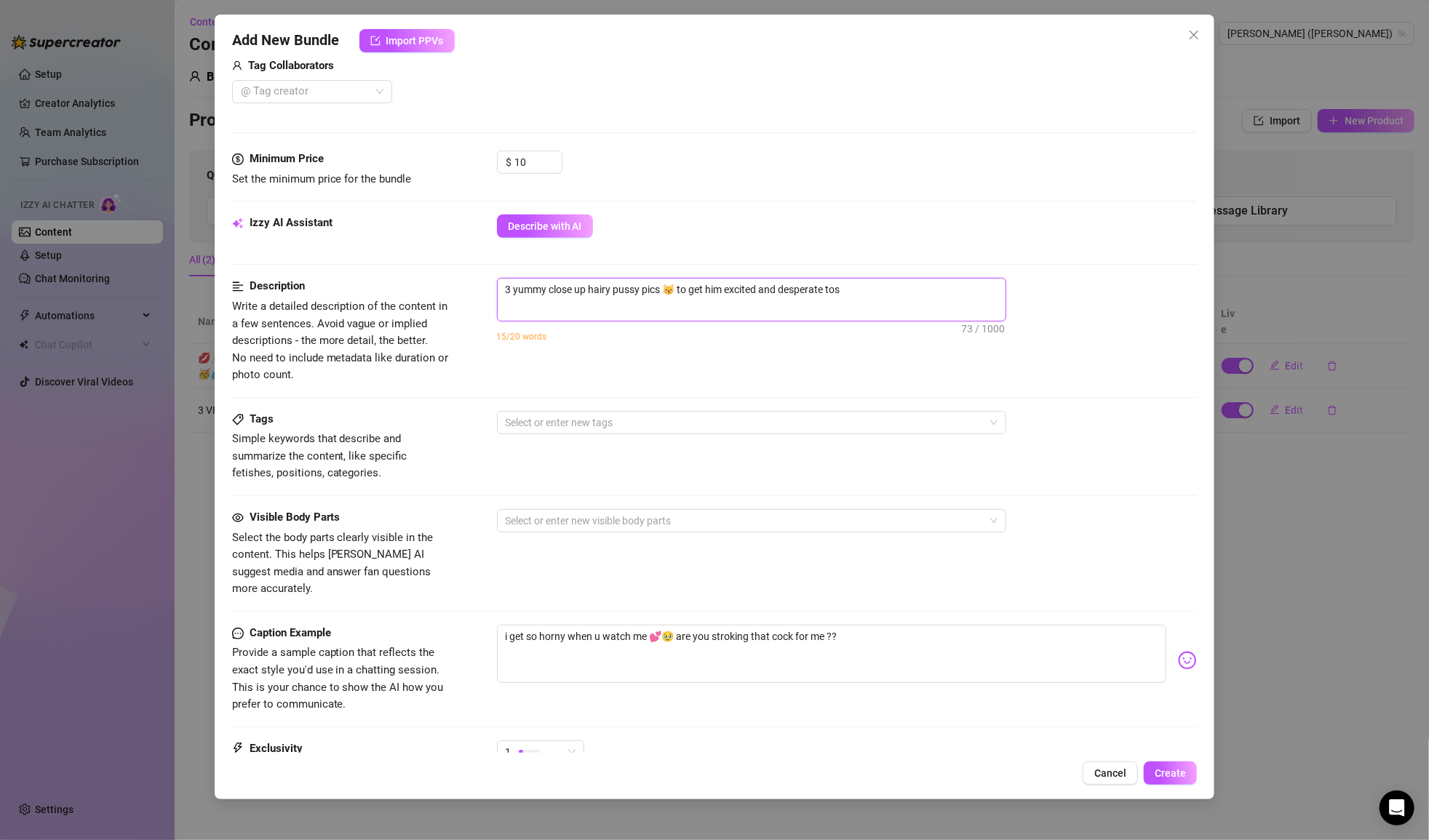
type textarea "3 yummy close up hairy pussy pics 😽 to get him excited and desperate to"
click at [602, 381] on div "Description Write a detailed description of the content in a few sentences. Avo…" at bounding box center [715, 344] width 966 height 133
click at [625, 416] on div at bounding box center [743, 423] width 488 height 20
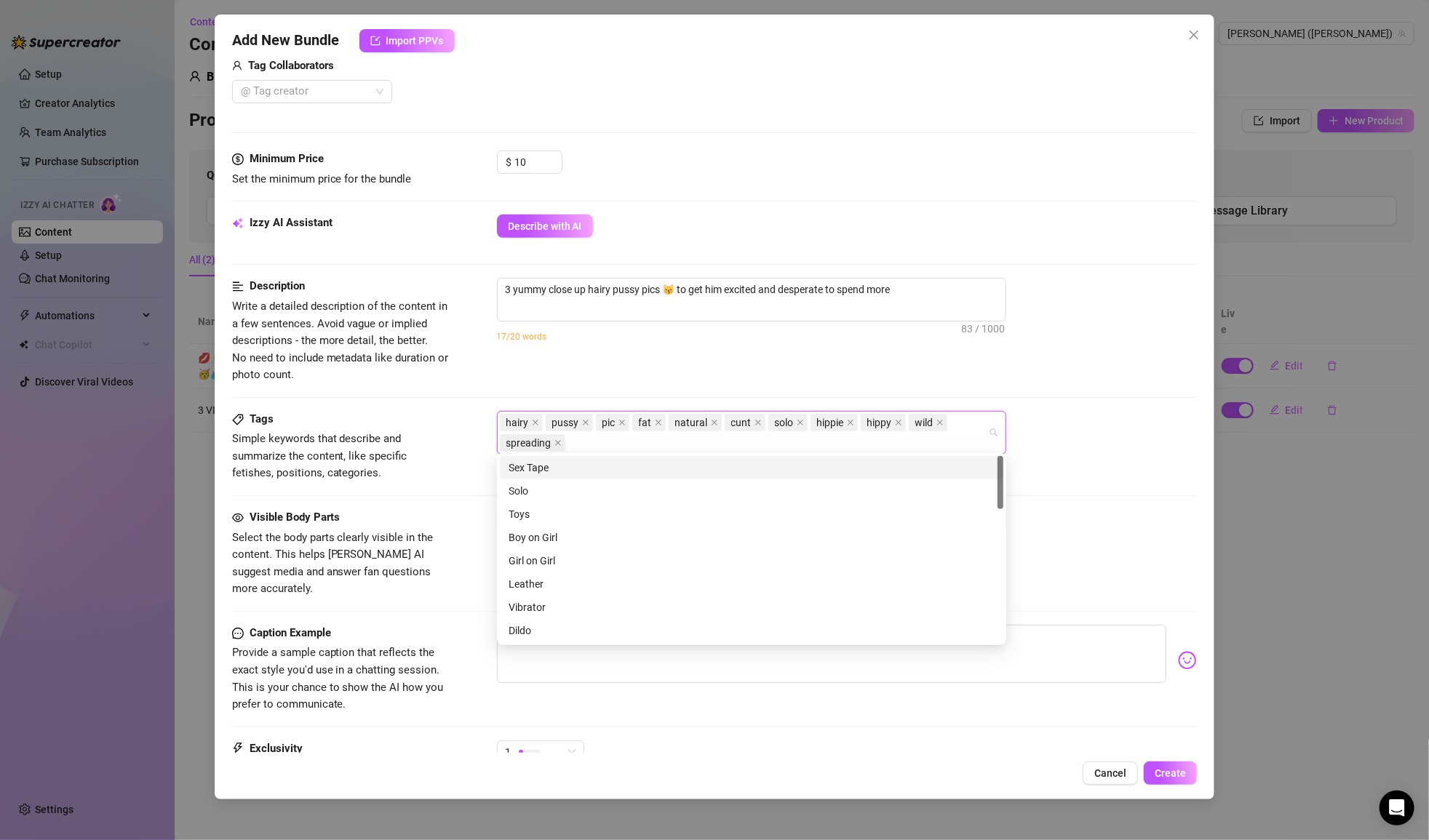
click at [769, 430] on div "hairy pussy pic fat natural cunt solo hippie hippy wild spreading" at bounding box center [847, 433] width 701 height 44
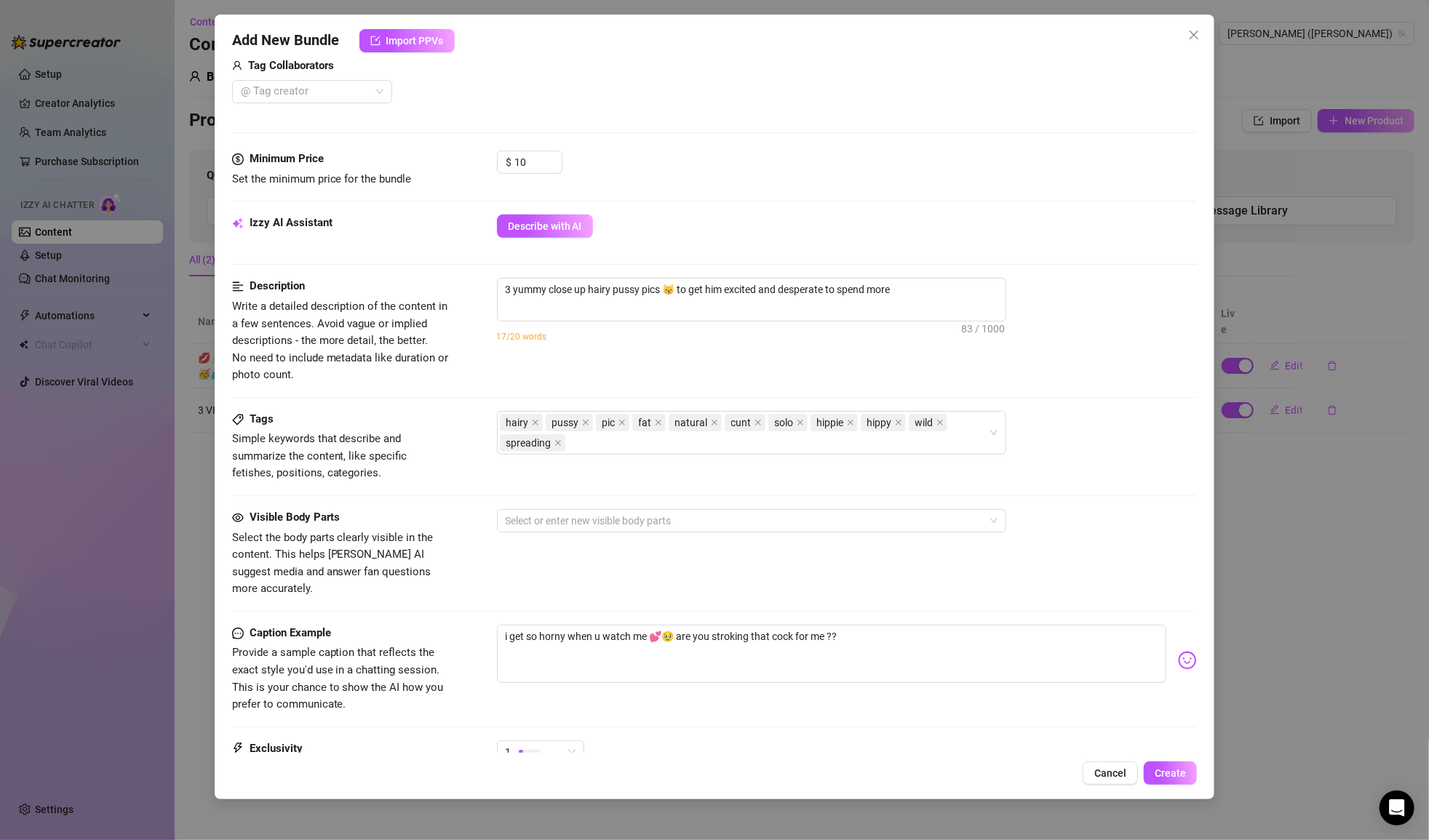
click at [521, 529] on div "Visible Body Parts Select the body parts clearly visible in the content. This h…" at bounding box center [715, 553] width 966 height 89
click at [523, 524] on div at bounding box center [743, 521] width 488 height 20
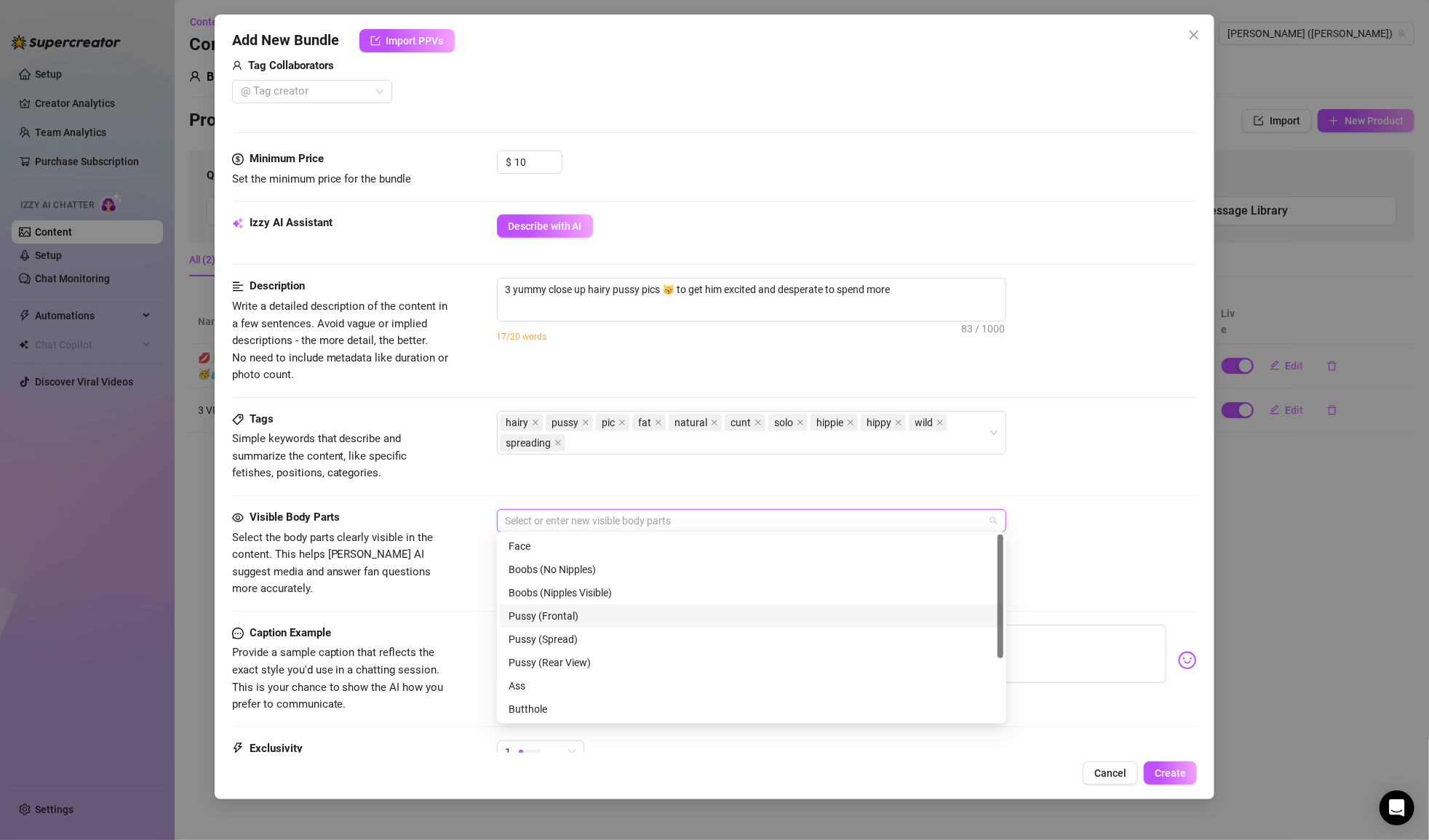
click at [568, 613] on div "Pussy (Frontal)" at bounding box center [751, 616] width 486 height 16
click at [589, 639] on div "Pussy (Spread)" at bounding box center [751, 639] width 486 height 16
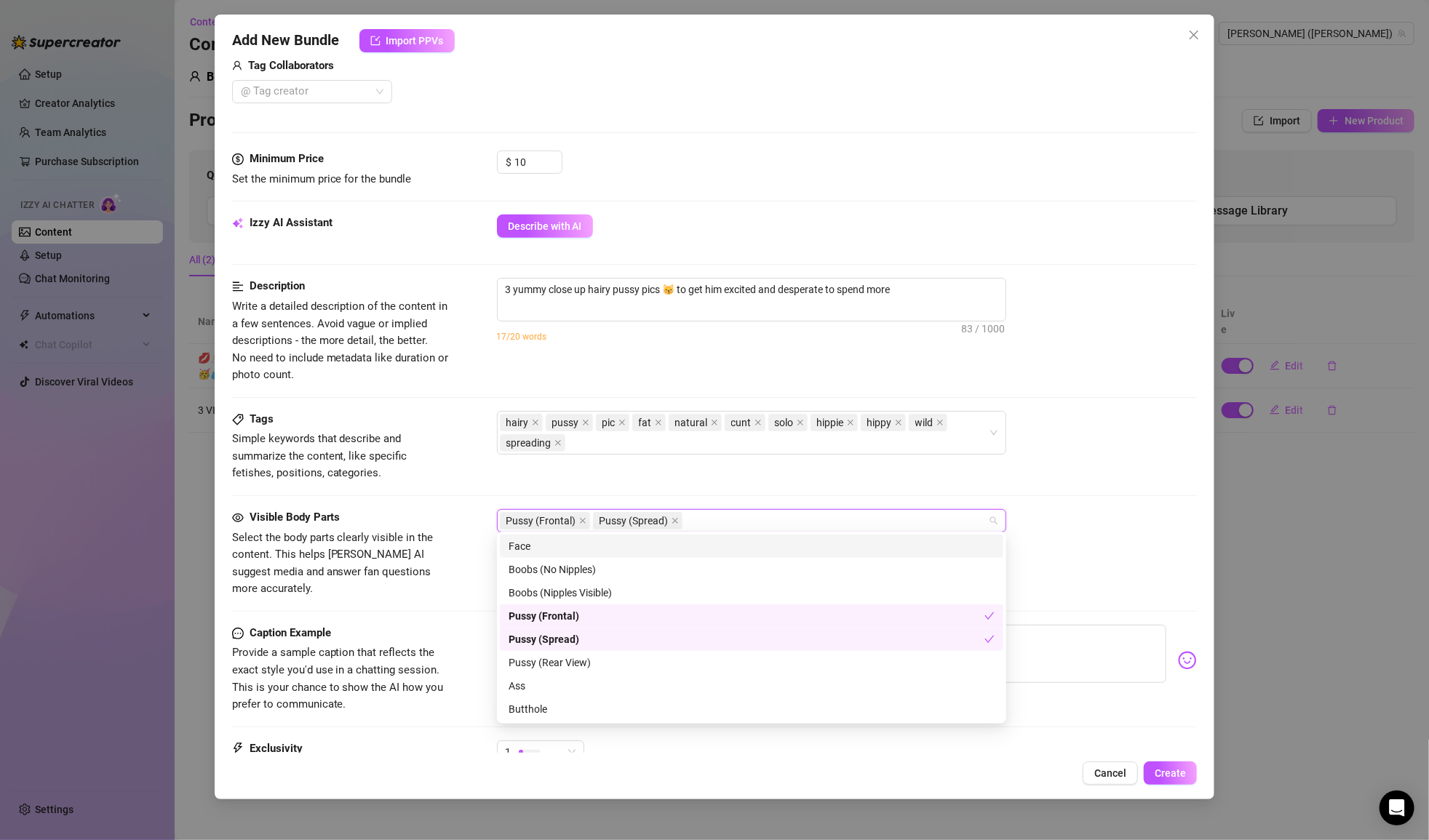
click at [769, 332] on div "17/20 words" at bounding box center [847, 336] width 701 height 16
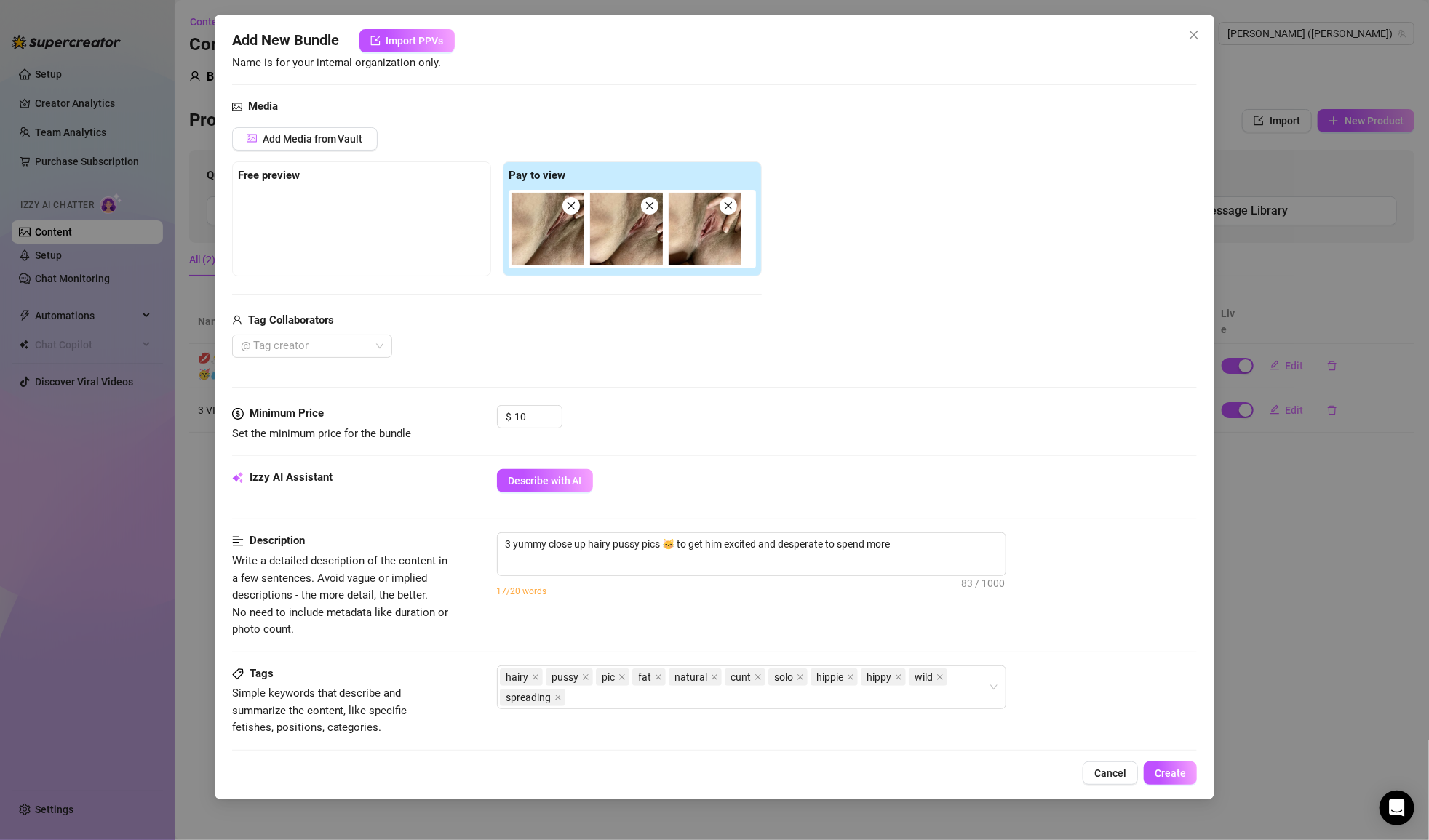
scroll to position [0, 0]
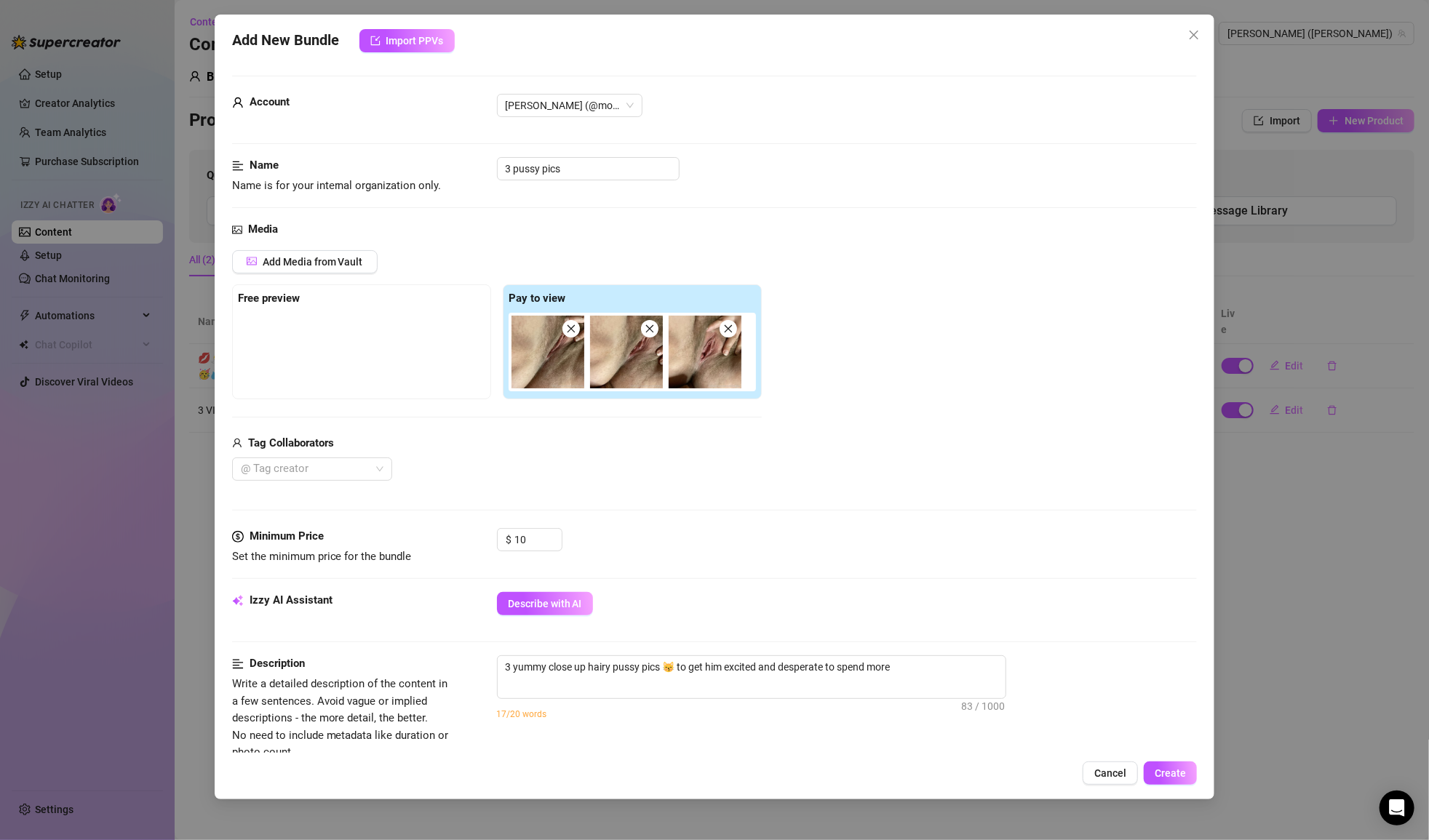
click at [689, 347] on img at bounding box center [705, 352] width 73 height 73
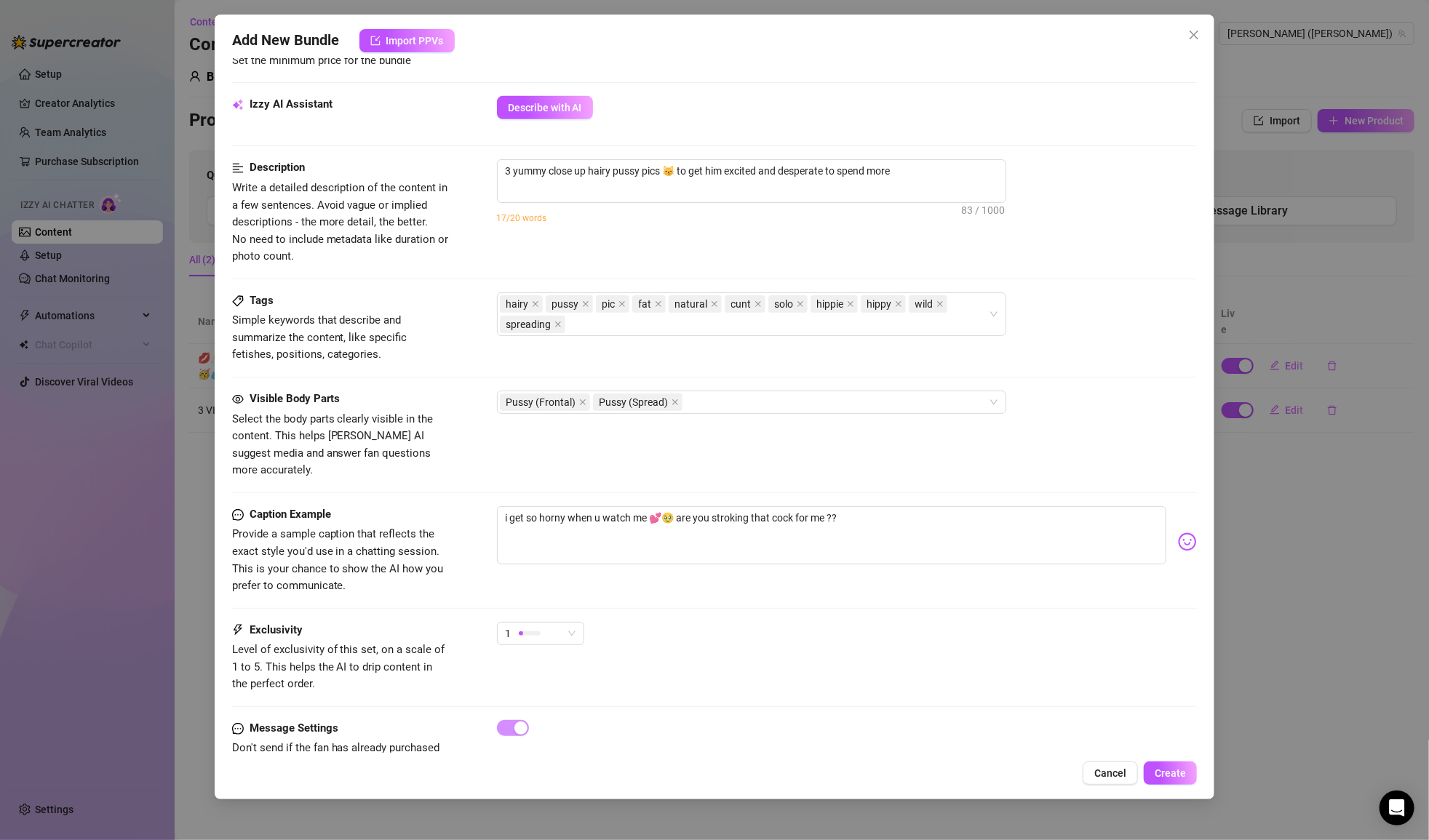
scroll to position [522, 0]
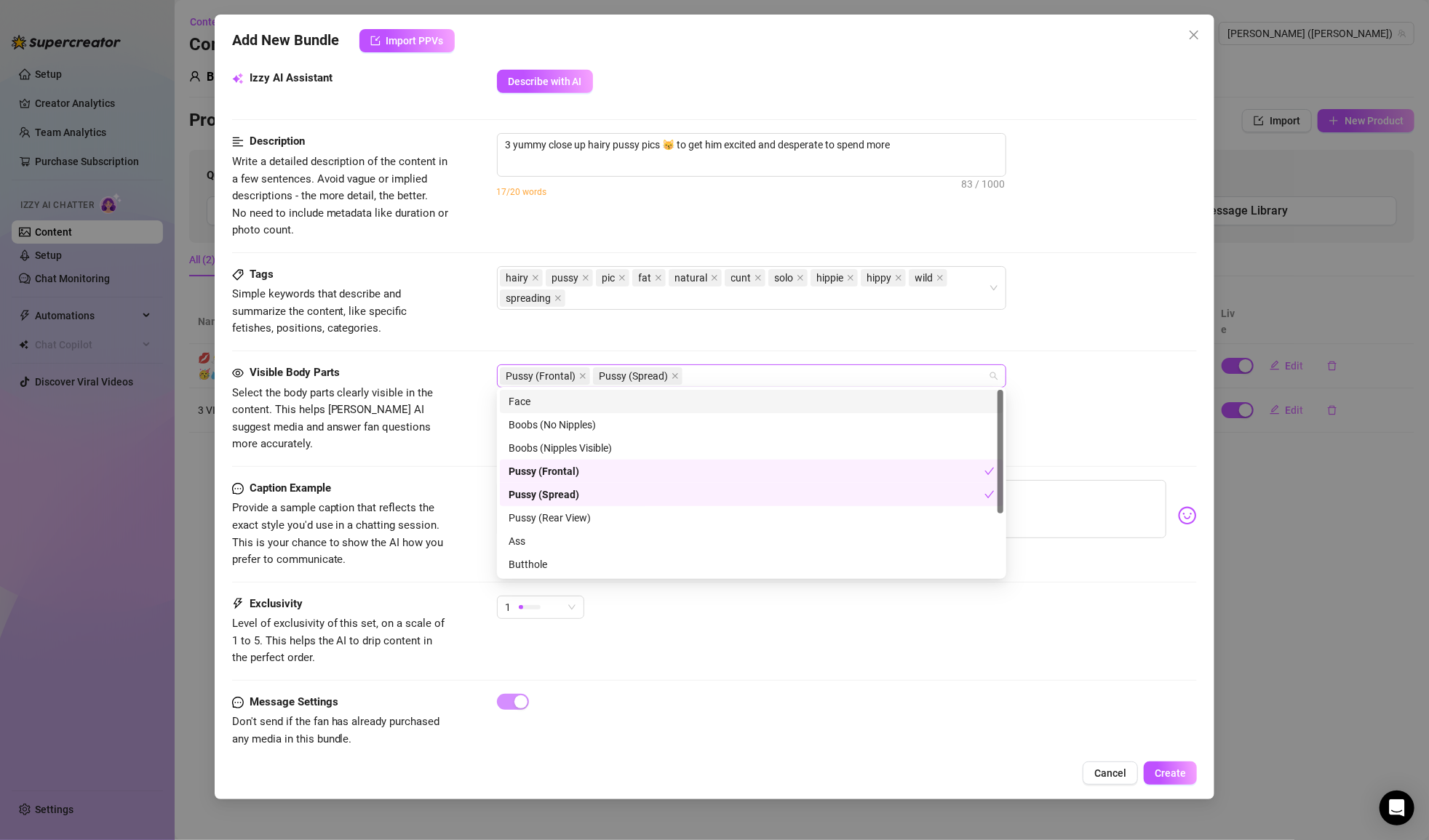
click at [738, 373] on div "Pussy (Frontal) Pussy (Spread)" at bounding box center [743, 376] width 488 height 20
click at [769, 323] on div "Tags Simple keywords that describe and summarize the content, like specific fet…" at bounding box center [715, 302] width 966 height 71
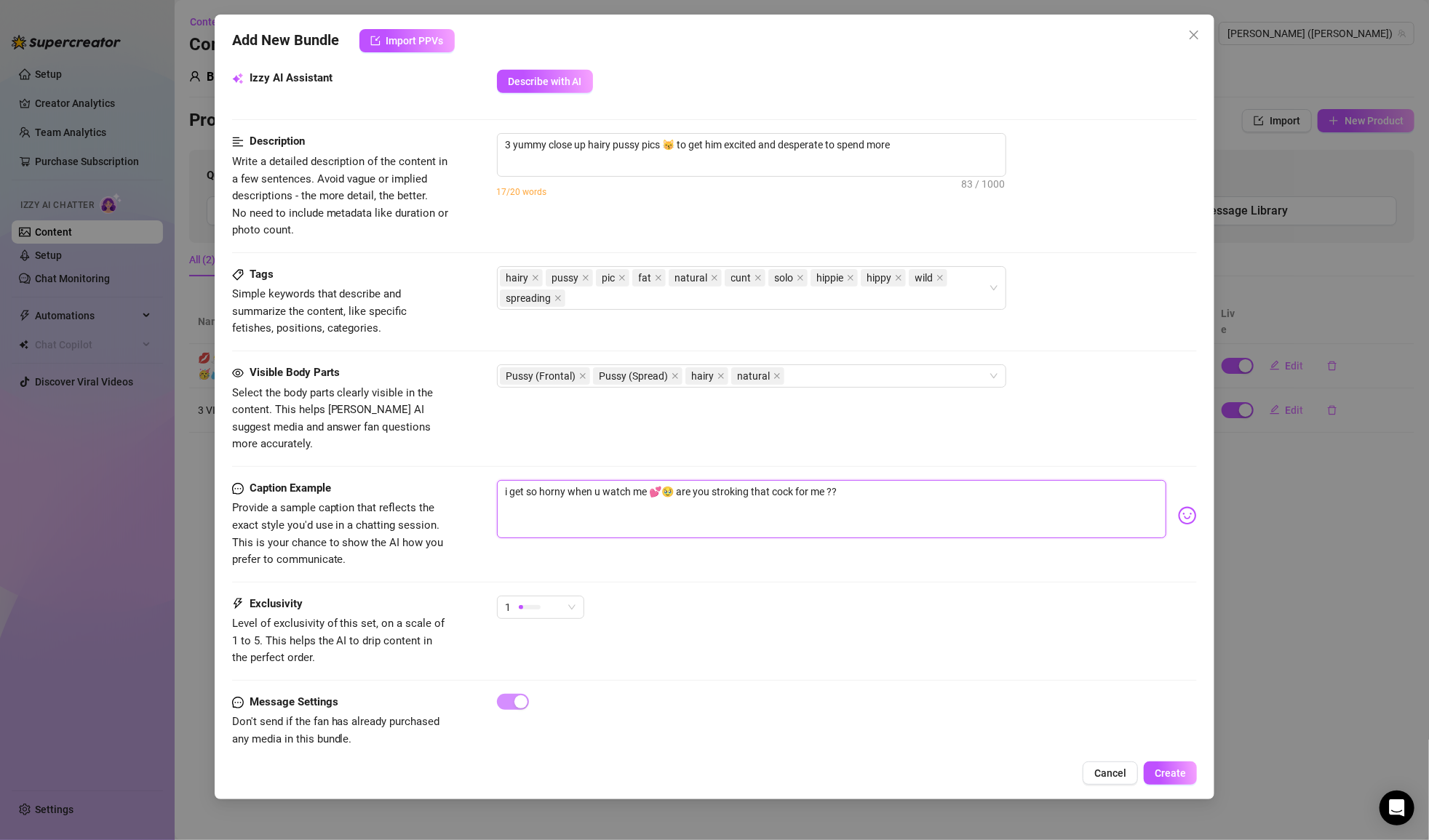
click at [769, 480] on textarea "i get so horny when u watch me 💕🥹 are you stroking that cock for me ??" at bounding box center [832, 509] width 670 height 58
click at [769, 771] on span "Create" at bounding box center [1170, 773] width 31 height 12
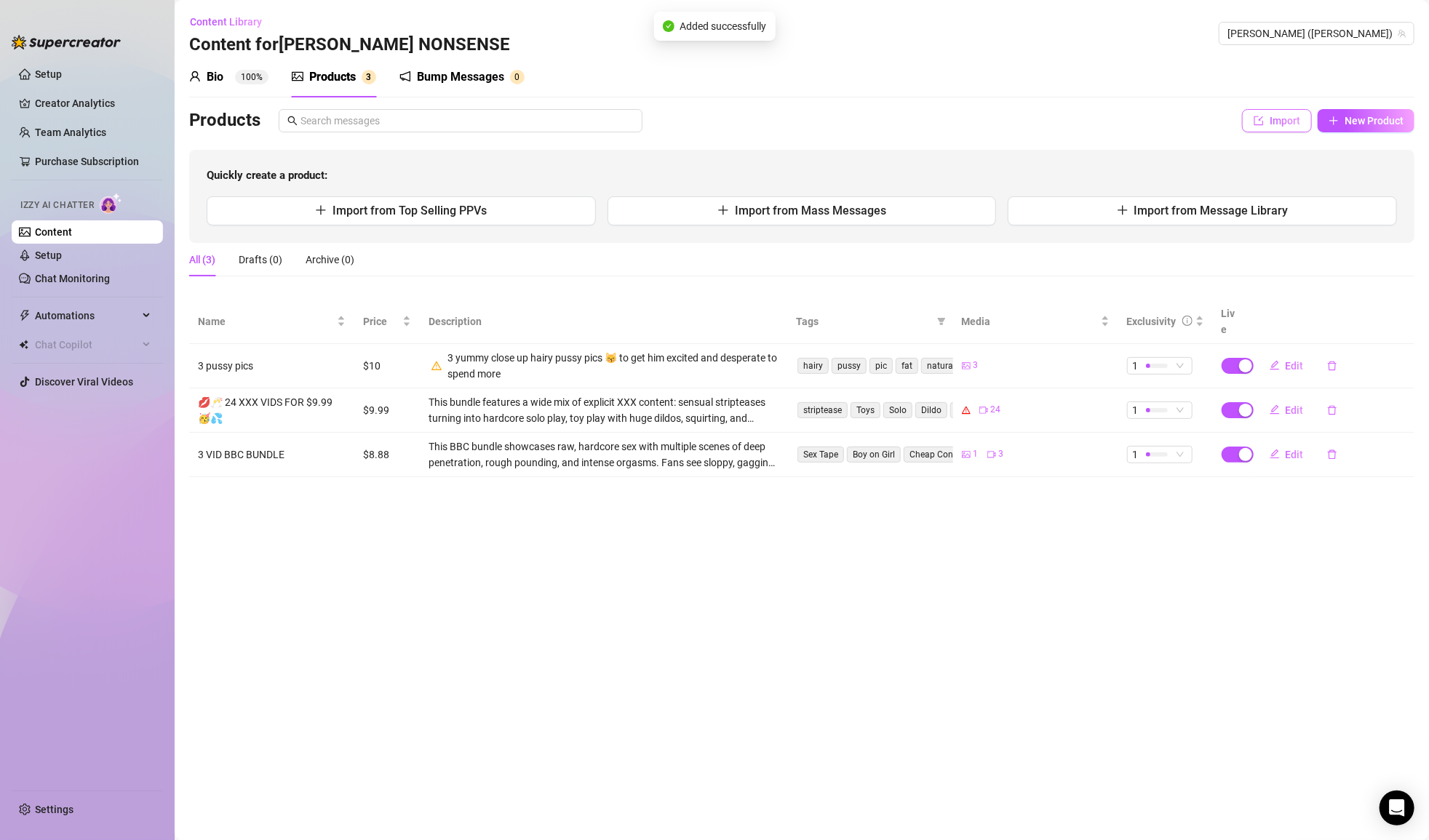
click at [769, 121] on span "Import" at bounding box center [1285, 121] width 31 height 12
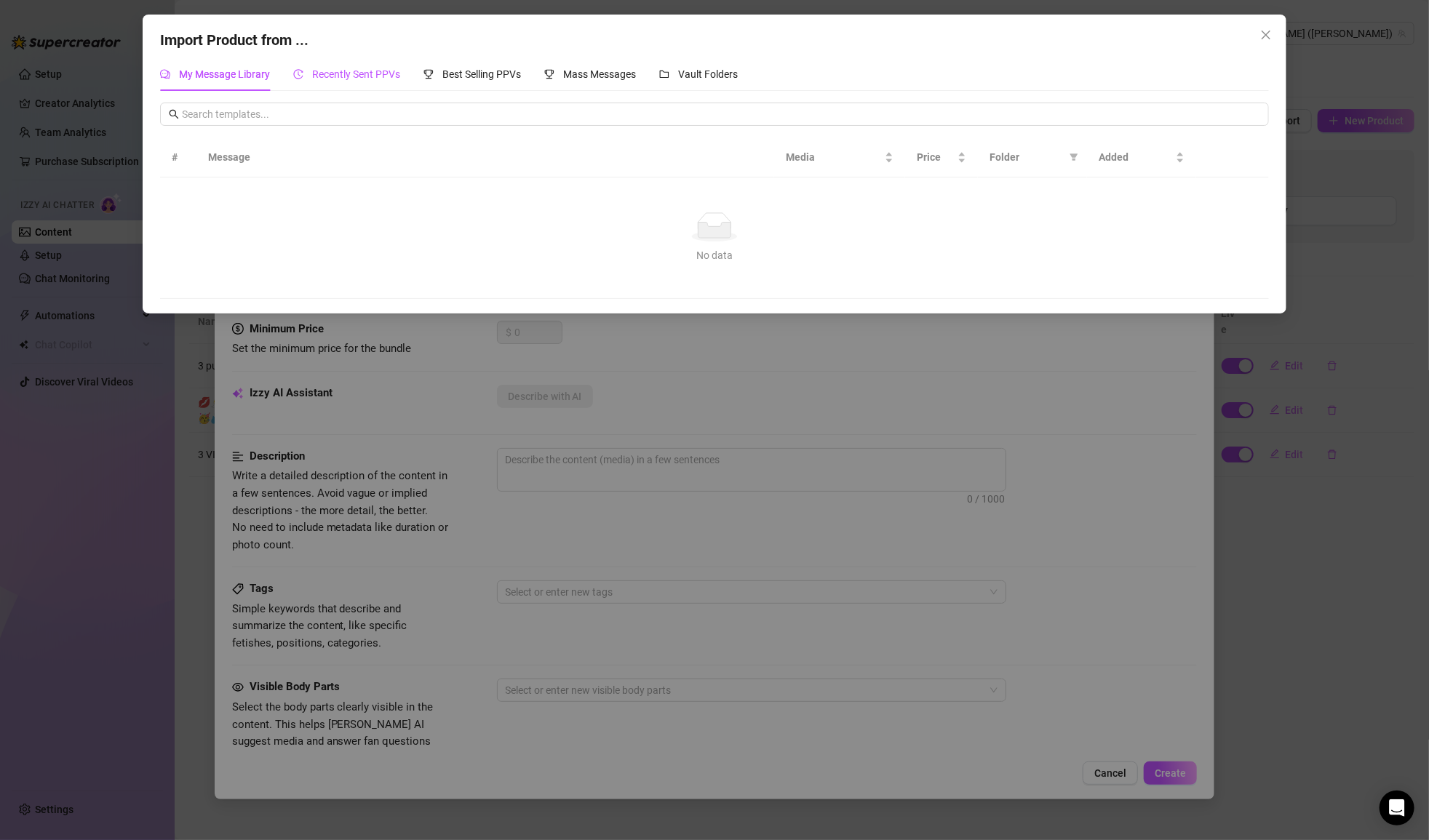
click at [373, 72] on span "Recently Sent PPVs" at bounding box center [356, 74] width 88 height 12
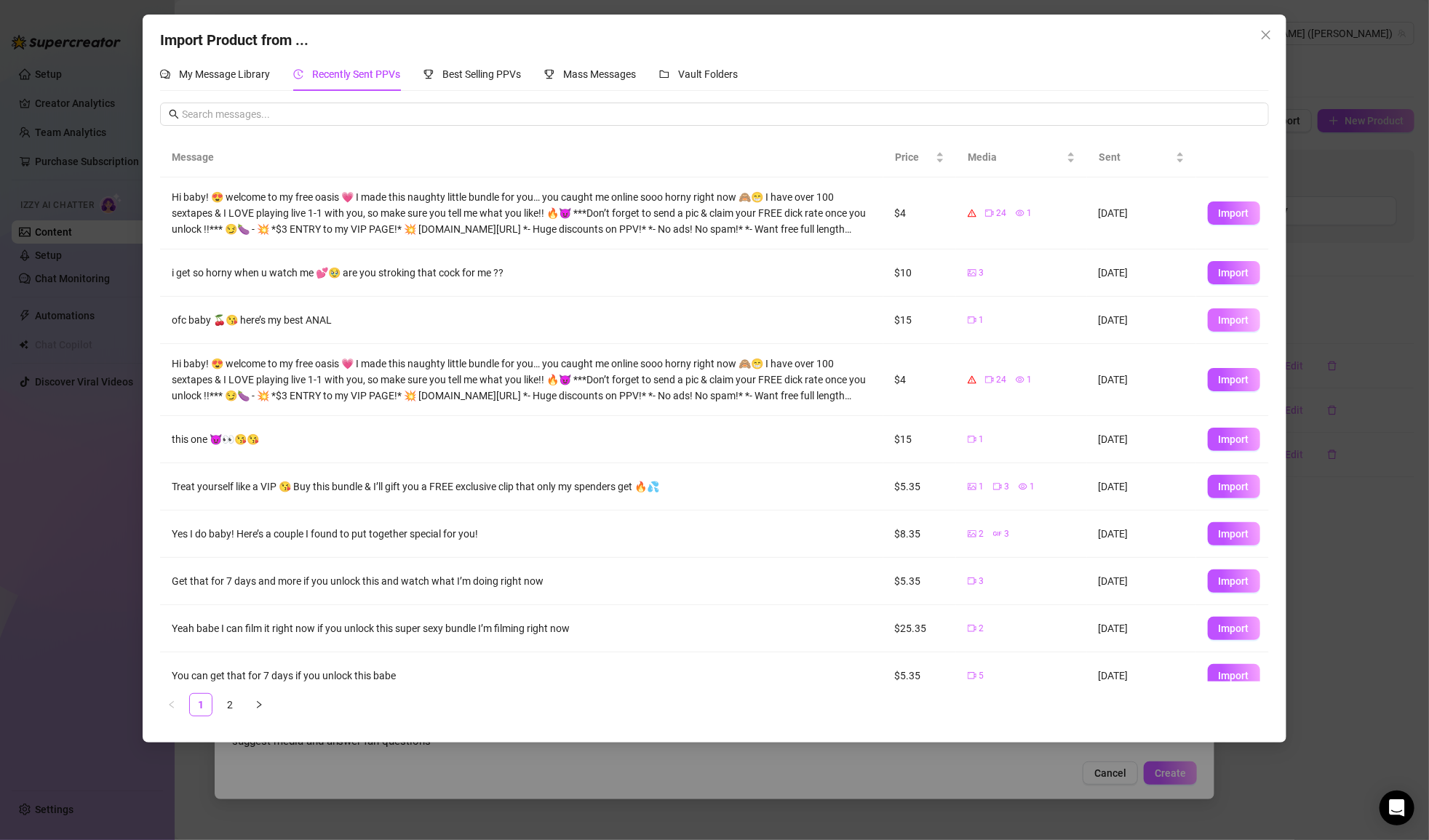
click at [769, 318] on span "Import" at bounding box center [1234, 320] width 31 height 12
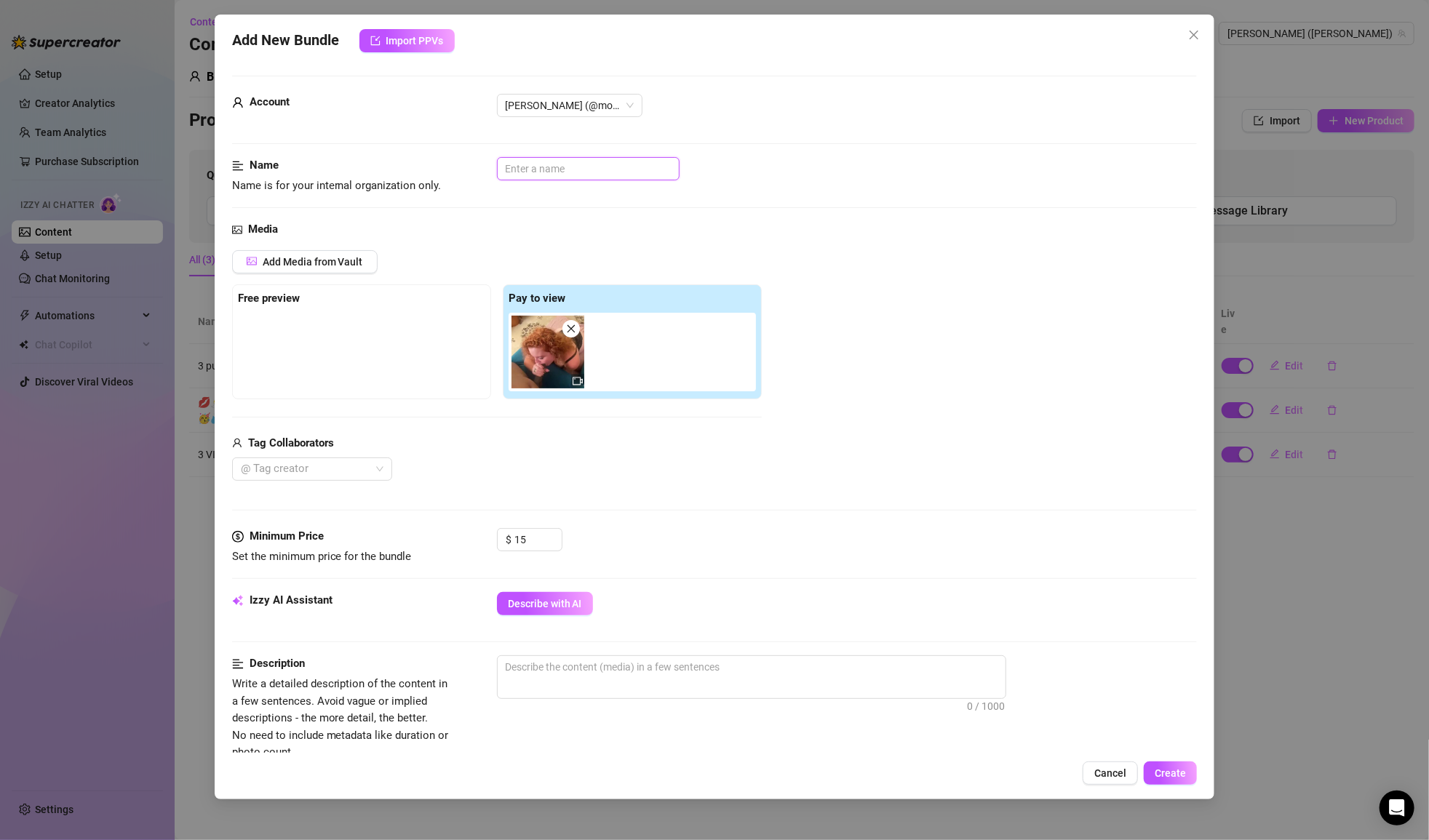
click at [598, 172] on input "text" at bounding box center [588, 168] width 182 height 23
click at [769, 771] on span "Cancel" at bounding box center [1110, 773] width 32 height 12
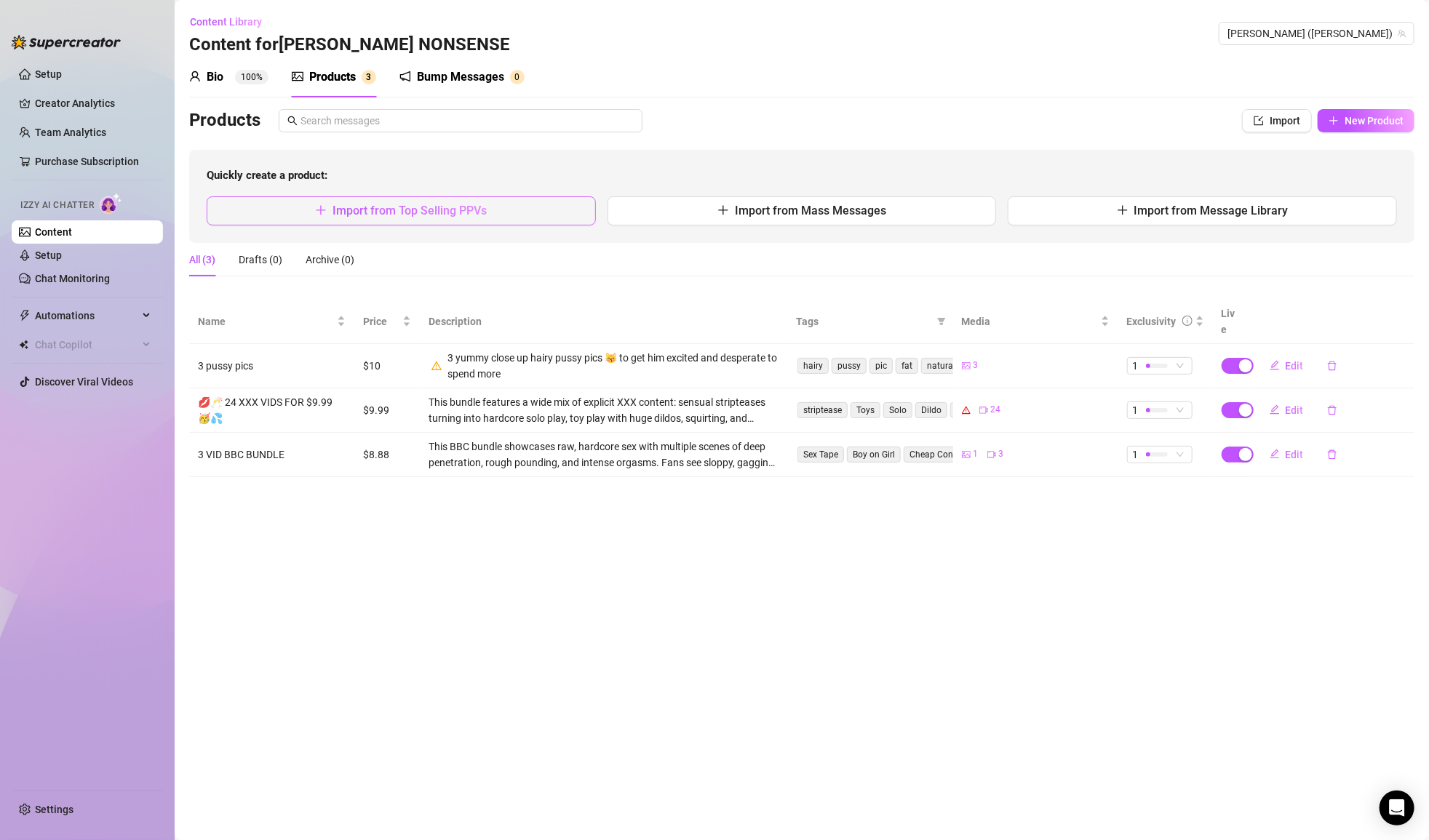
click at [473, 206] on span "Import from Top Selling PPVs" at bounding box center [409, 210] width 154 height 14
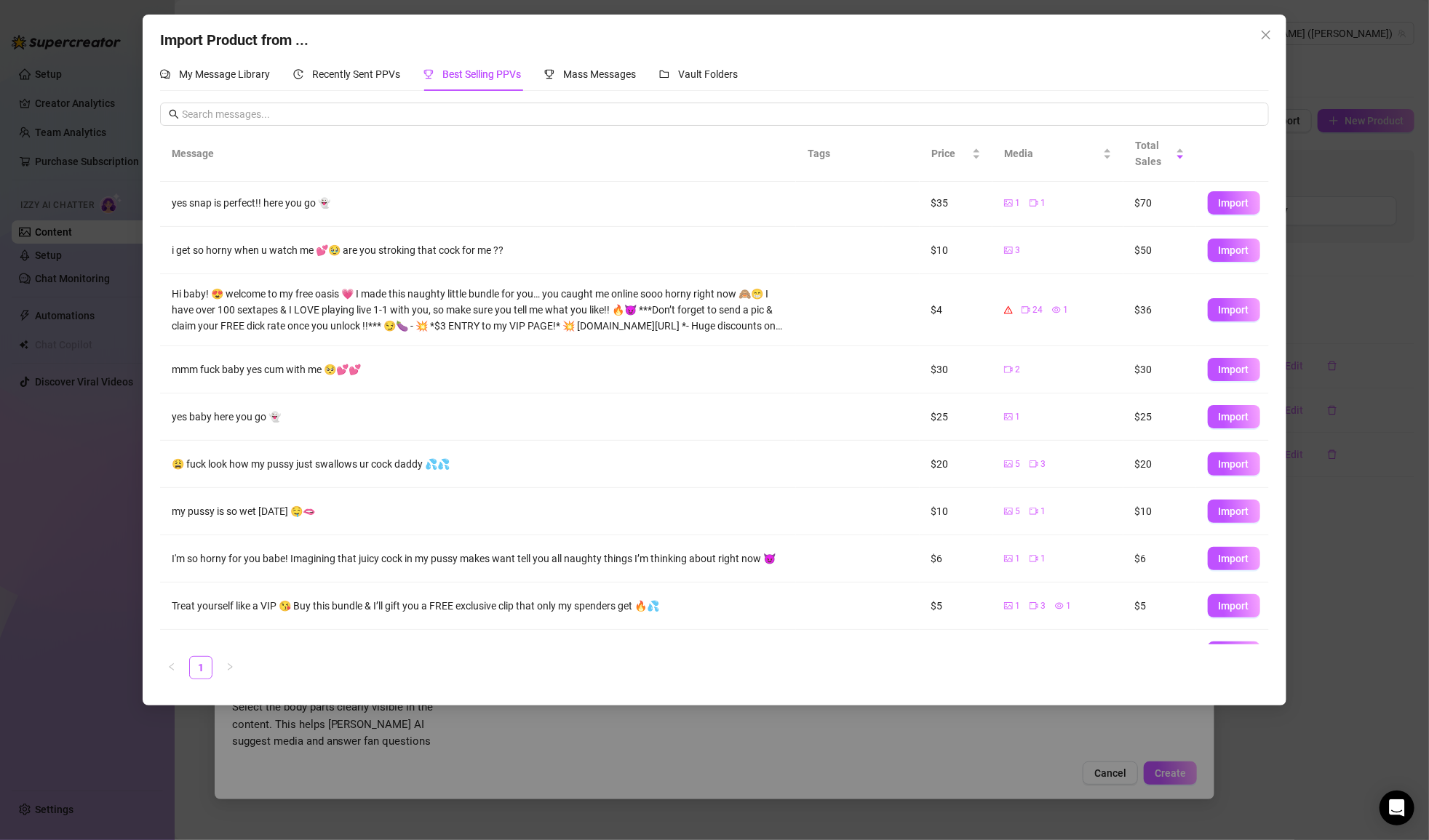
scroll to position [0, 0]
click at [581, 86] on div "Mass Messages" at bounding box center [590, 74] width 92 height 34
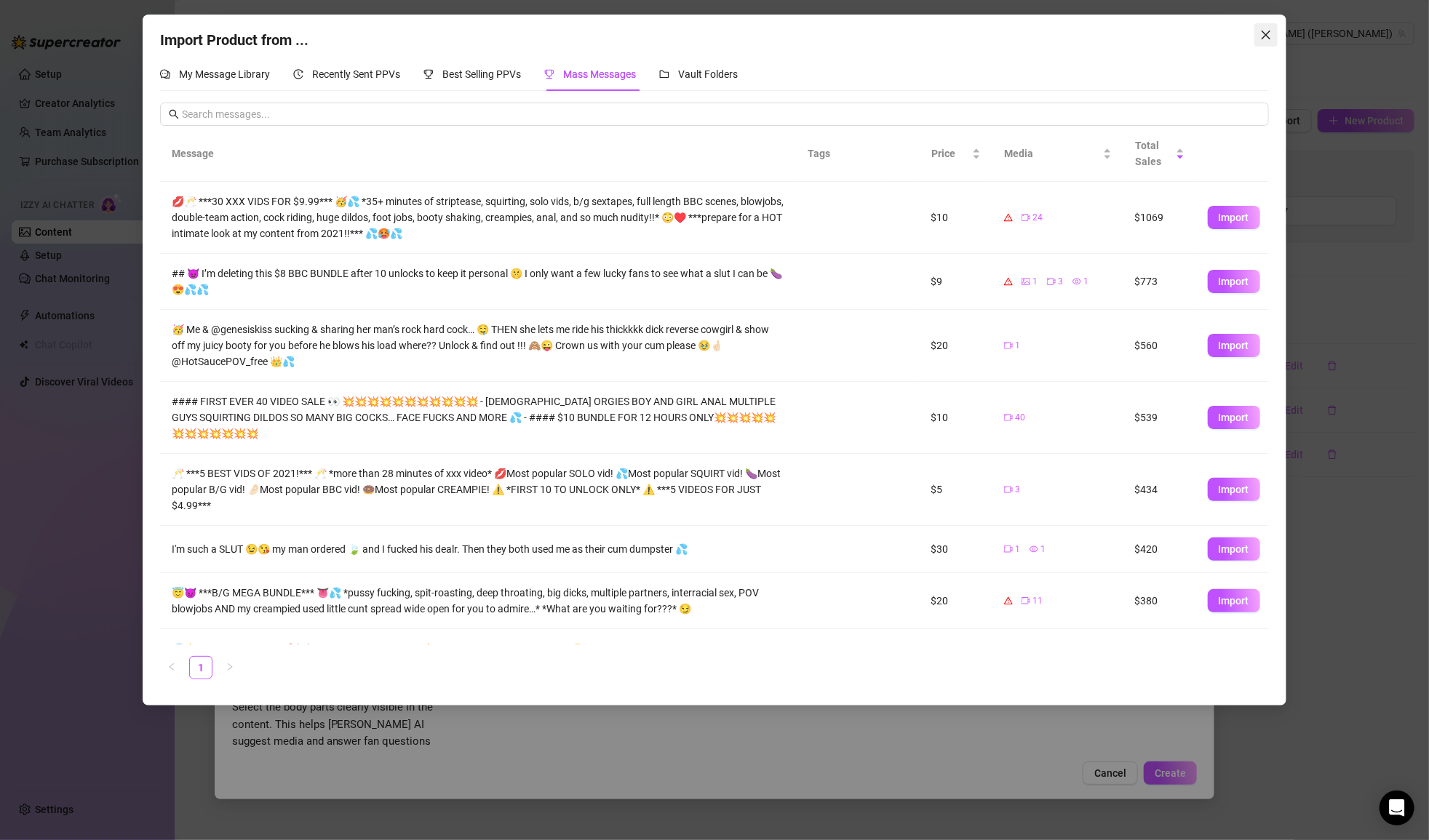
click at [769, 38] on icon "close" at bounding box center [1266, 35] width 9 height 9
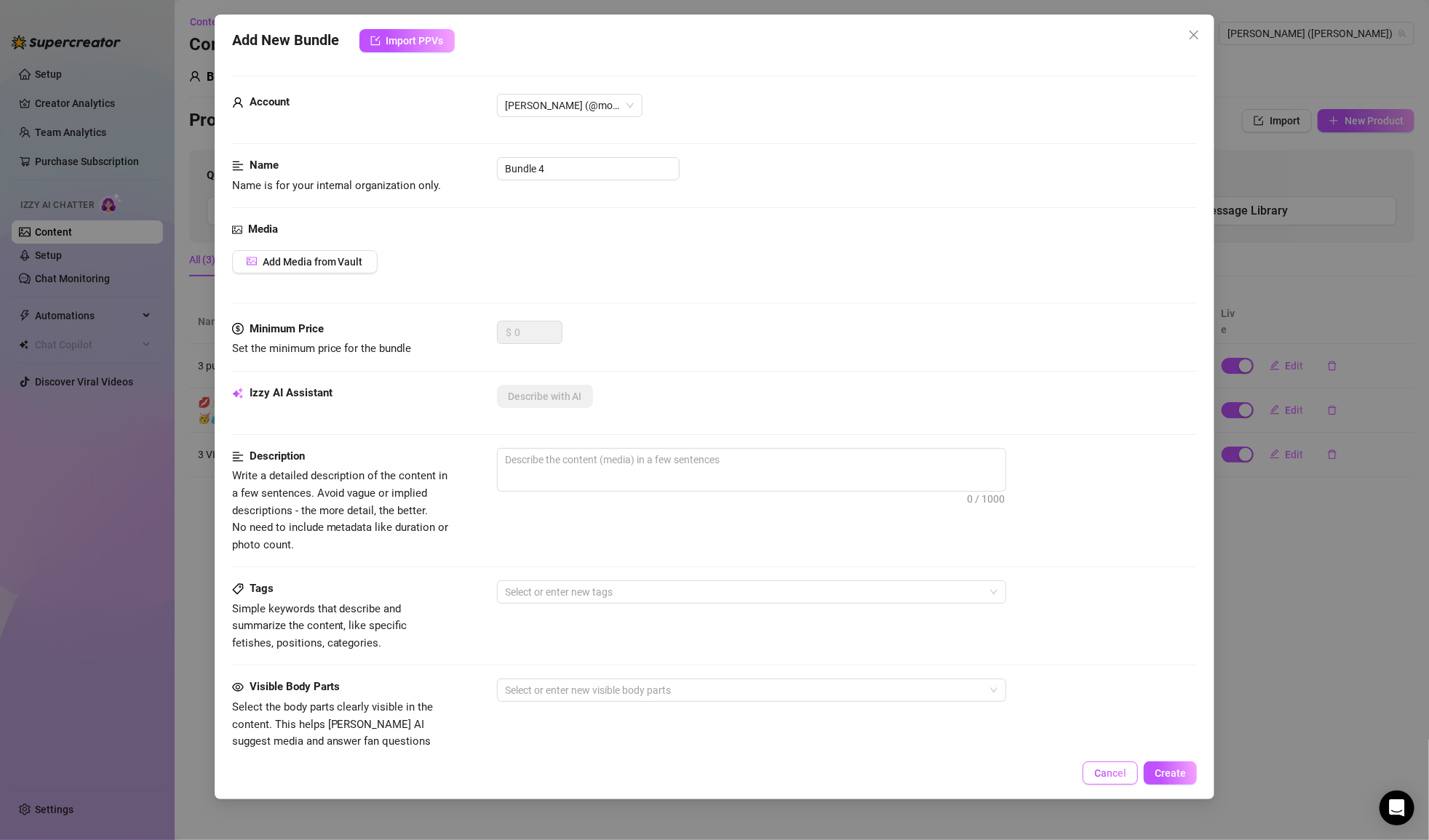
click at [769, 767] on span "Cancel" at bounding box center [1110, 773] width 32 height 12
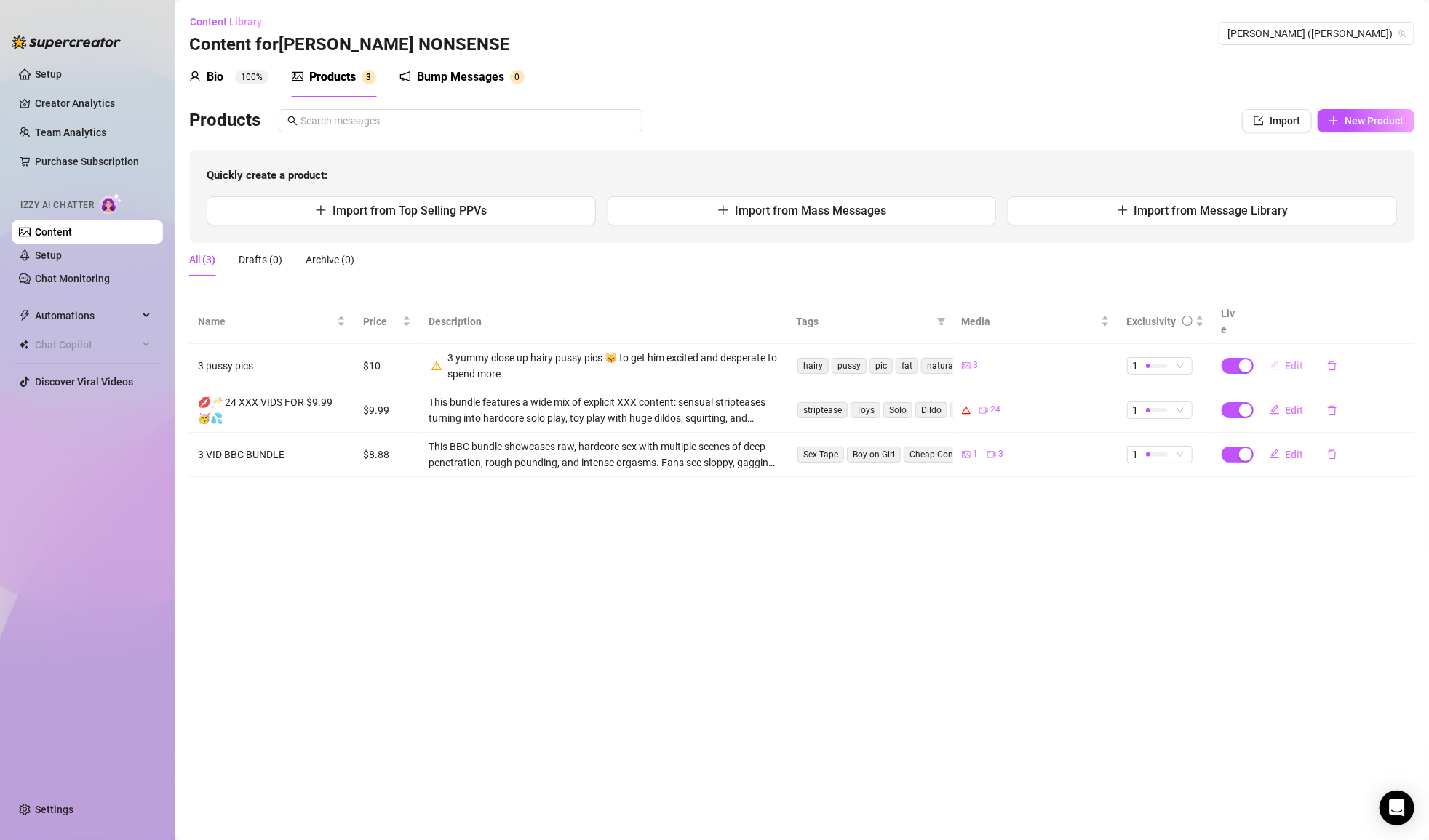
click at [769, 360] on span "Edit" at bounding box center [1295, 366] width 18 height 12
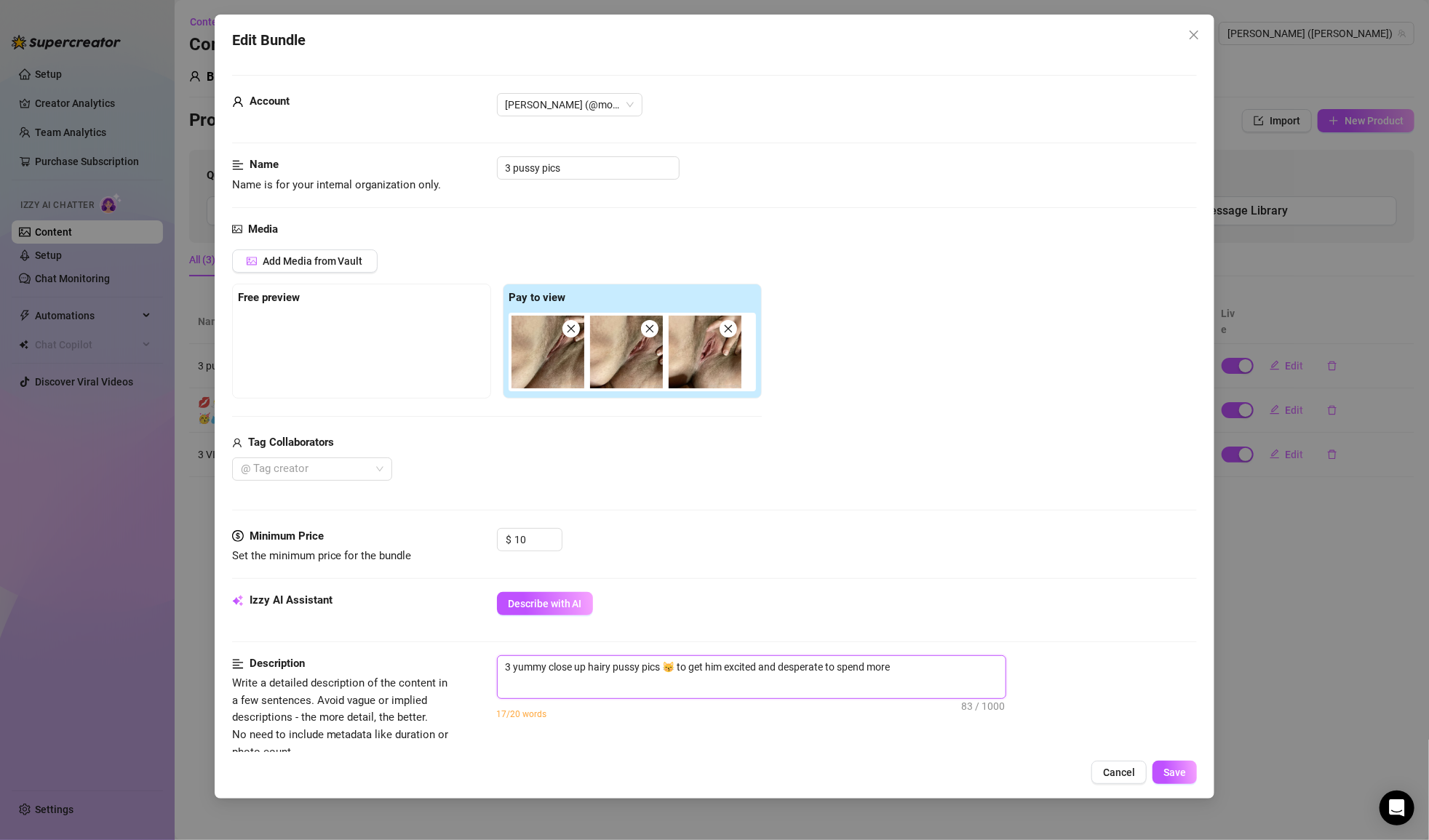
drag, startPoint x: 506, startPoint y: 665, endPoint x: 907, endPoint y: 665, distance: 401.0
click at [769, 665] on textarea "3 yummy close up hairy pussy pics 😽 to get him excited and desperate to spend m…" at bounding box center [751, 667] width 508 height 22
click at [542, 607] on span "Describe with AI" at bounding box center [545, 604] width 74 height 12
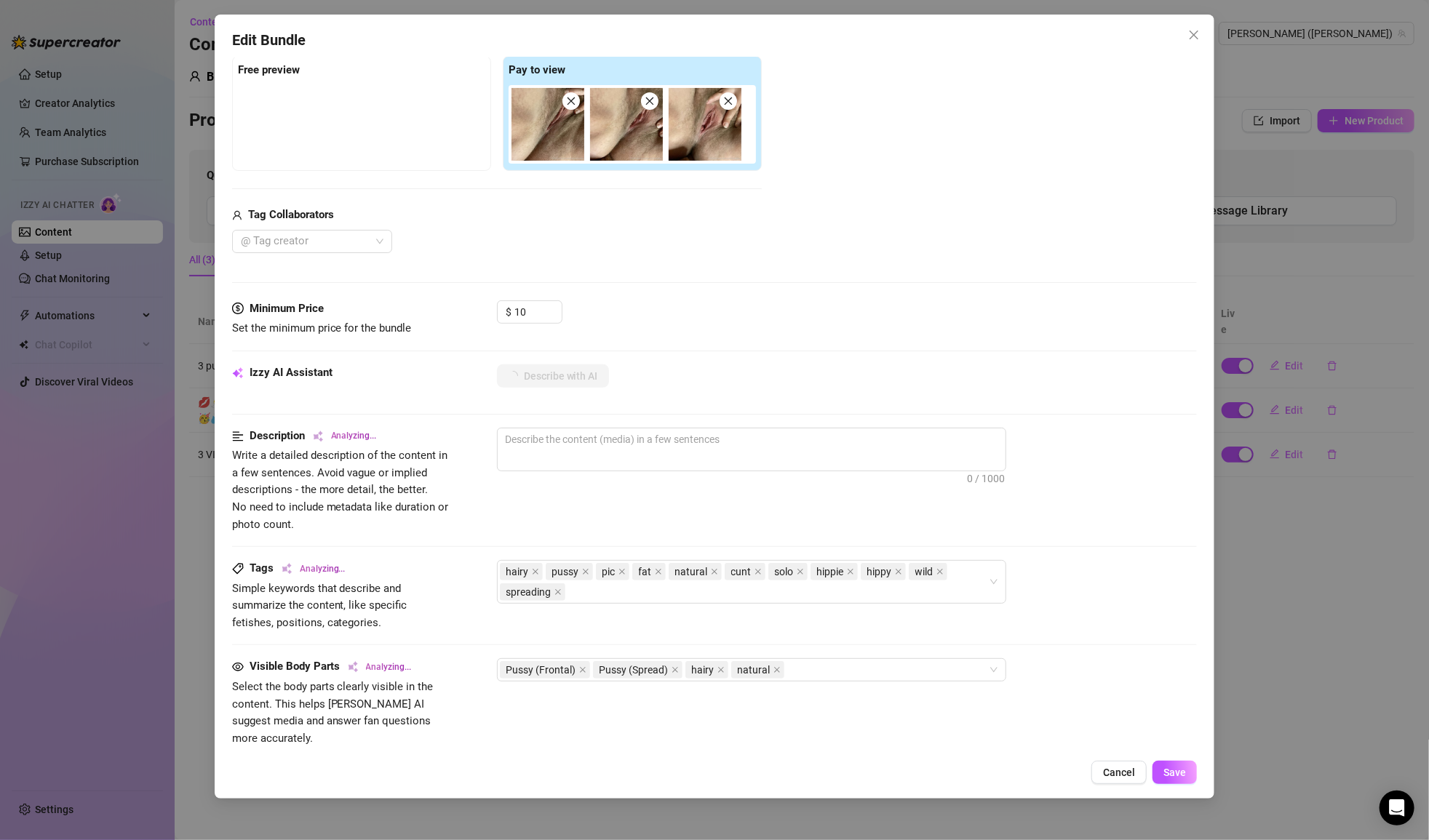
scroll to position [243, 0]
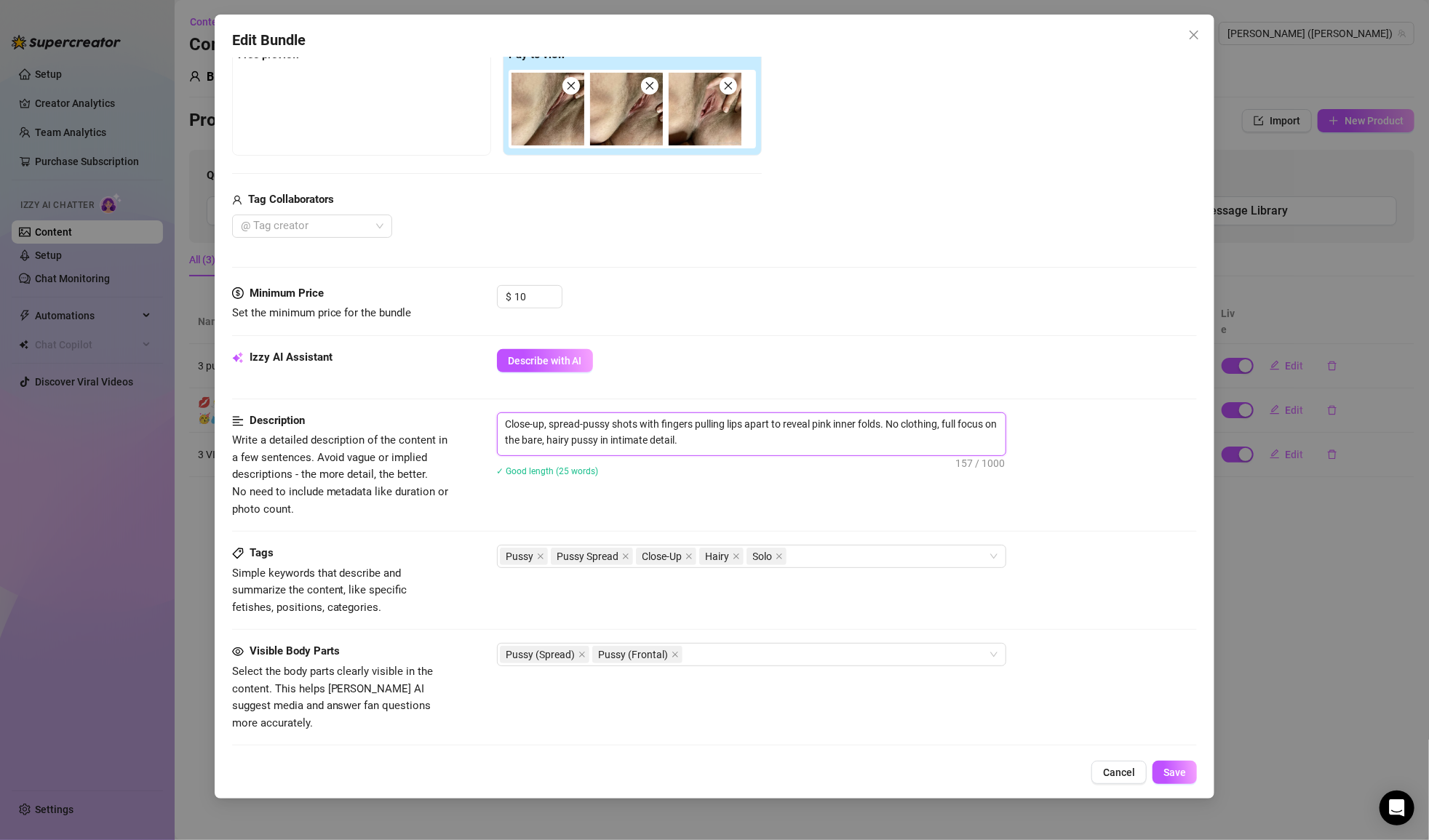
click at [769, 441] on textarea "Close-up, spread-pussy shots with fingers pulling lips apart to reveal pink inn…" at bounding box center [751, 432] width 508 height 38
paste textarea "3 yummy close up hairy pussy pics 😽 to get him excited and desperate to spend m…"
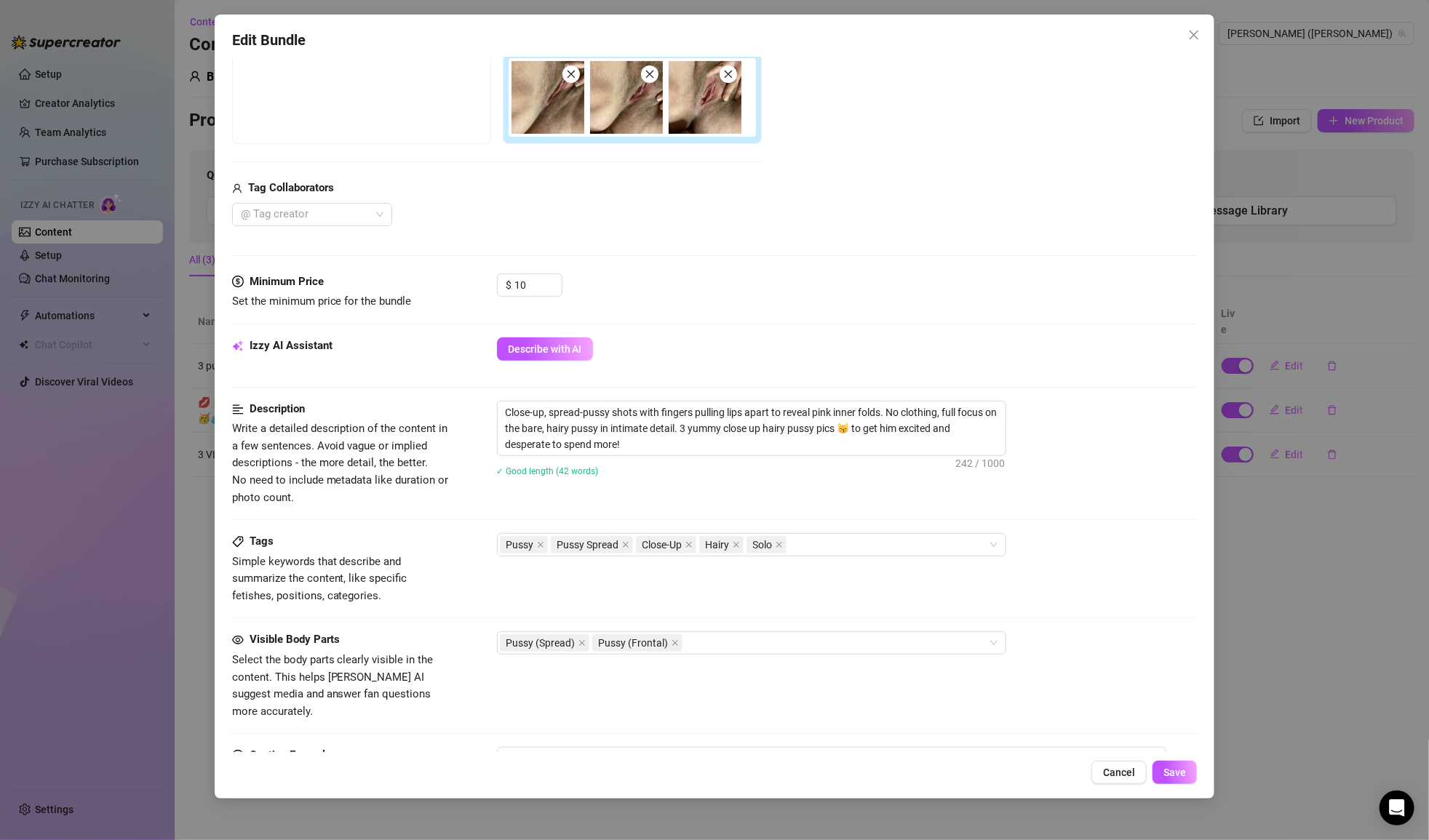
click at [769, 552] on div "Pussy Pussy Spread Close-Up Hairy Solo" at bounding box center [847, 545] width 701 height 23
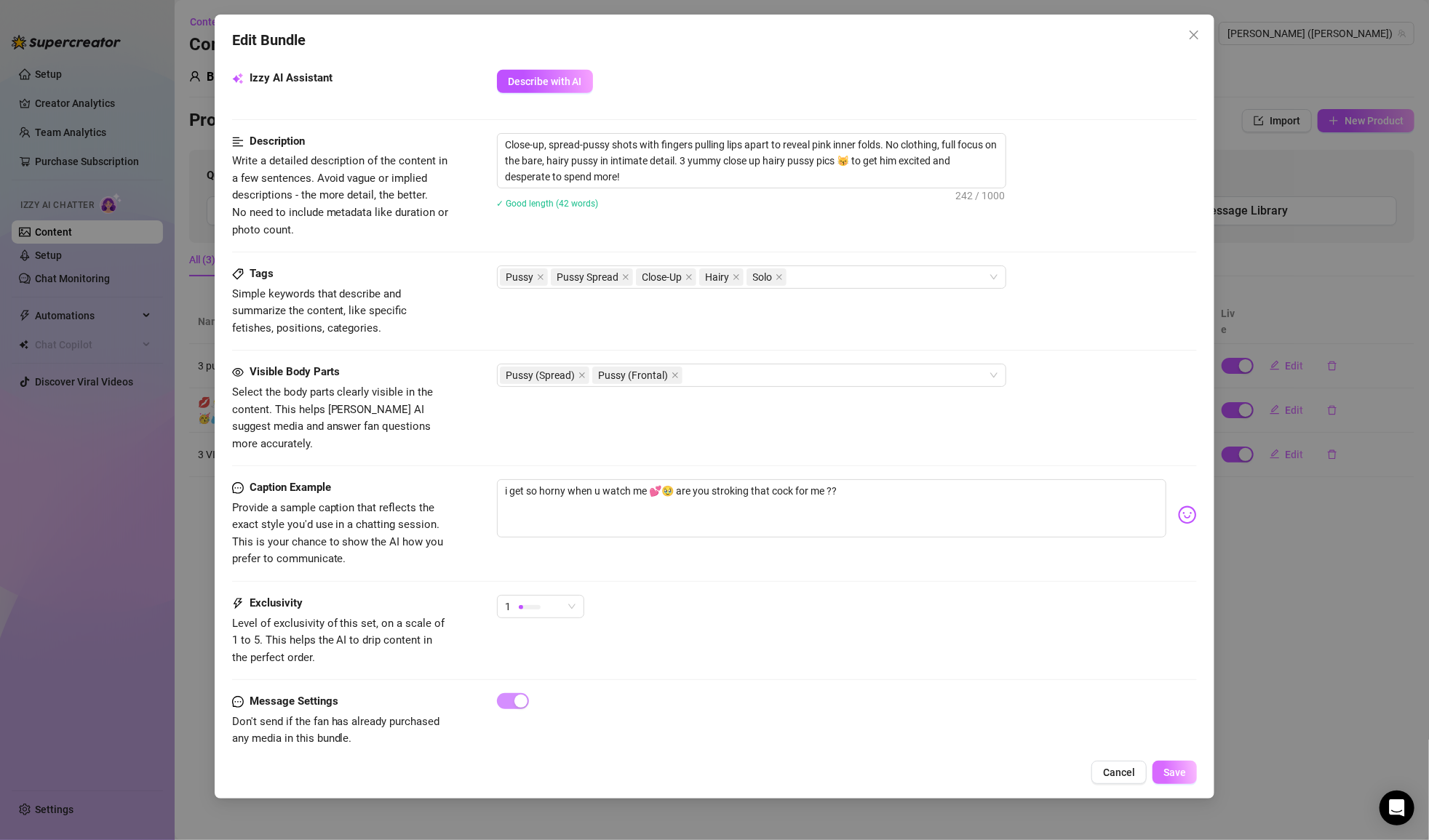
click at [769, 773] on button "Save" at bounding box center [1174, 773] width 44 height 23
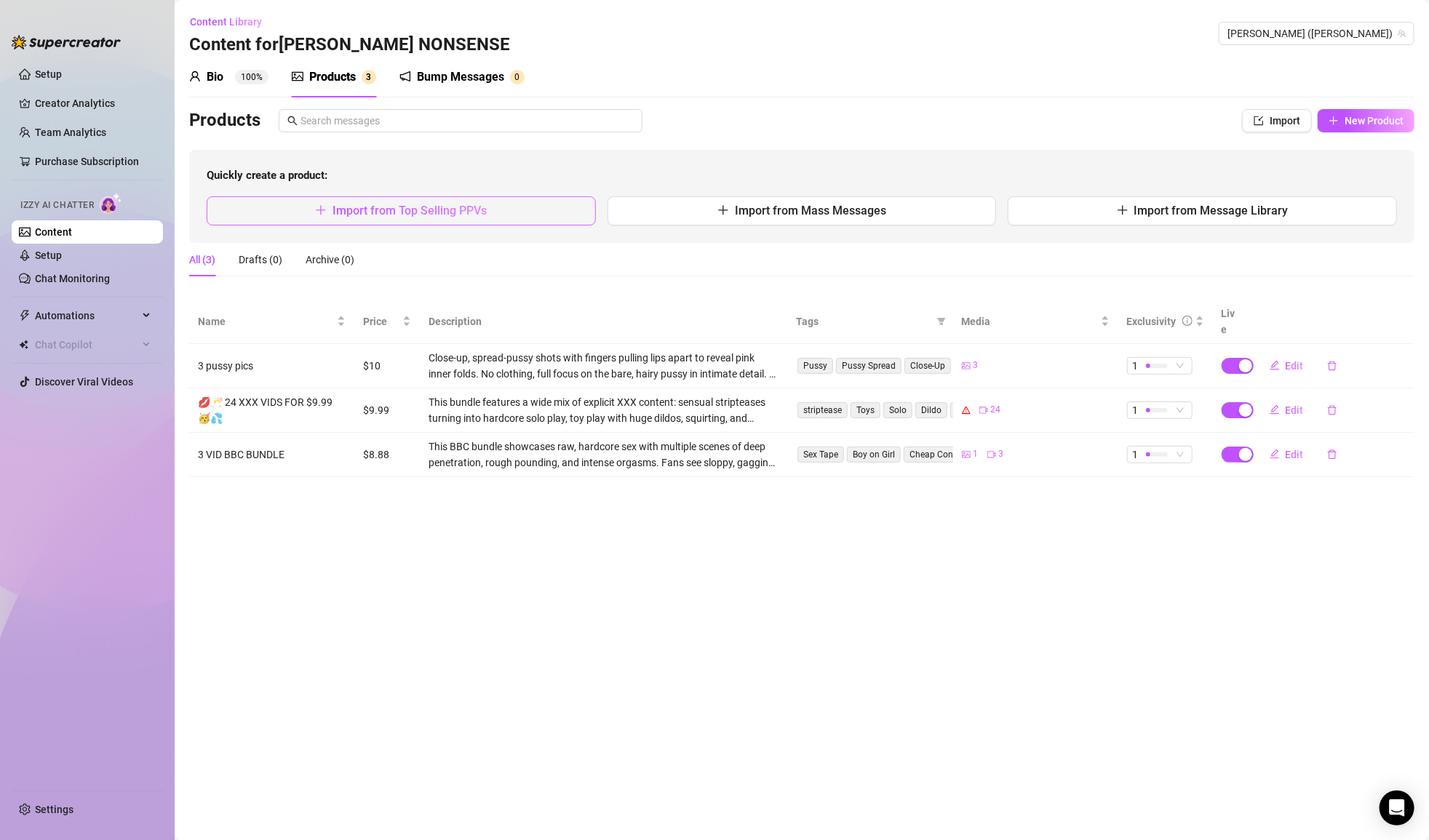
click at [516, 214] on button "Import from Top Selling PPVs" at bounding box center [401, 211] width 390 height 29
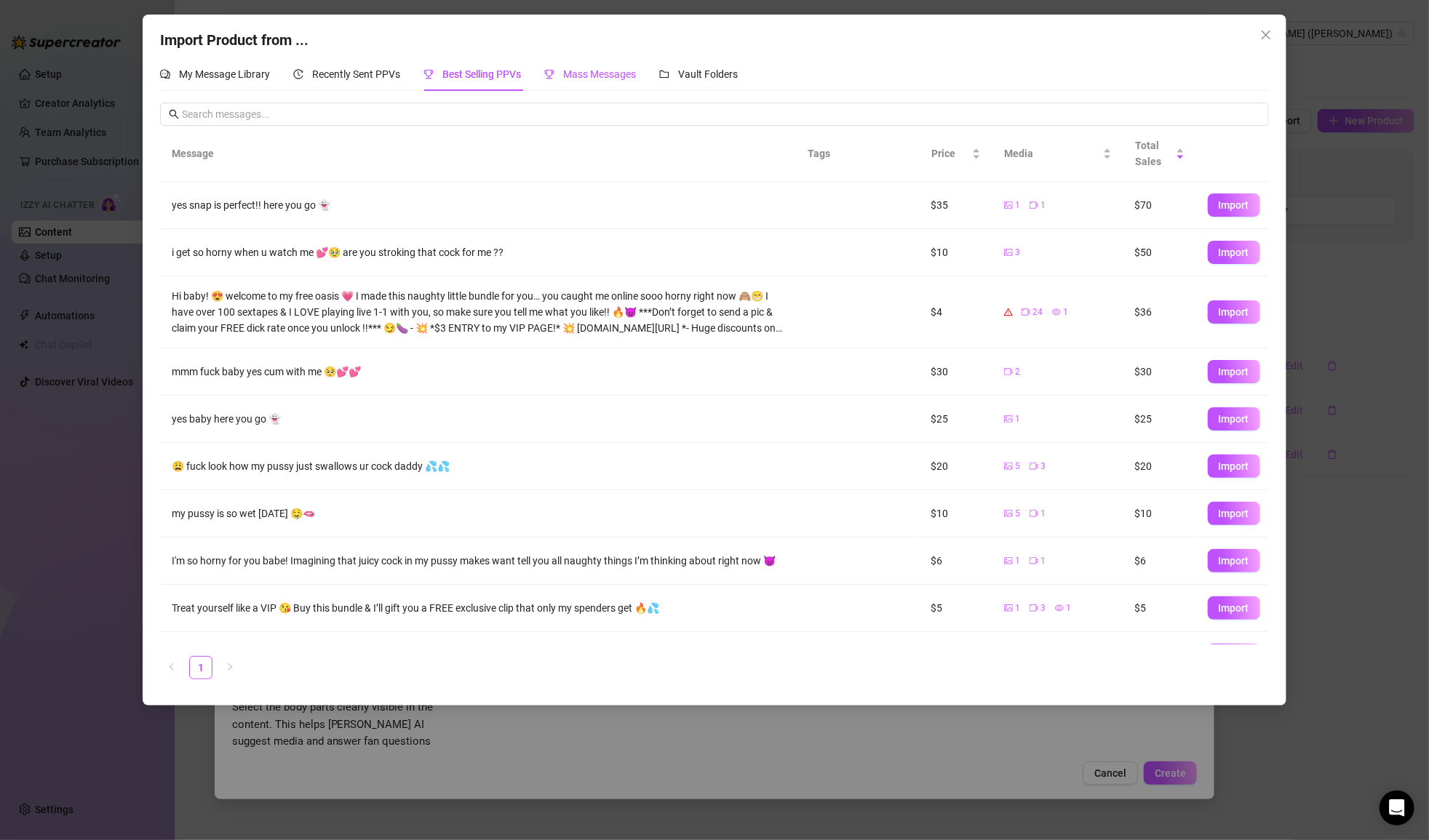
click at [603, 69] on span "Mass Messages" at bounding box center [600, 74] width 73 height 12
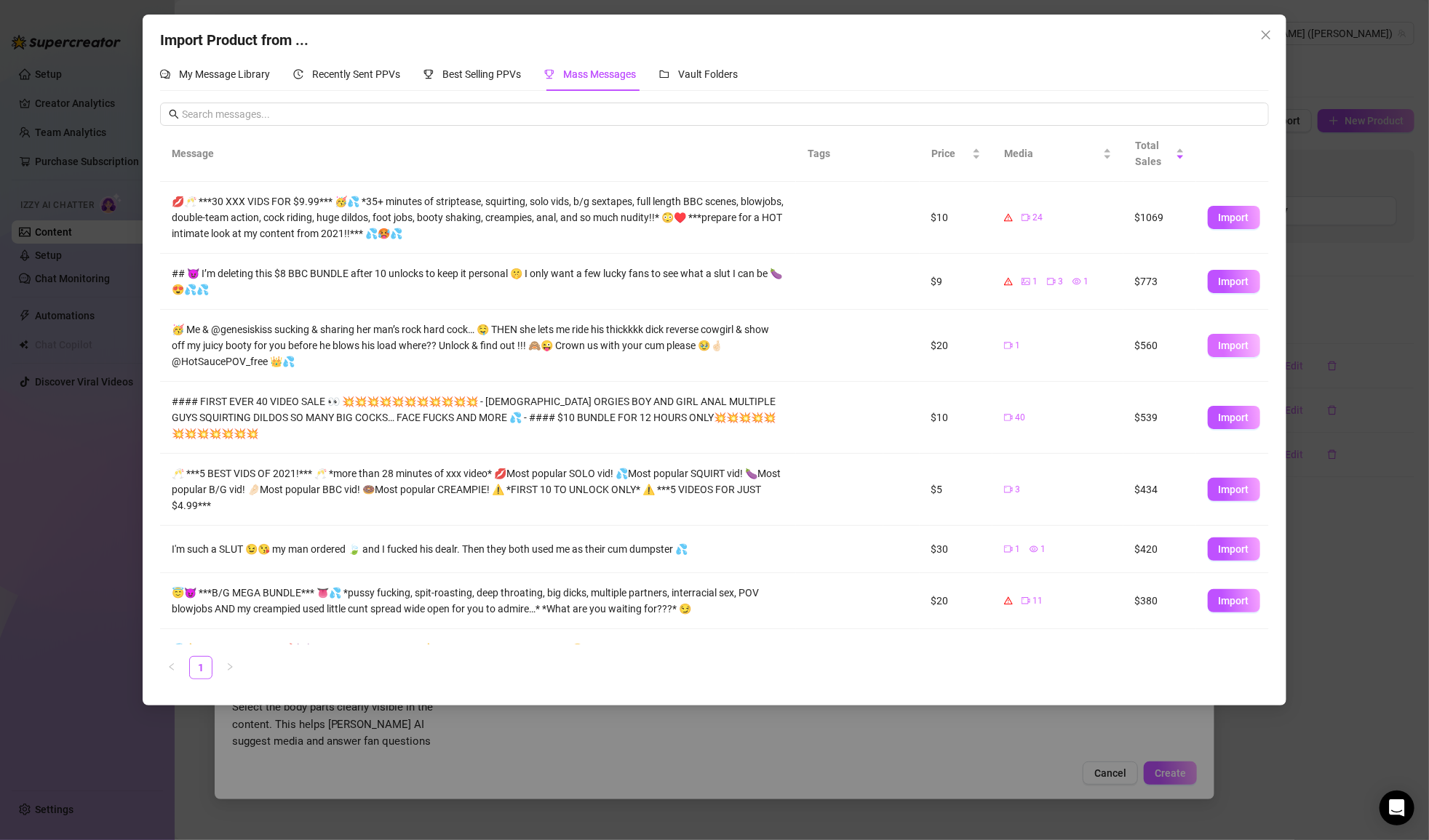
click at [769, 343] on span "Import" at bounding box center [1234, 346] width 31 height 12
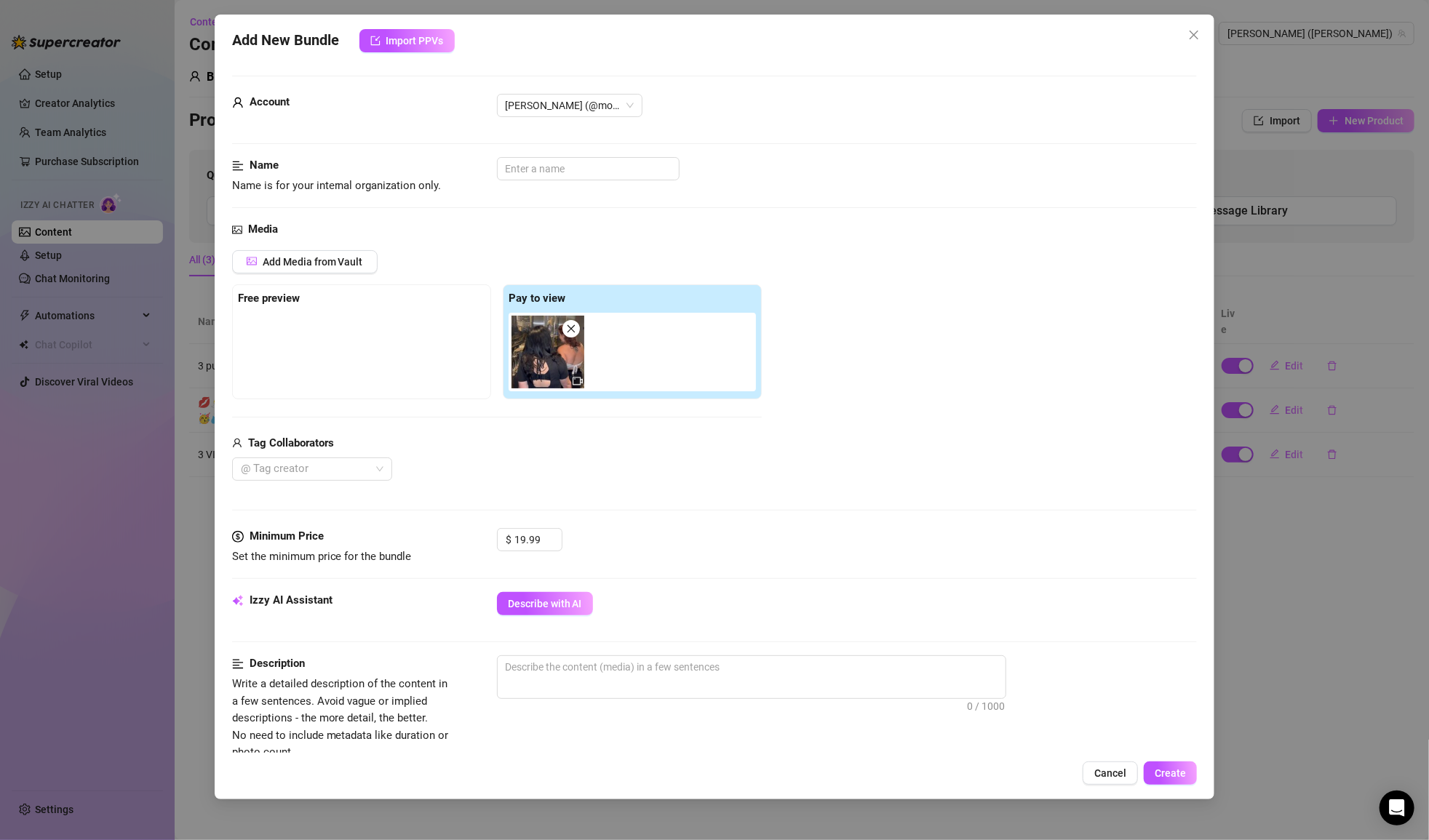
click at [321, 349] on div at bounding box center [361, 349] width 247 height 73
click at [320, 348] on div at bounding box center [361, 349] width 247 height 73
click at [317, 250] on button "Add Media from Vault" at bounding box center [305, 262] width 146 height 23
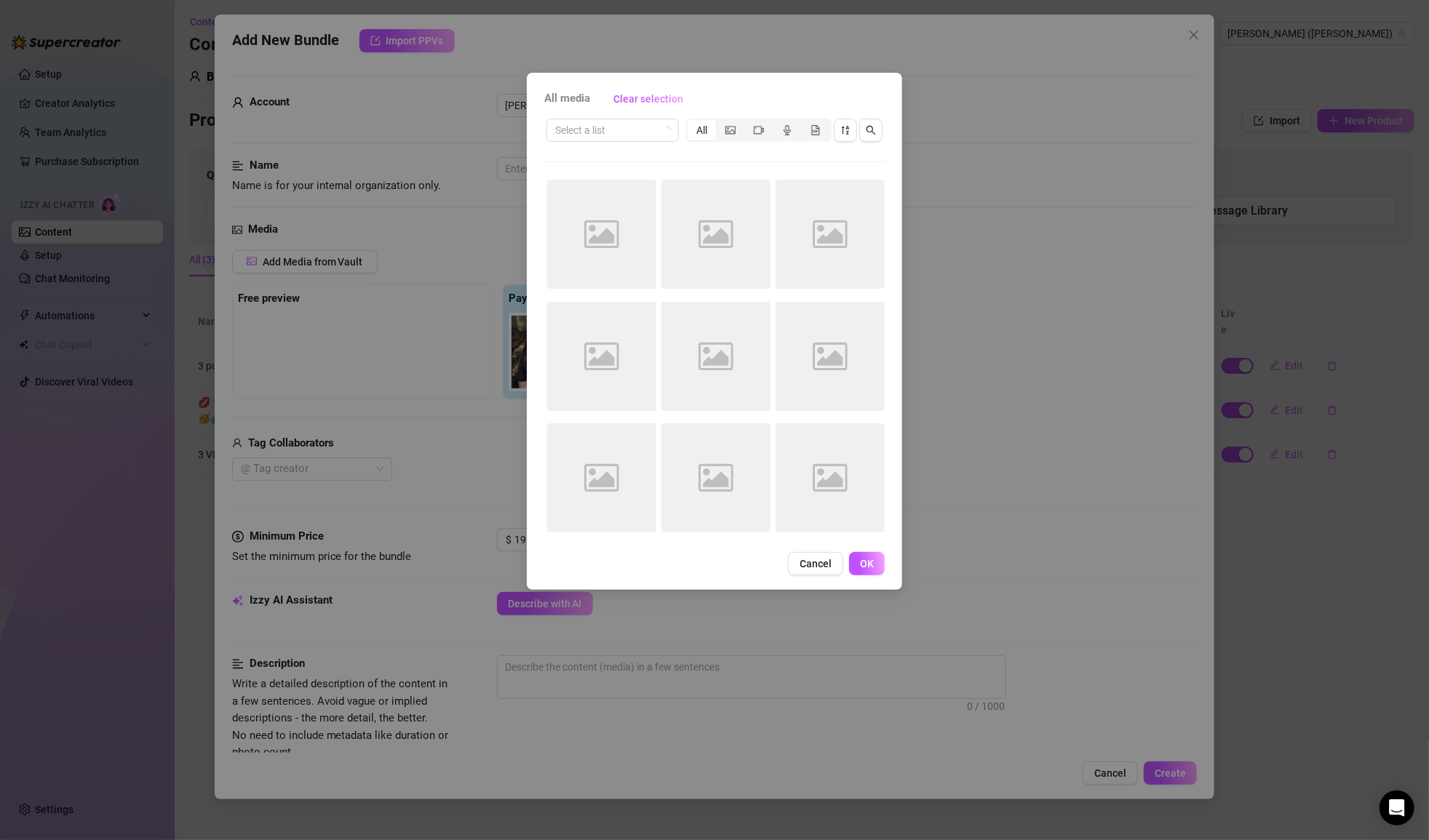
click at [590, 147] on div "Select a list All Image placeholder Image placeholder Image placeholder Image p…" at bounding box center [714, 330] width 341 height 427
click at [590, 137] on input "search" at bounding box center [606, 131] width 102 height 22
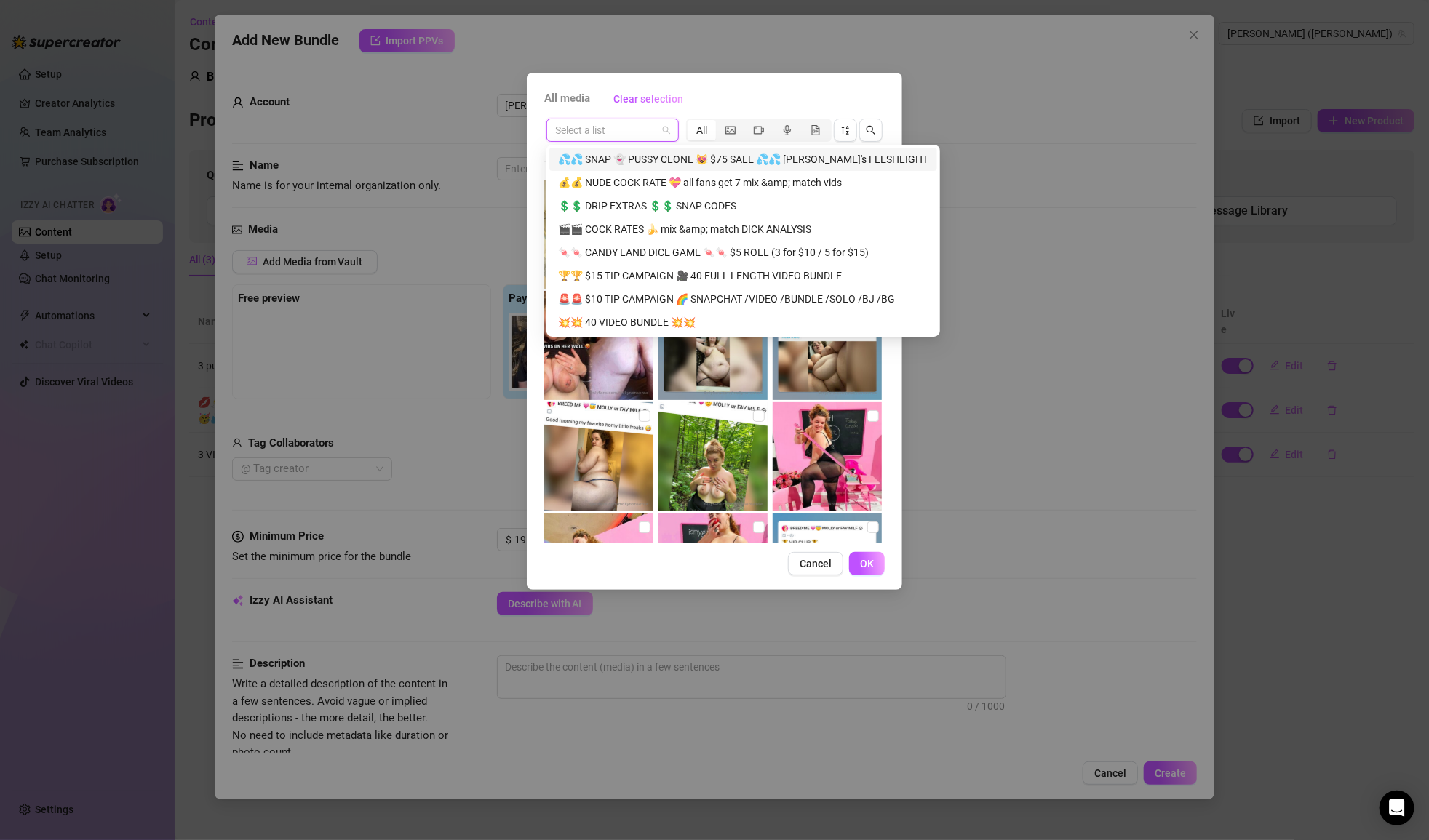
click at [614, 133] on input "search" at bounding box center [606, 131] width 102 height 22
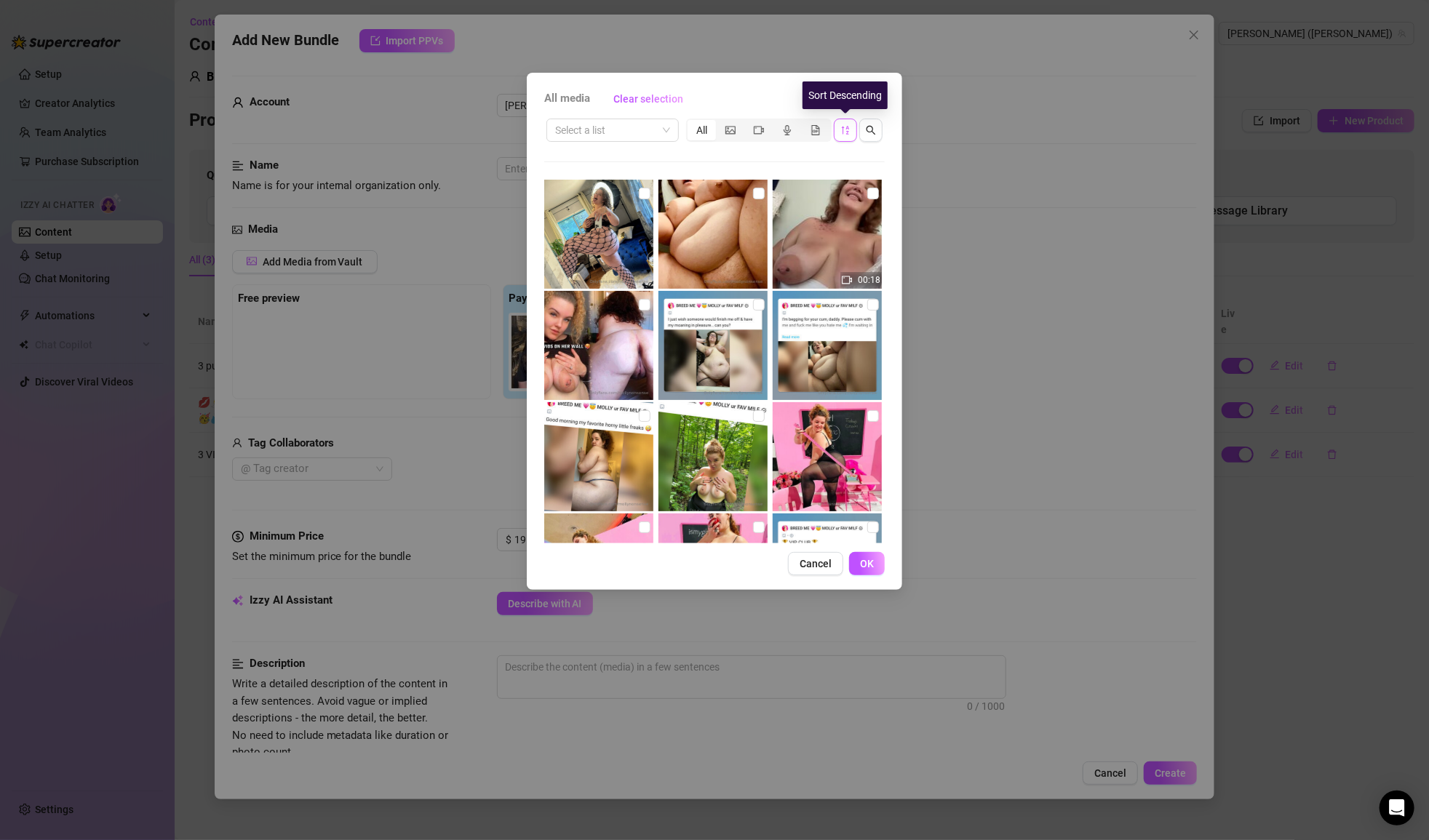
click at [769, 133] on icon "sort-descending" at bounding box center [845, 131] width 10 height 10
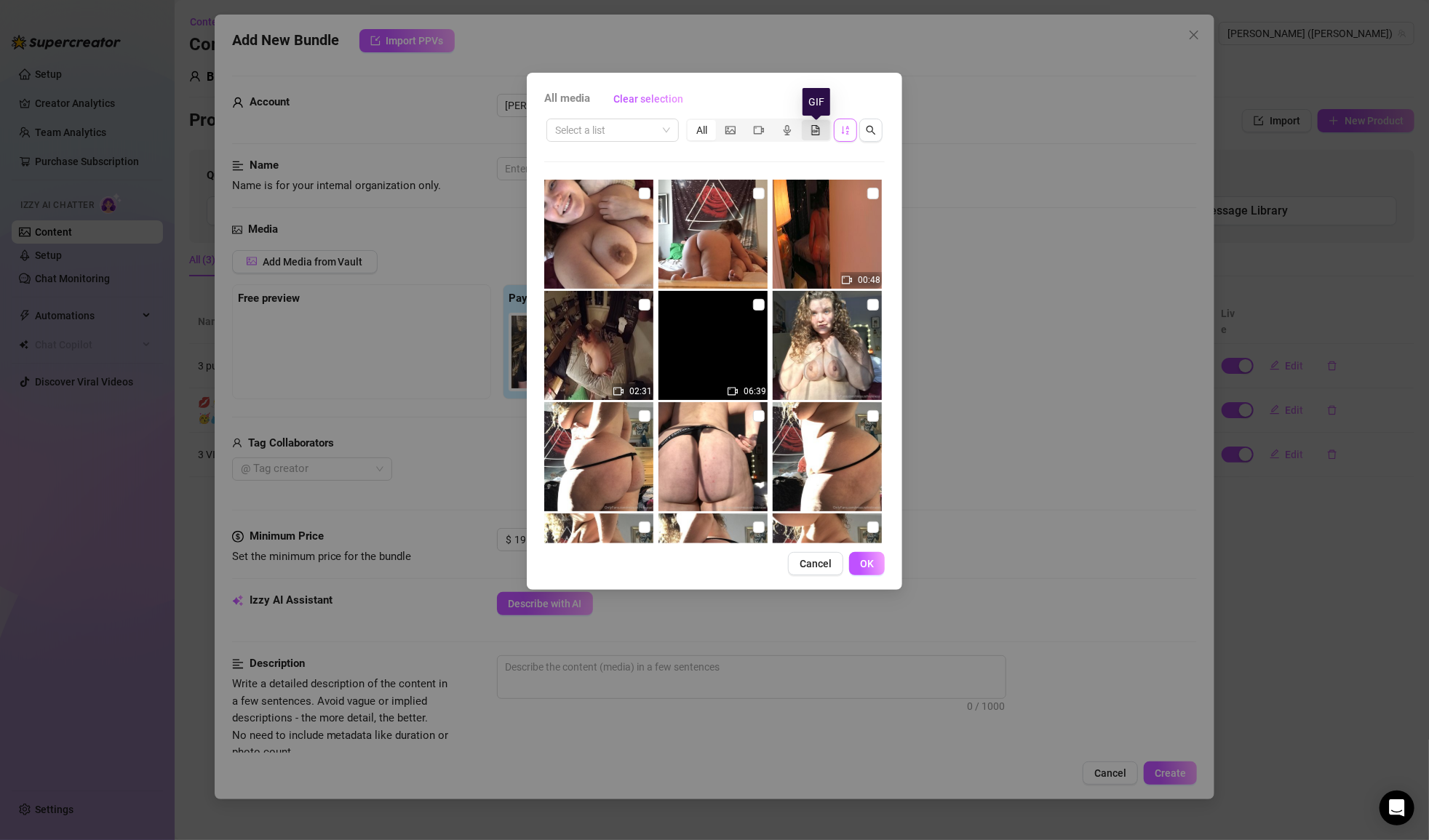
click at [769, 130] on icon "file-gif" at bounding box center [815, 131] width 4 height 3
click at [769, 122] on input "segmented control" at bounding box center [805, 122] width 0 height 0
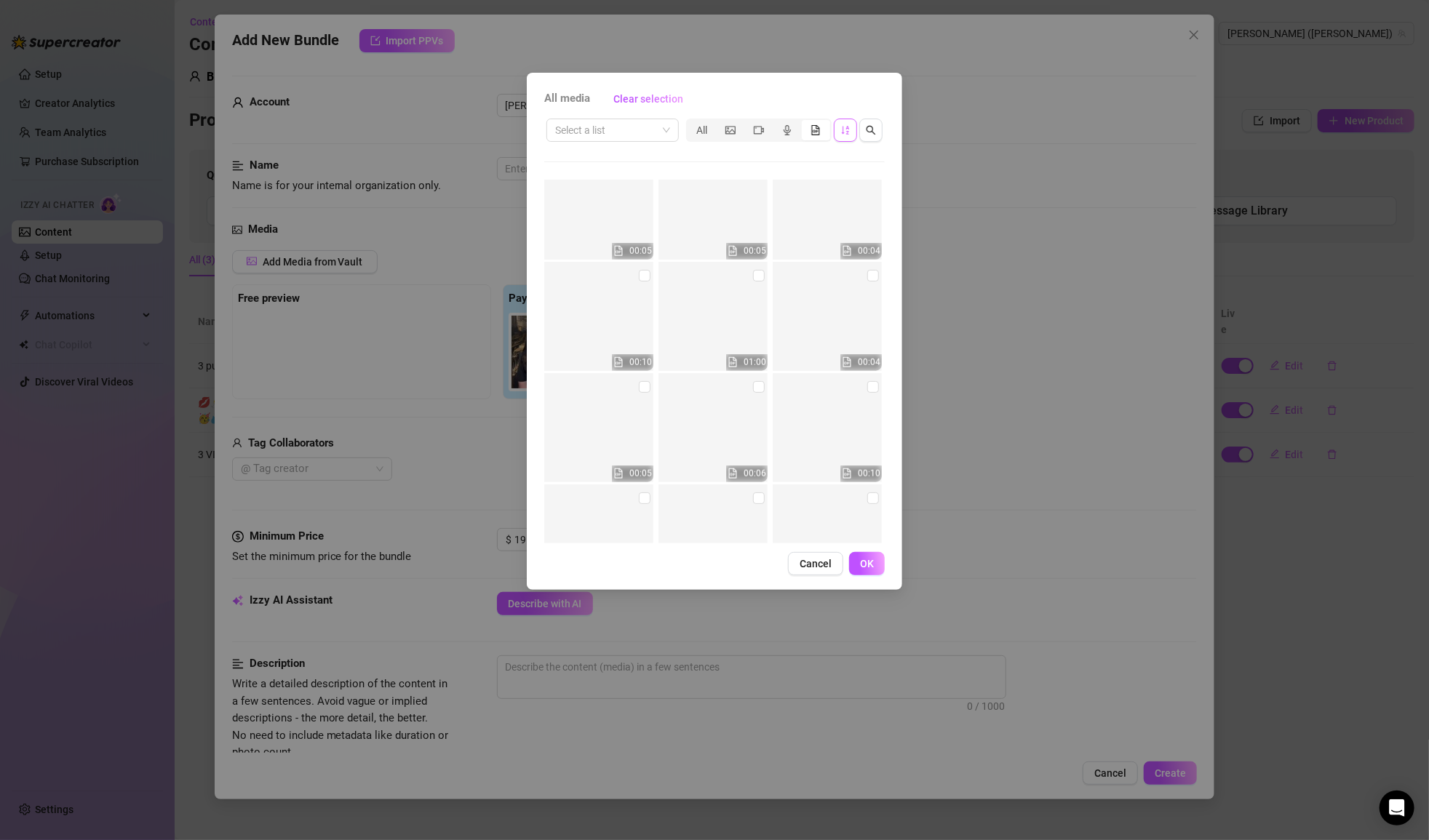
scroll to position [4465, 0]
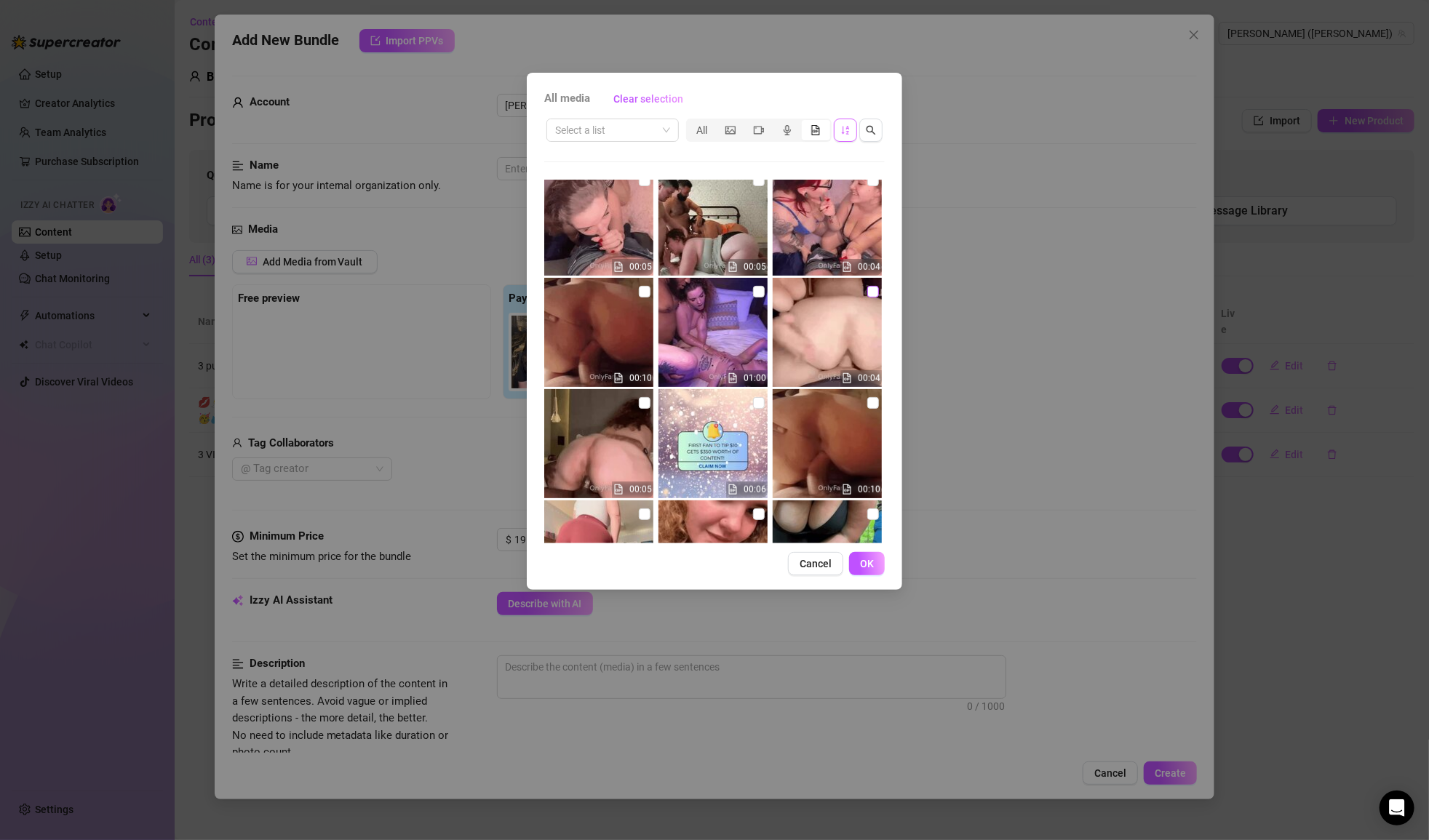
click at [769, 290] on input "checkbox" at bounding box center [873, 292] width 12 height 12
click at [769, 562] on span "OK" at bounding box center [867, 564] width 14 height 12
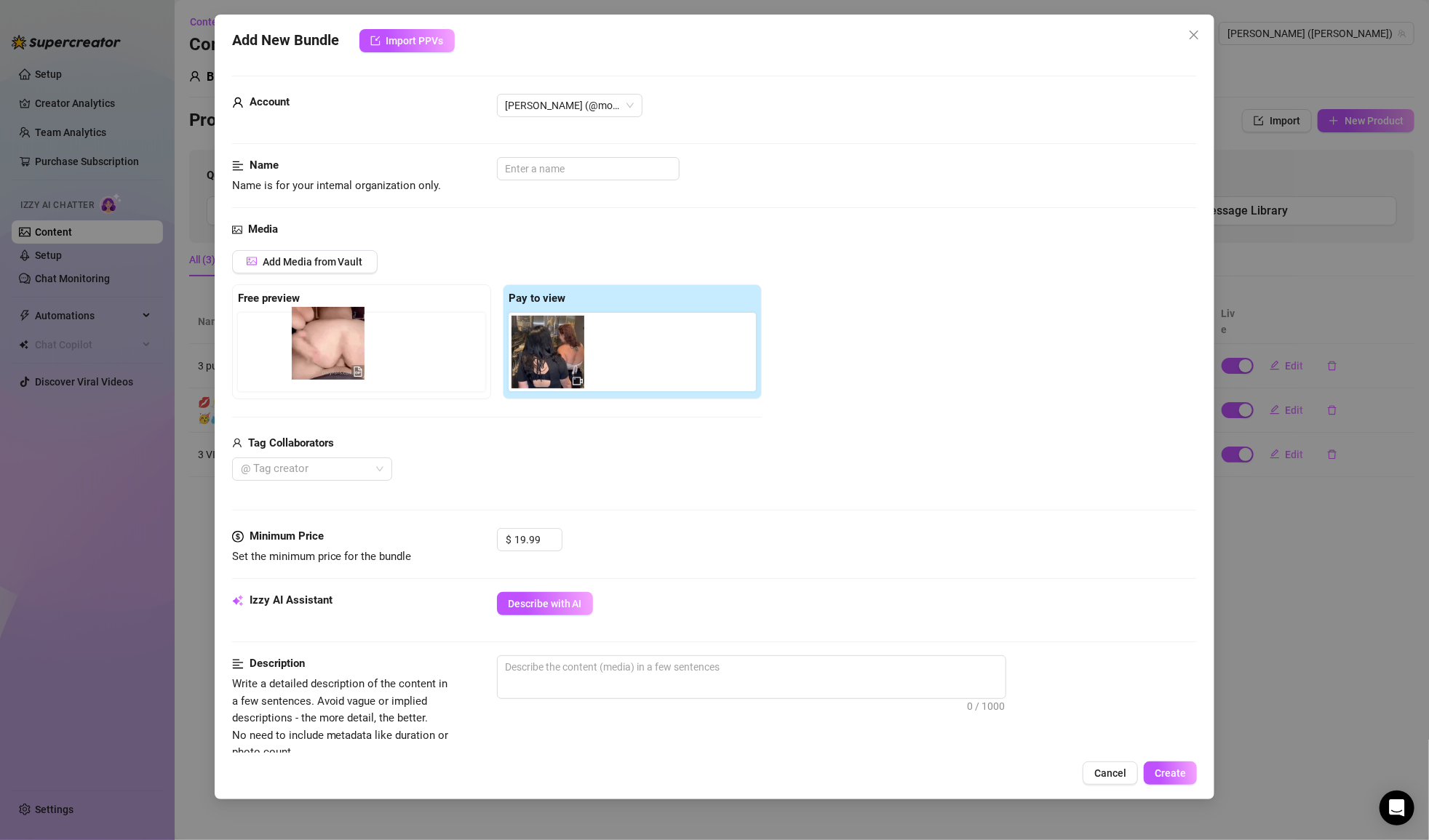
drag, startPoint x: 616, startPoint y: 341, endPoint x: 314, endPoint y: 332, distance: 302.1
click at [314, 332] on div "Free preview Pay to view" at bounding box center [497, 342] width 530 height 115
click at [584, 414] on div "Add Media from Vault Free preview Pay to view Tag Collaborators @ Tag creator" at bounding box center [497, 365] width 530 height 231
click at [377, 472] on div "@ Tag creator" at bounding box center [311, 469] width 160 height 23
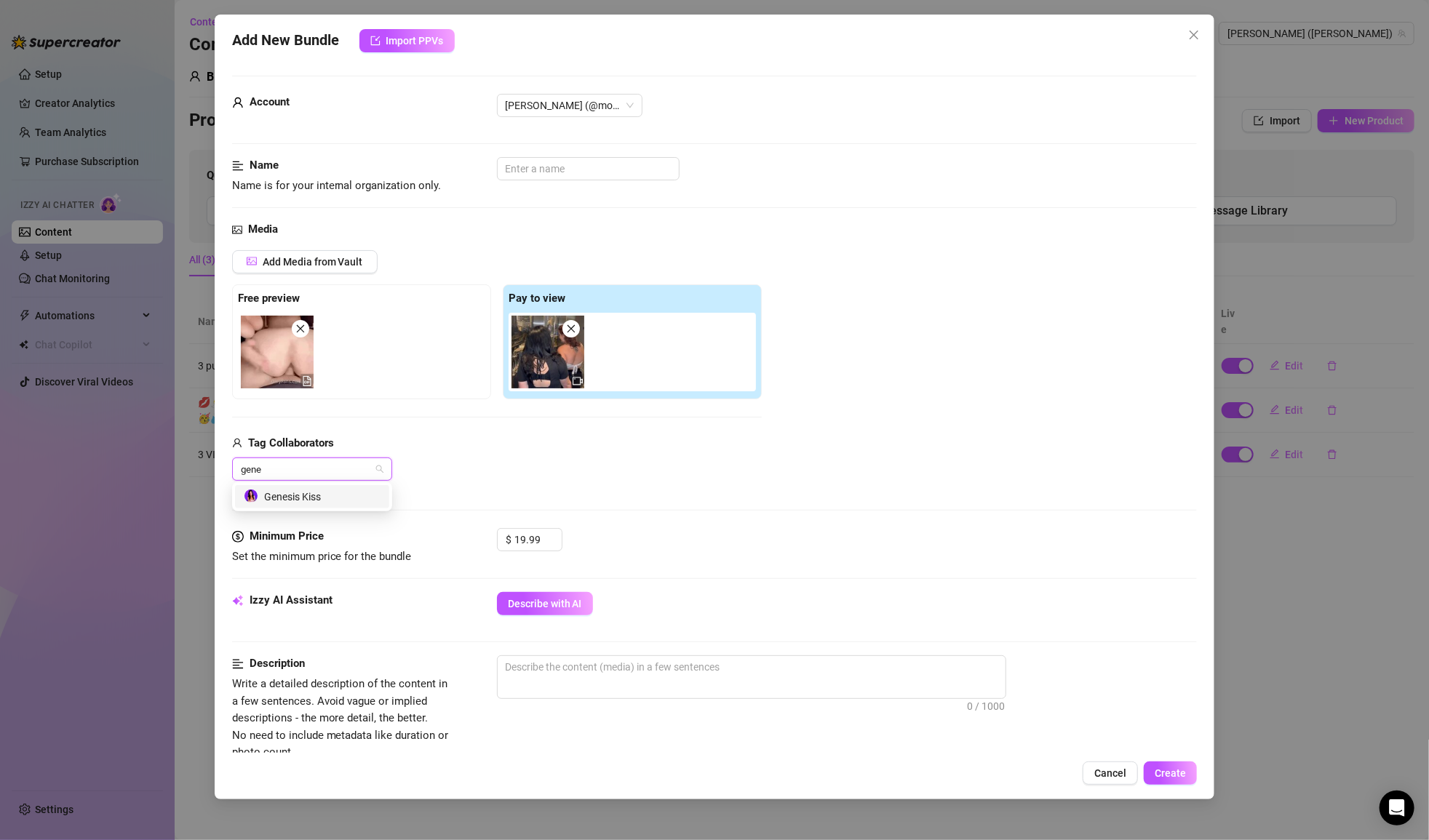
click at [365, 497] on div "Genesis Kiss" at bounding box center [312, 497] width 137 height 16
click at [349, 489] on div "HotsaucePOV" at bounding box center [312, 497] width 137 height 16
click at [572, 459] on div "Genesis Kiss HotsaucePOV" at bounding box center [497, 469] width 530 height 23
click at [622, 174] on input "text" at bounding box center [588, 168] width 182 height 23
click at [733, 257] on div "Add Media from Vault" at bounding box center [497, 267] width 530 height 34
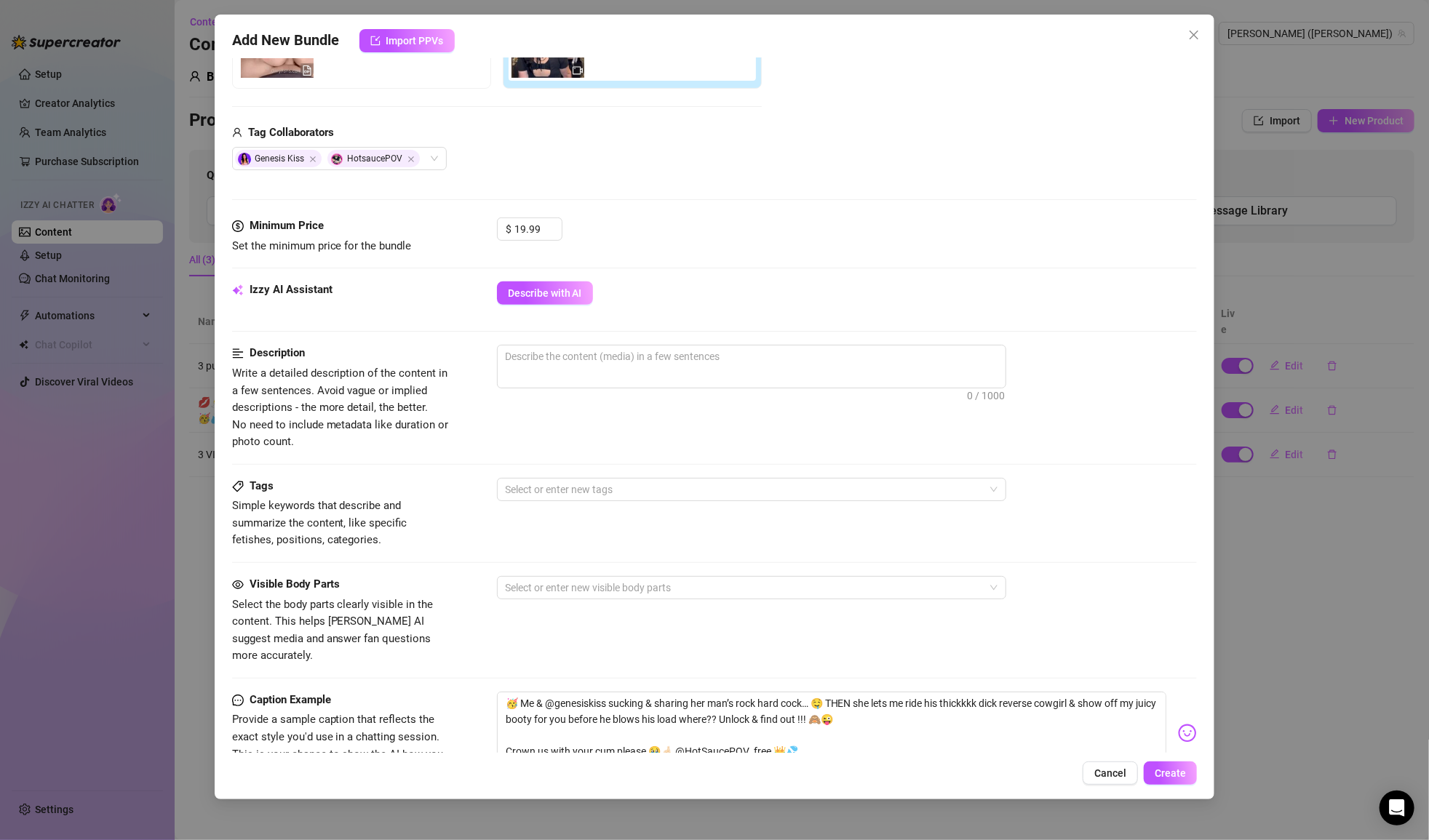
scroll to position [313, 0]
click at [580, 280] on button "Describe with AI" at bounding box center [545, 291] width 96 height 23
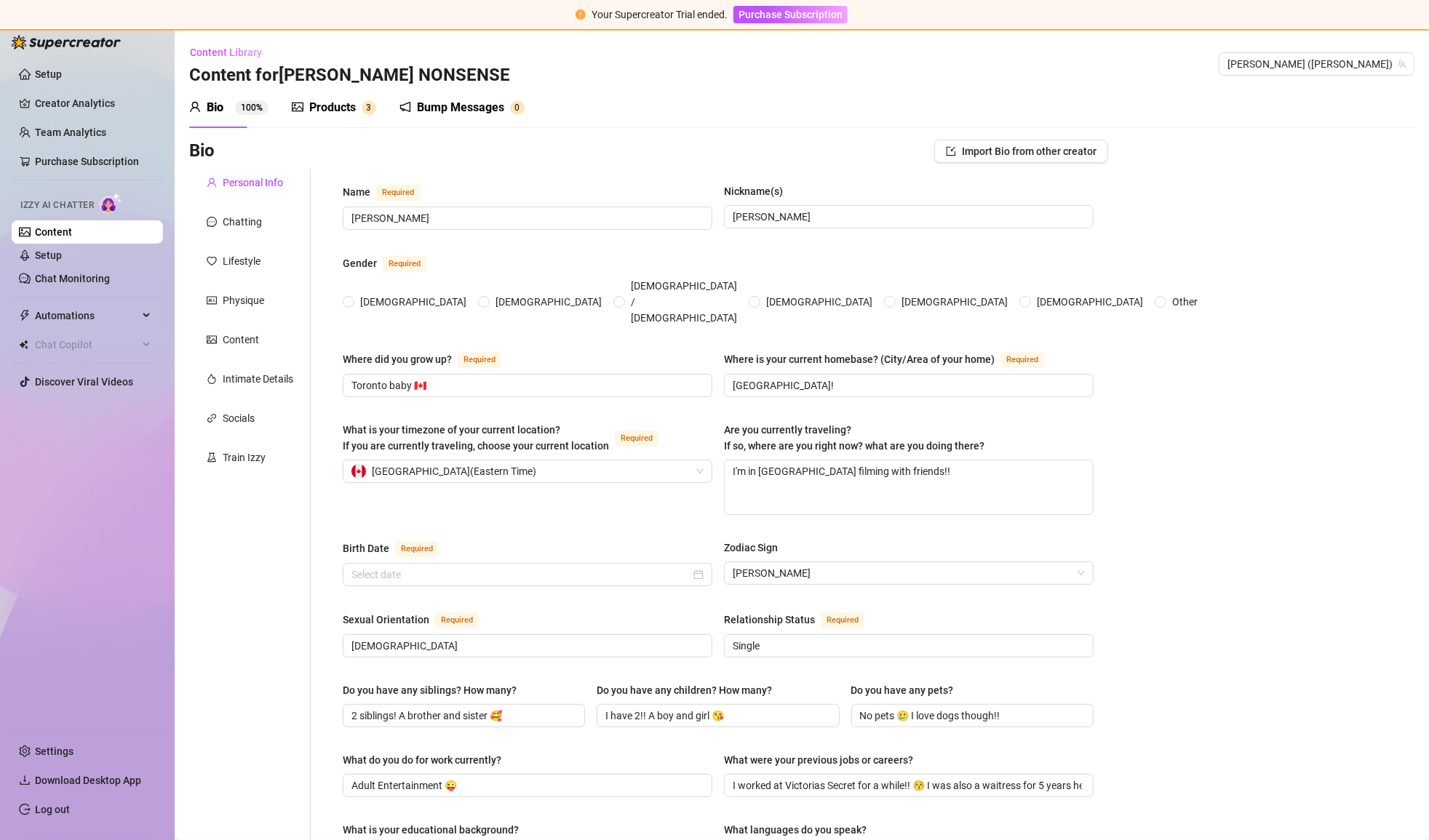
radio input "true"
type input "[DATE]"
click at [335, 104] on div "Products" at bounding box center [333, 108] width 47 height 18
